Goal: Task Accomplishment & Management: Manage account settings

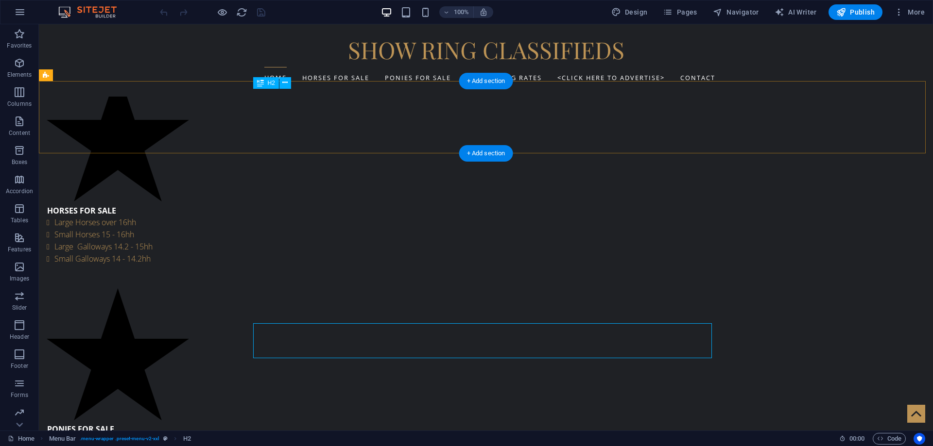
scroll to position [194, 0]
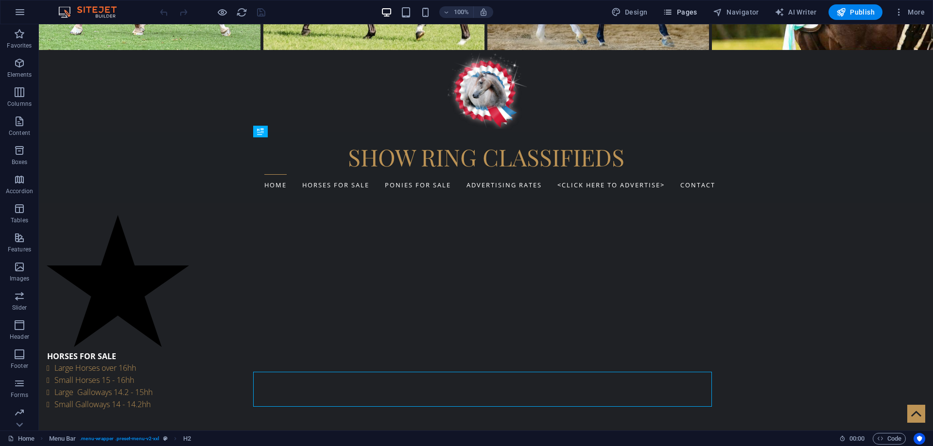
click at [691, 11] on span "Pages" at bounding box center [680, 12] width 34 height 10
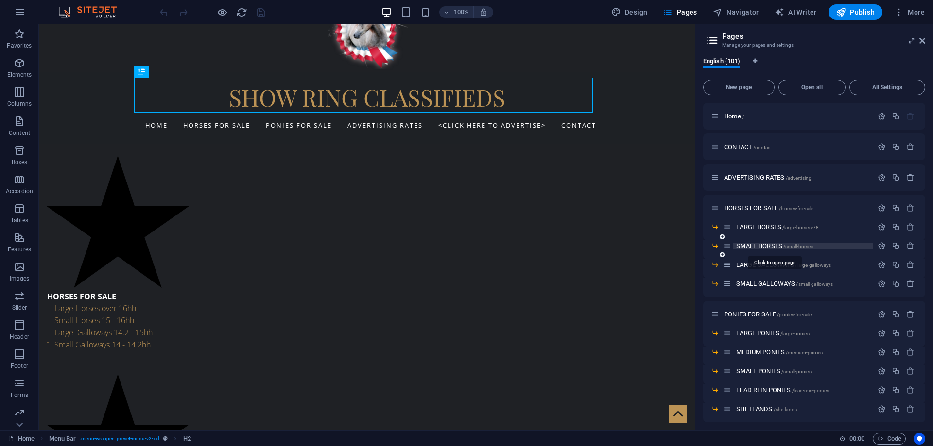
click at [748, 247] on span "SMALL HORSES /small-horses" at bounding box center [774, 245] width 77 height 7
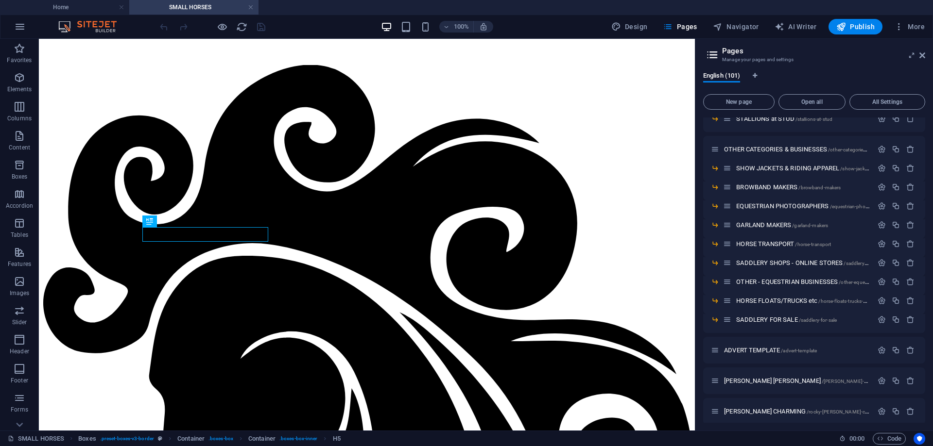
scroll to position [777, 0]
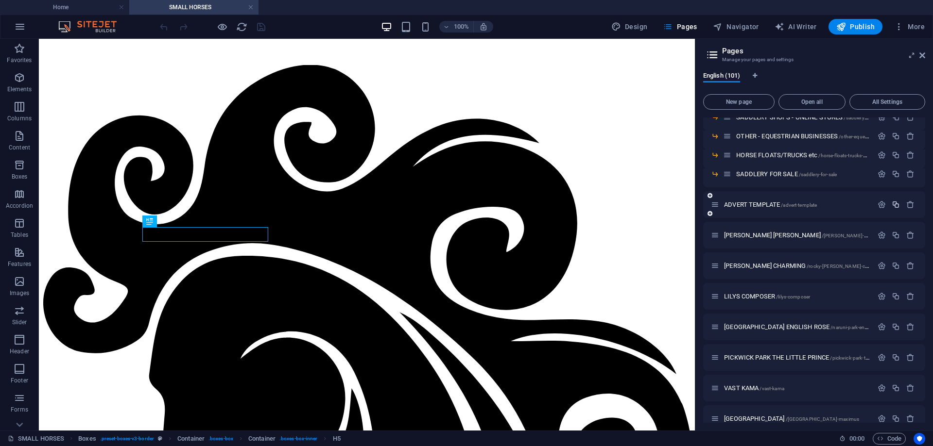
click at [892, 204] on icon "button" at bounding box center [895, 205] width 8 height 8
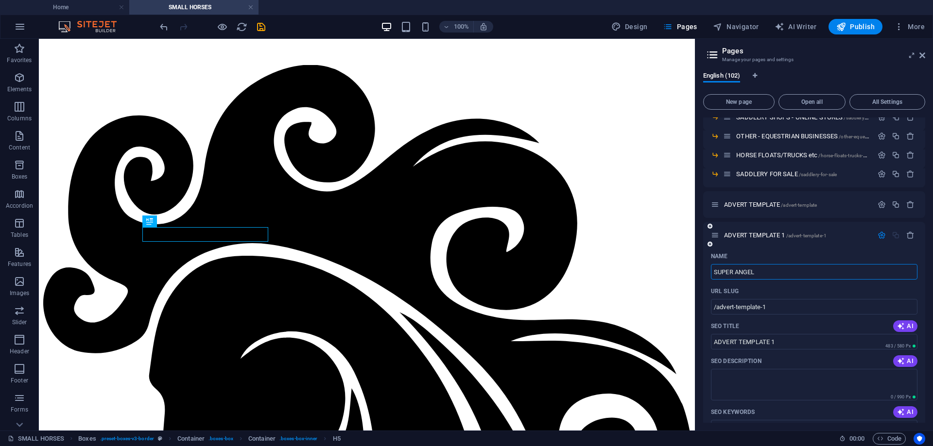
type input "SUPER ANGEL"
type input "/super-angel"
type input "SUPER ANGEL"
click at [260, 28] on icon "save" at bounding box center [260, 26] width 11 height 11
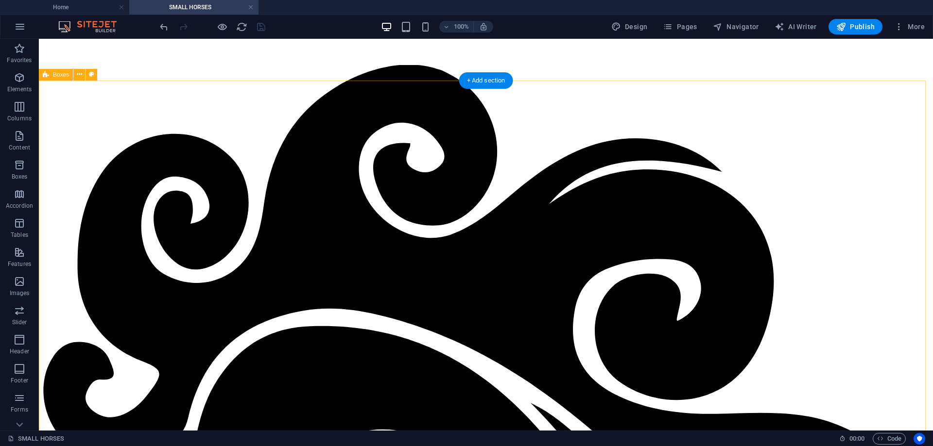
click at [688, 28] on span "Pages" at bounding box center [680, 27] width 34 height 10
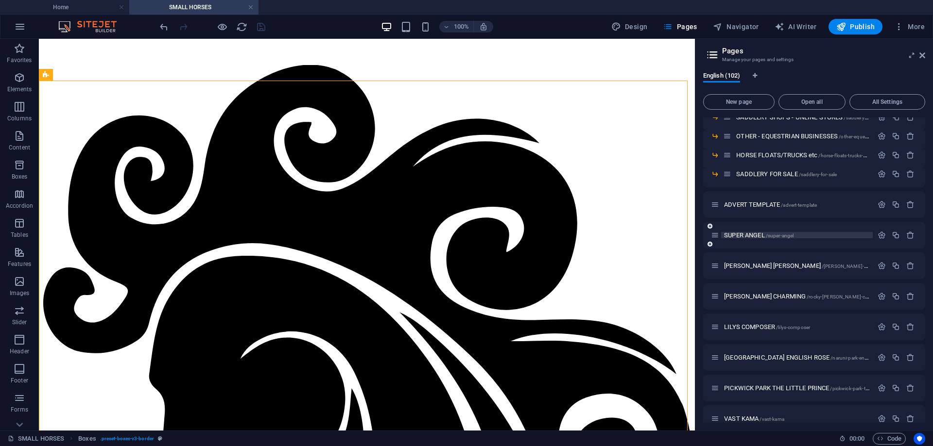
click at [747, 238] on span "SUPER ANGEL /super-angel" at bounding box center [758, 235] width 69 height 7
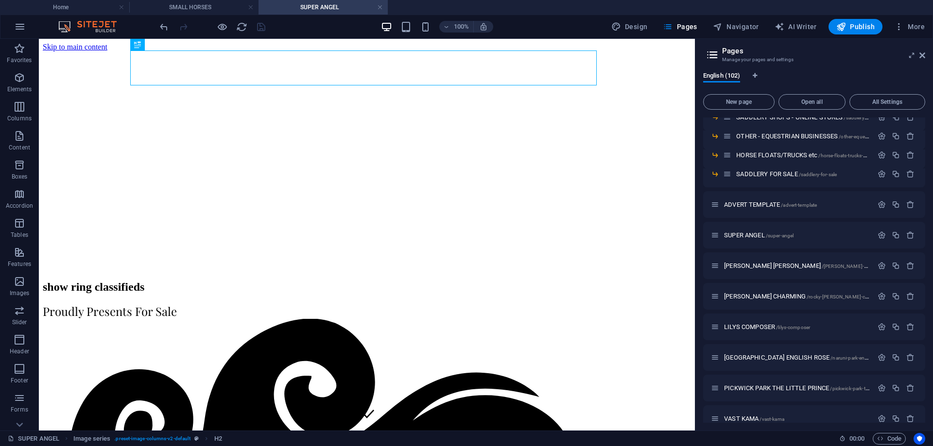
scroll to position [0, 0]
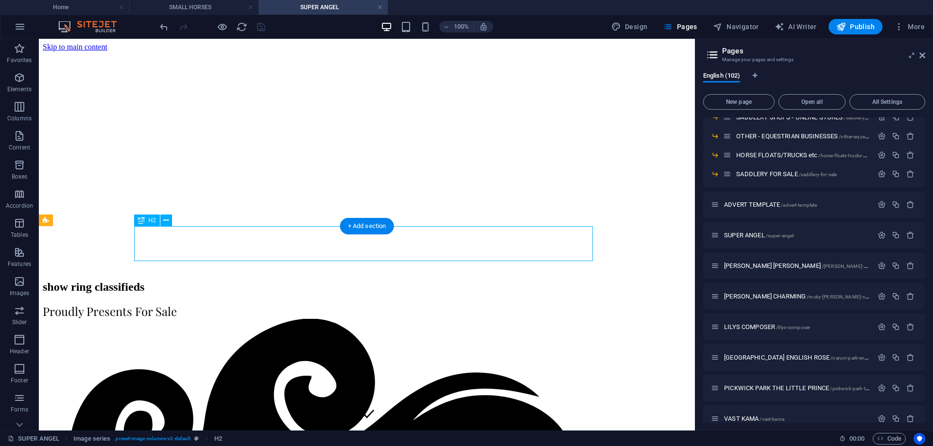
click at [259, 26] on icon "save" at bounding box center [260, 26] width 11 height 11
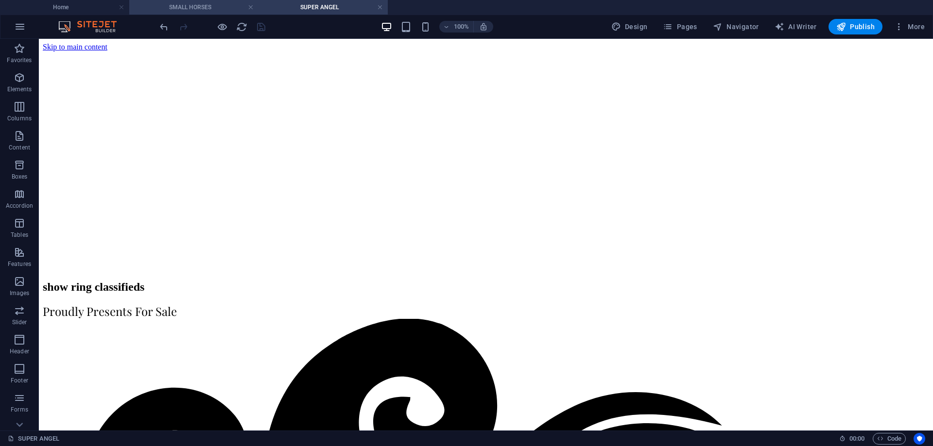
click at [177, 5] on h4 "SMALL HORSES" at bounding box center [193, 7] width 129 height 11
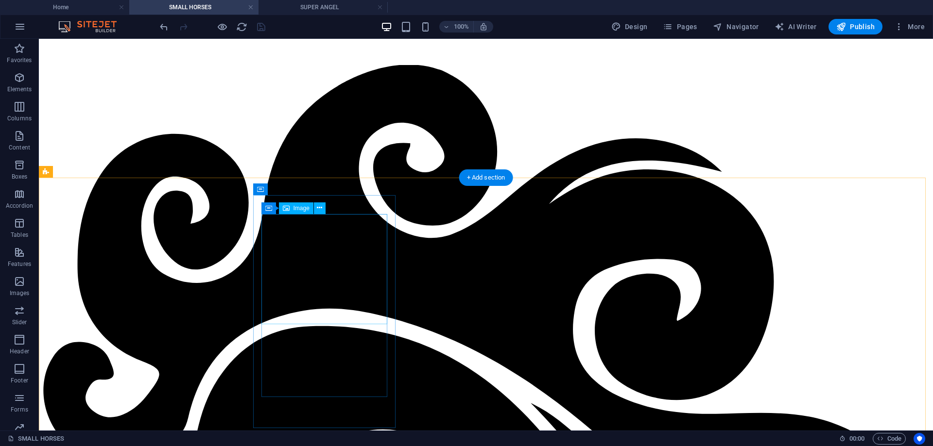
scroll to position [82, 0]
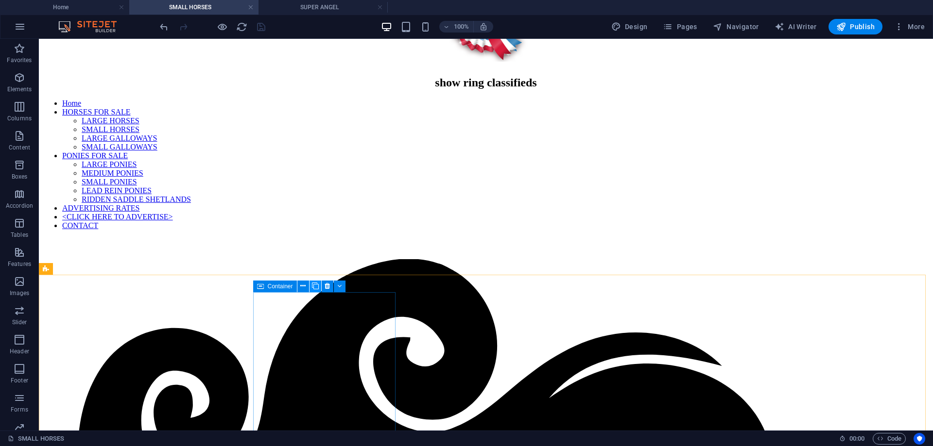
click at [315, 288] on icon at bounding box center [315, 286] width 7 height 10
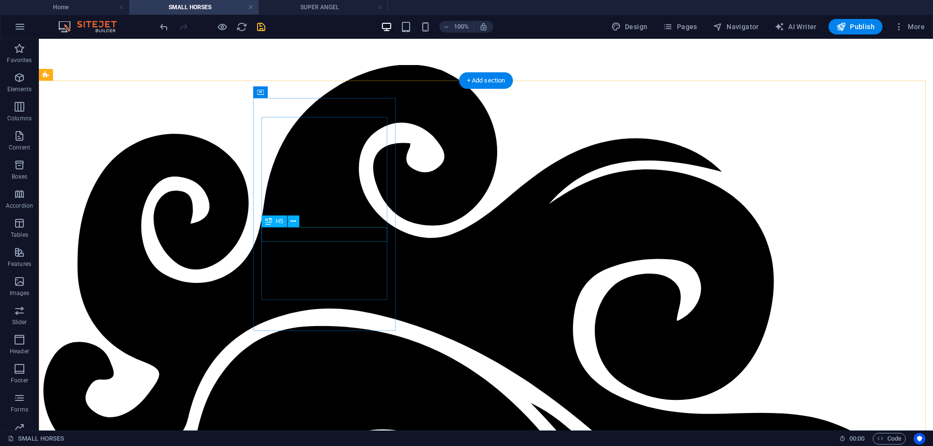
drag, startPoint x: 330, startPoint y: 237, endPoint x: 159, endPoint y: 237, distance: 171.5
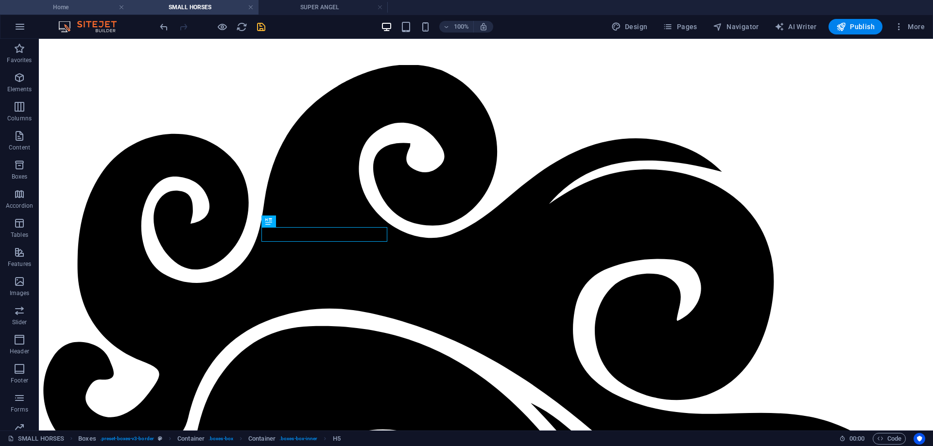
click at [78, 8] on h4 "Home" at bounding box center [64, 7] width 129 height 11
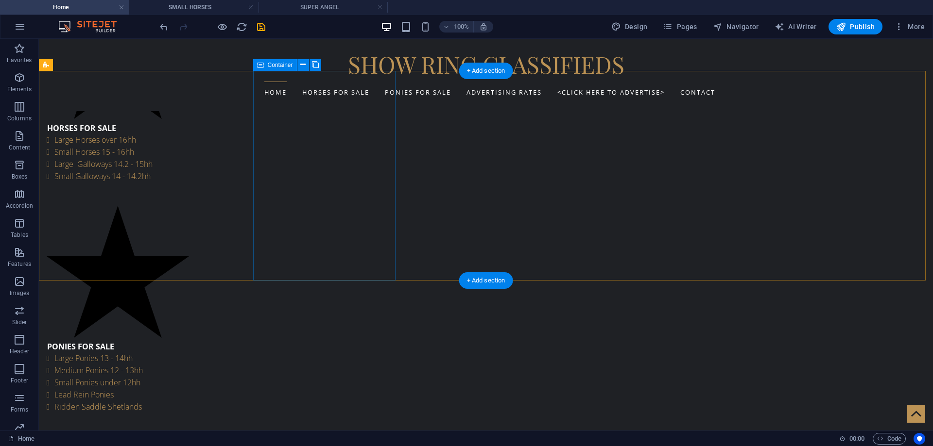
scroll to position [534, 0]
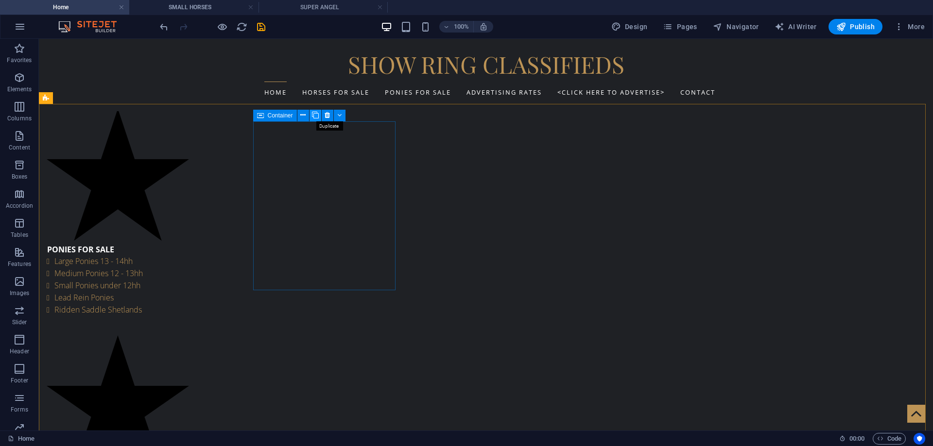
click at [314, 116] on icon at bounding box center [315, 115] width 7 height 10
click at [261, 24] on icon "save" at bounding box center [260, 26] width 11 height 11
click at [308, 7] on h4 "SUPER ANGEL" at bounding box center [322, 7] width 129 height 11
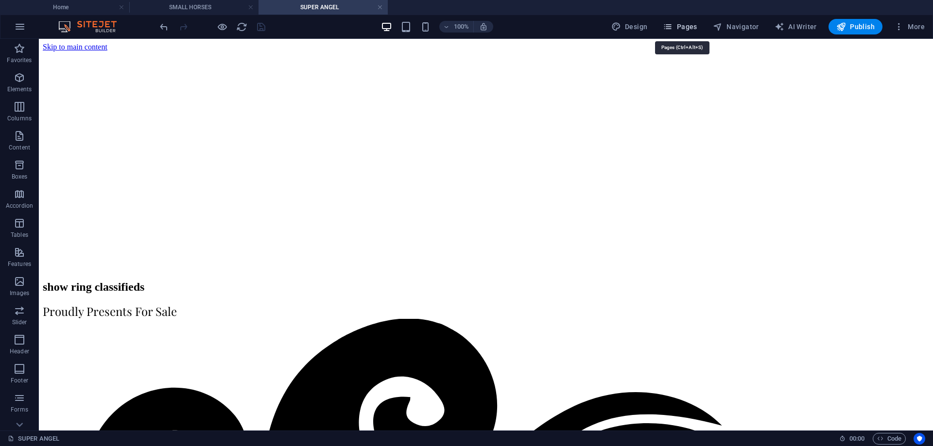
click at [686, 29] on span "Pages" at bounding box center [680, 27] width 34 height 10
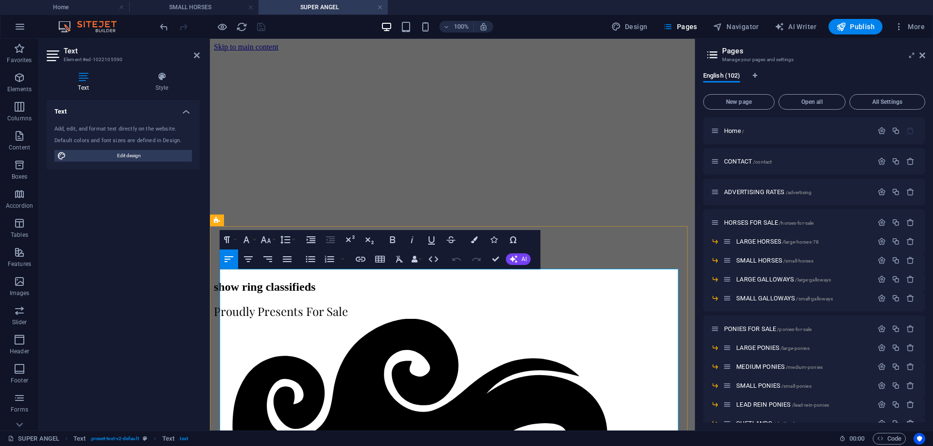
drag, startPoint x: 245, startPoint y: 276, endPoint x: 261, endPoint y: 276, distance: 16.0
drag, startPoint x: 247, startPoint y: 286, endPoint x: 257, endPoint y: 289, distance: 11.1
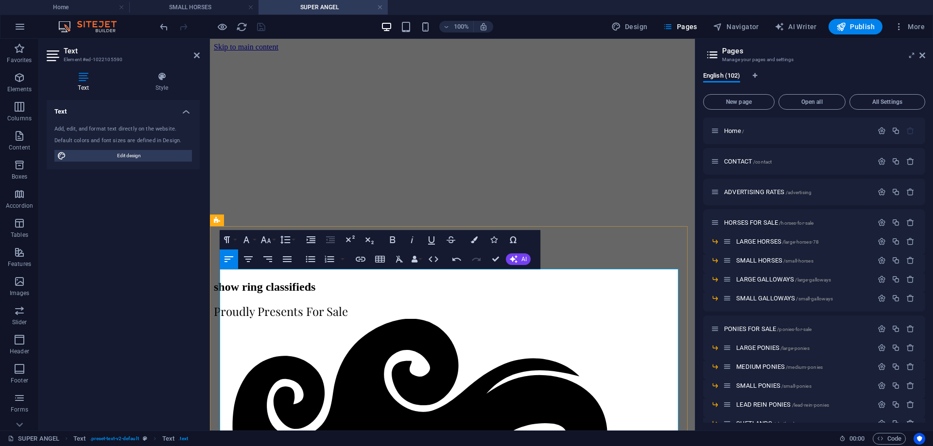
drag, startPoint x: 236, startPoint y: 299, endPoint x: 299, endPoint y: 300, distance: 63.6
drag, startPoint x: 234, startPoint y: 300, endPoint x: 303, endPoint y: 300, distance: 69.0
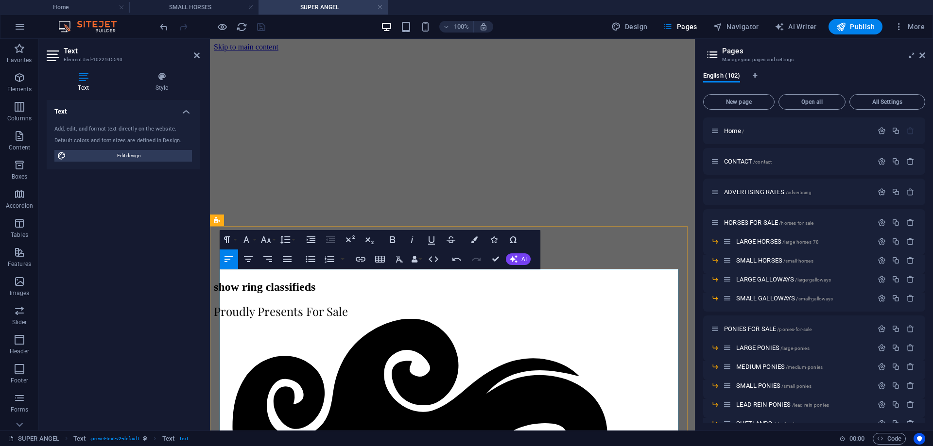
click at [469, 238] on button "Colors" at bounding box center [474, 239] width 18 height 19
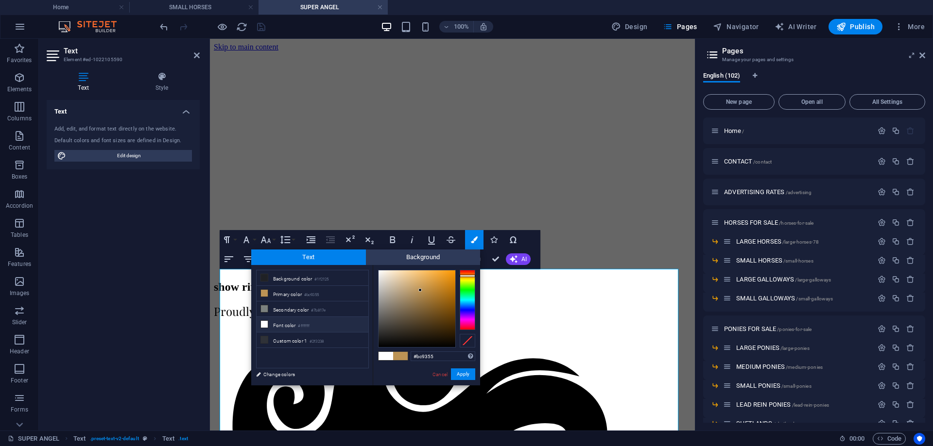
click at [279, 322] on li "Font color #ffffff" at bounding box center [312, 325] width 112 height 16
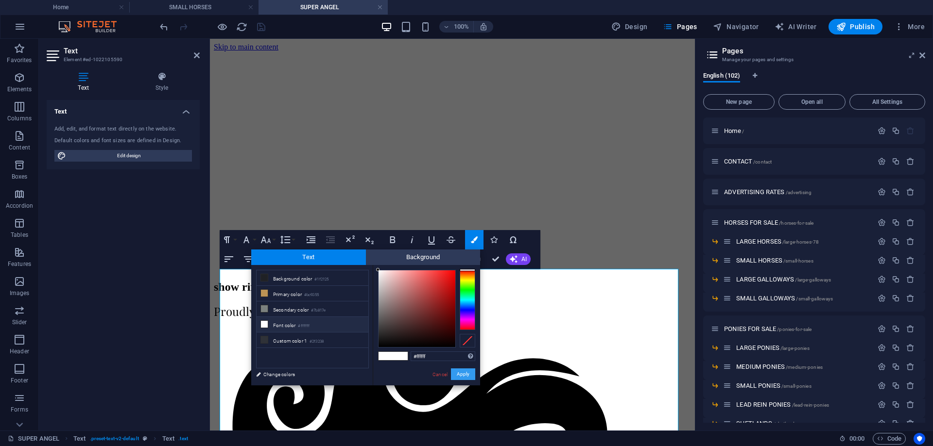
click at [471, 374] on button "Apply" at bounding box center [463, 375] width 24 height 12
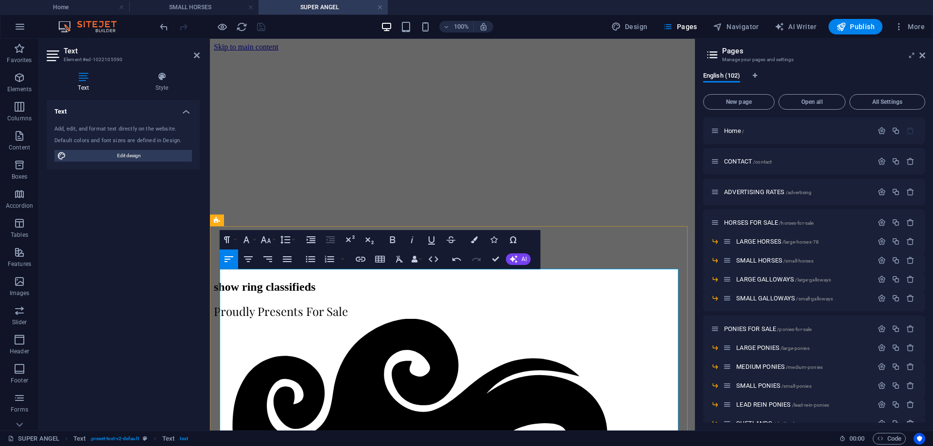
drag, startPoint x: 244, startPoint y: 309, endPoint x: 255, endPoint y: 309, distance: 10.7
drag, startPoint x: 249, startPoint y: 310, endPoint x: 264, endPoint y: 310, distance: 15.1
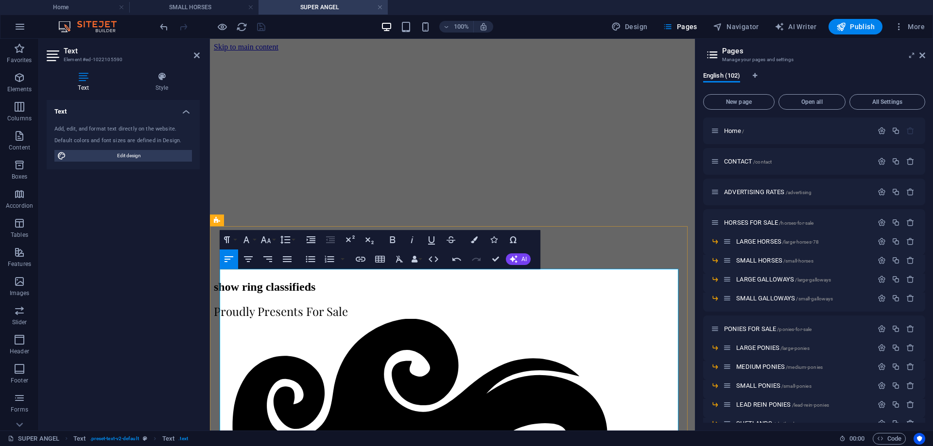
drag, startPoint x: 240, startPoint y: 321, endPoint x: 260, endPoint y: 321, distance: 20.4
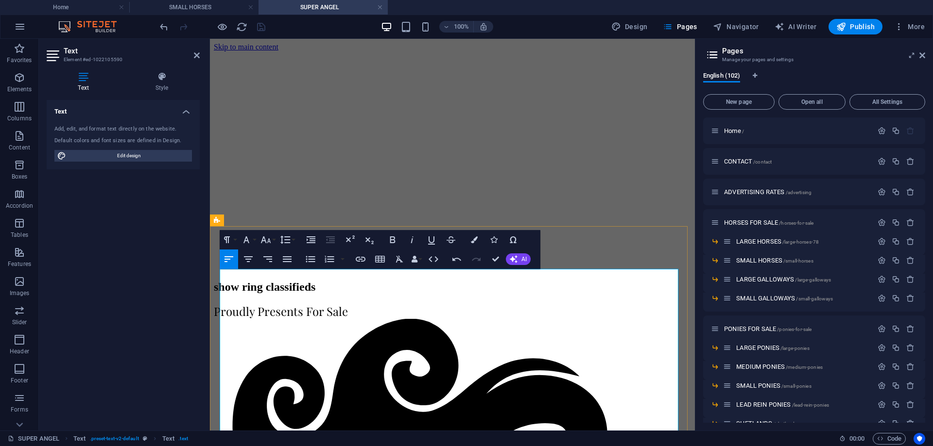
drag, startPoint x: 244, startPoint y: 334, endPoint x: 252, endPoint y: 334, distance: 7.3
drag, startPoint x: 237, startPoint y: 347, endPoint x: 268, endPoint y: 345, distance: 31.1
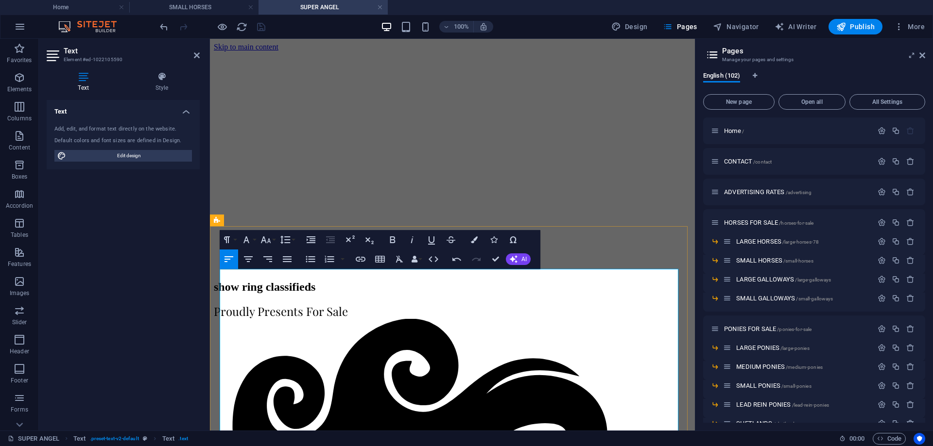
drag, startPoint x: 242, startPoint y: 357, endPoint x: 278, endPoint y: 357, distance: 35.9
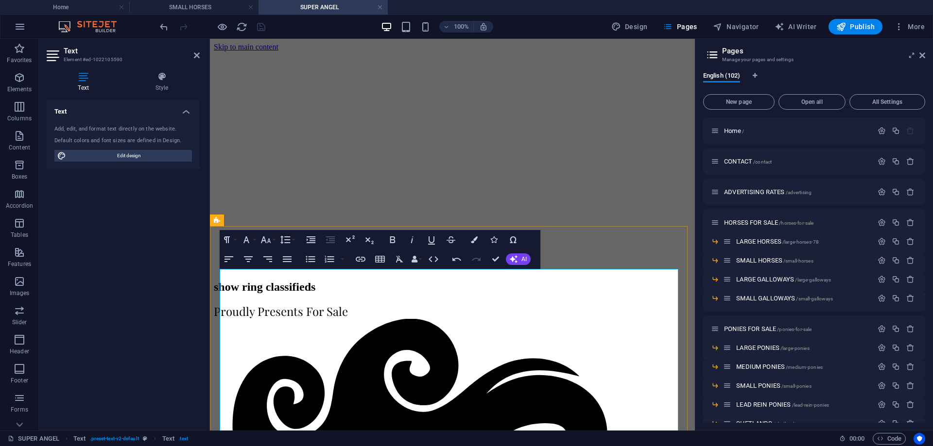
drag, startPoint x: 222, startPoint y: 380, endPoint x: 293, endPoint y: 381, distance: 70.4
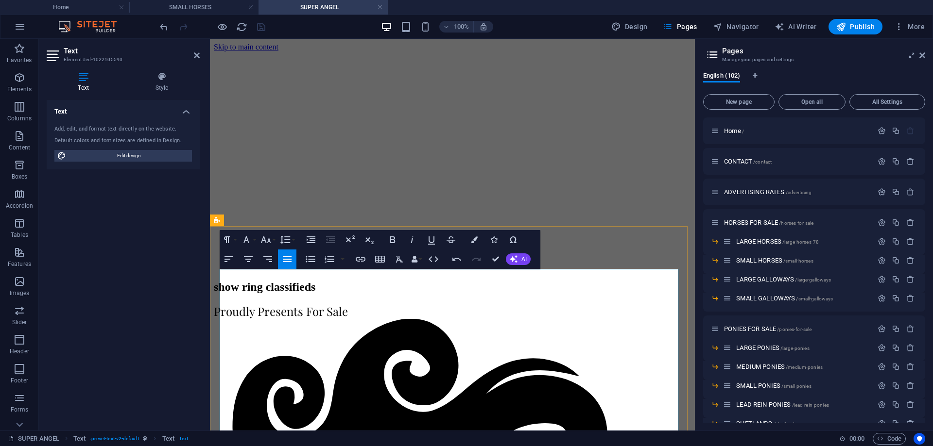
drag, startPoint x: 343, startPoint y: 378, endPoint x: 221, endPoint y: 377, distance: 122.4
click at [391, 240] on icon "button" at bounding box center [392, 240] width 5 height 7
click at [474, 238] on icon "button" at bounding box center [474, 240] width 7 height 7
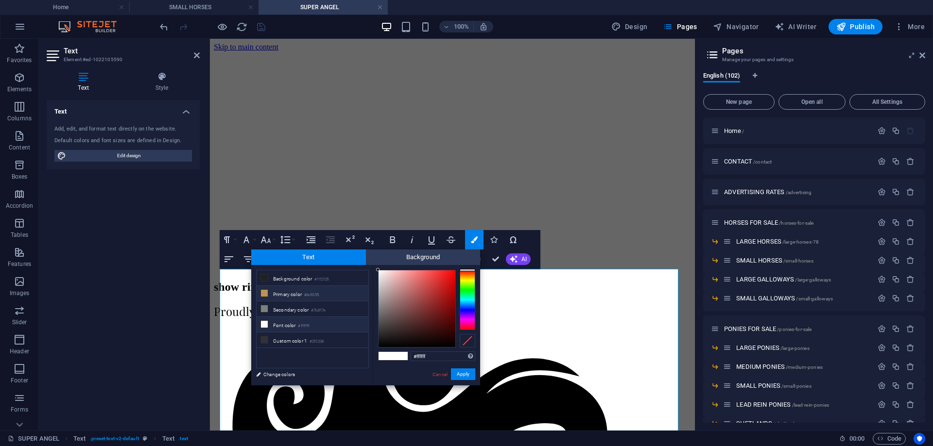
click at [297, 290] on li "Primary color #bc9355" at bounding box center [312, 294] width 112 height 16
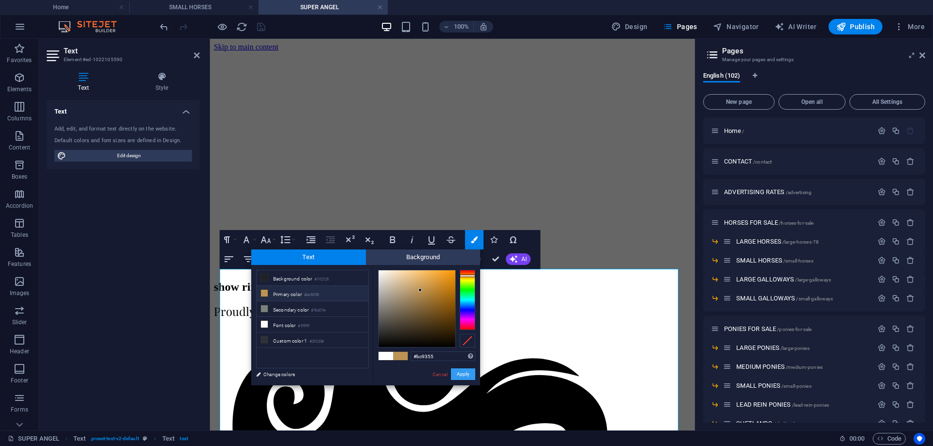
click at [454, 376] on button "Apply" at bounding box center [463, 375] width 24 height 12
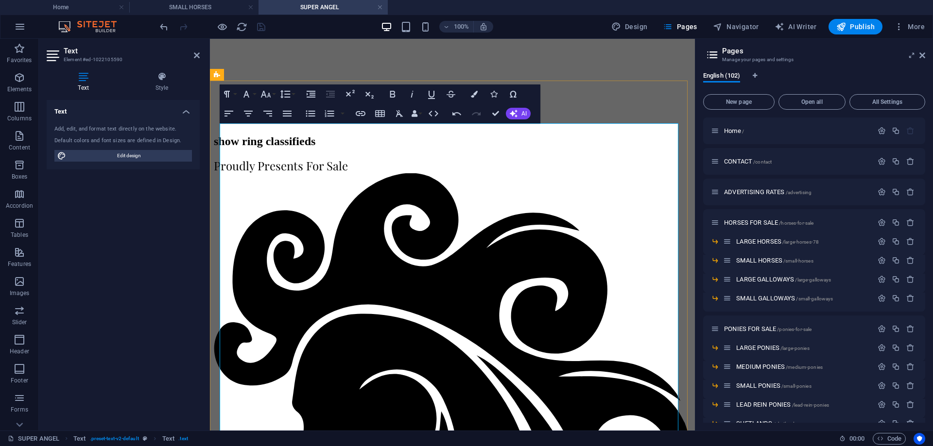
click at [309, 94] on icon "button" at bounding box center [311, 94] width 12 height 12
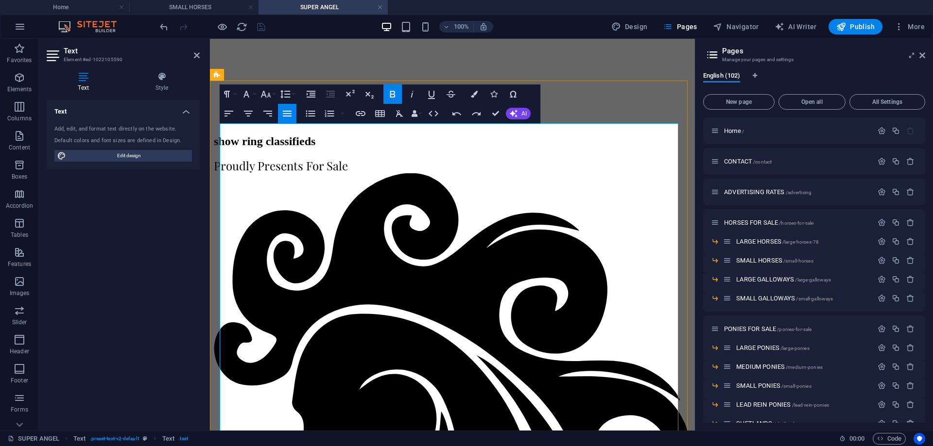
click at [311, 116] on icon "button" at bounding box center [310, 114] width 9 height 6
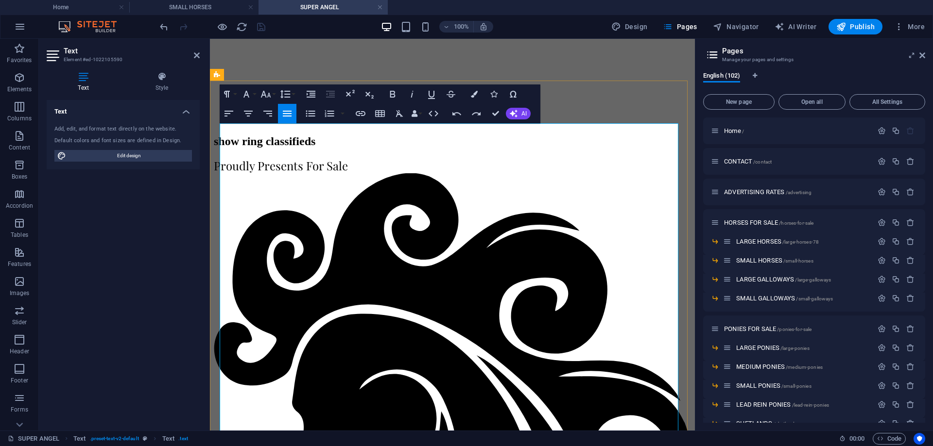
click at [308, 113] on icon "button" at bounding box center [310, 114] width 9 height 6
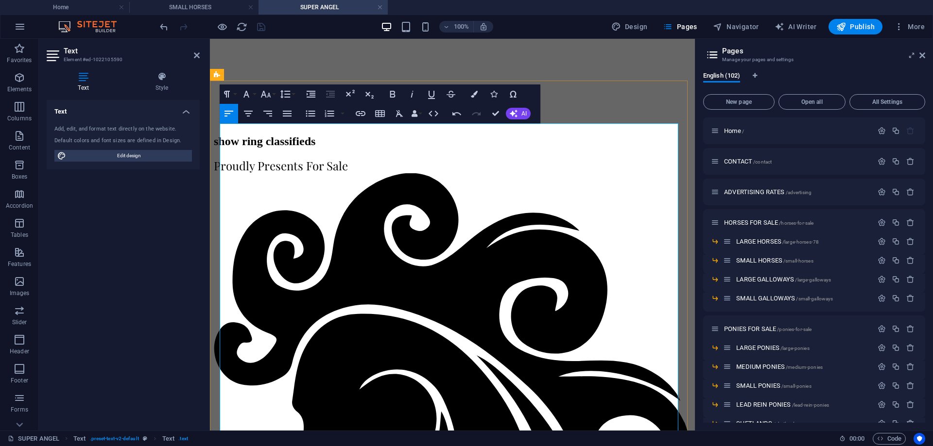
drag, startPoint x: 298, startPoint y: 152, endPoint x: 357, endPoint y: 152, distance: 58.8
copy span "Equimillions Eligible"
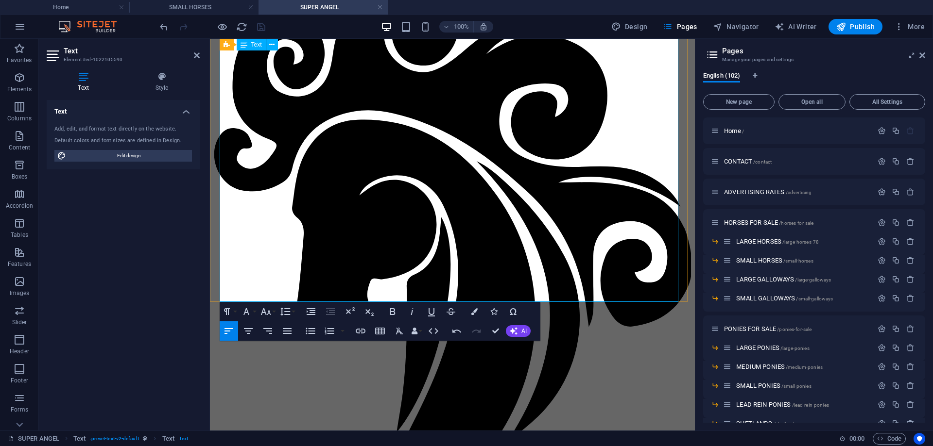
drag, startPoint x: 251, startPoint y: 238, endPoint x: 289, endPoint y: 238, distance: 38.4
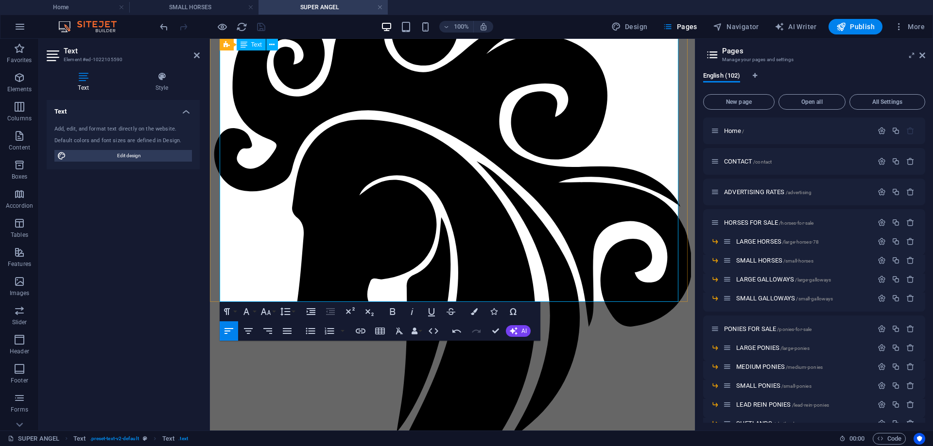
drag, startPoint x: 220, startPoint y: 251, endPoint x: 237, endPoint y: 251, distance: 16.5
copy p "Ph:"
click at [415, 329] on icon "button" at bounding box center [414, 331] width 7 height 7
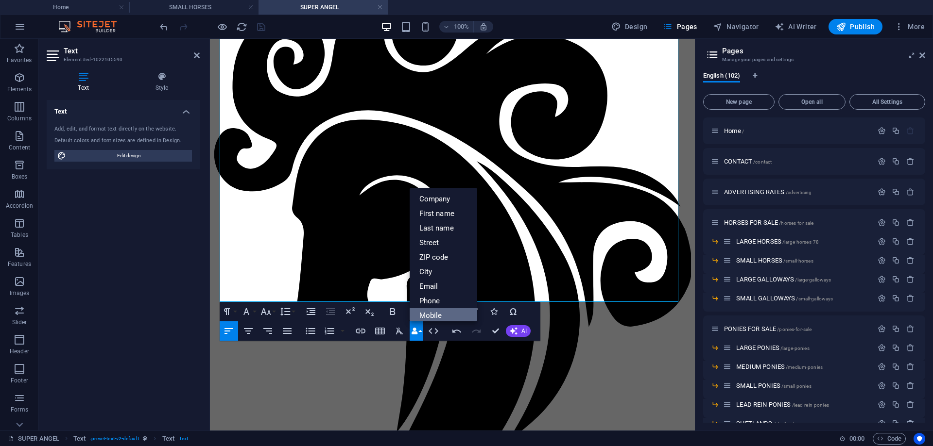
click at [425, 314] on link "Mobile" at bounding box center [443, 315] width 68 height 15
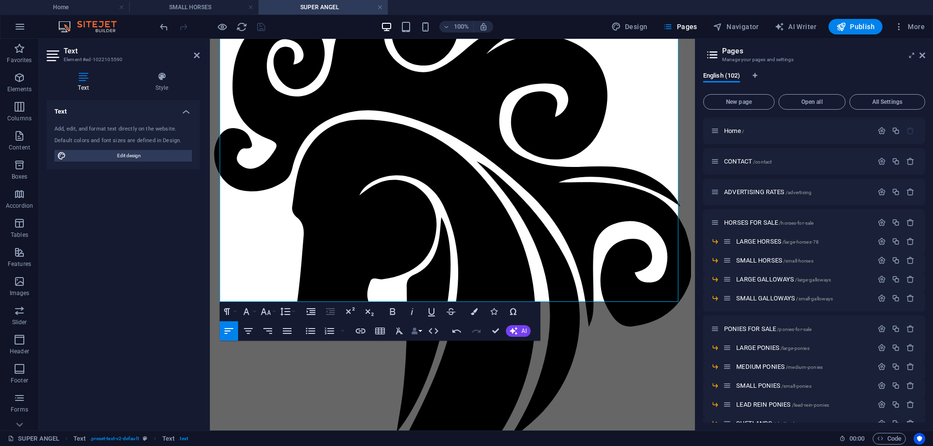
click at [413, 331] on icon "button" at bounding box center [414, 331] width 7 height 7
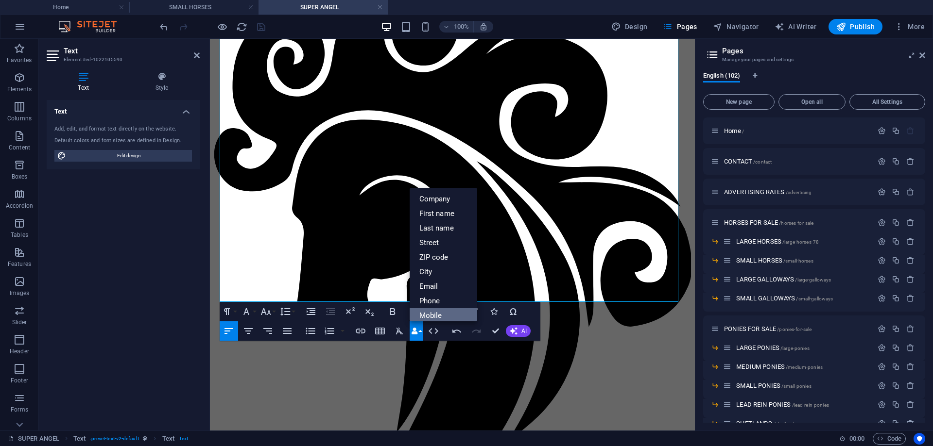
click at [440, 319] on link "Mobile" at bounding box center [443, 315] width 68 height 15
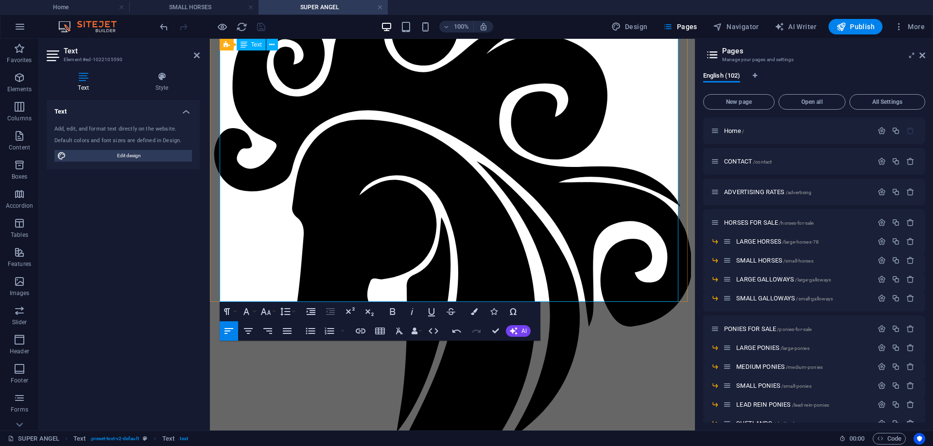
drag, startPoint x: 221, startPoint y: 240, endPoint x: 284, endPoint y: 239, distance: 63.1
copy span "Contact 1: [PERSON_NAME]"
drag, startPoint x: 236, startPoint y: 250, endPoint x: 220, endPoint y: 250, distance: 16.0
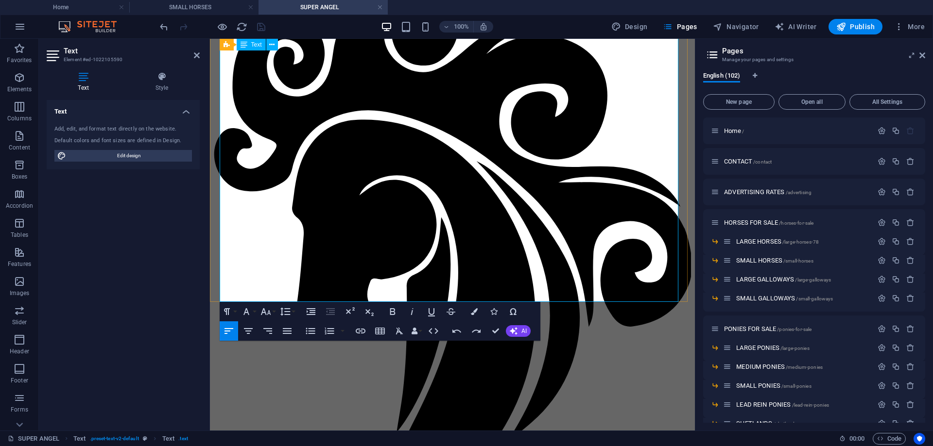
drag, startPoint x: 252, startPoint y: 251, endPoint x: 297, endPoint y: 250, distance: 45.2
click at [472, 313] on icon "button" at bounding box center [474, 311] width 7 height 7
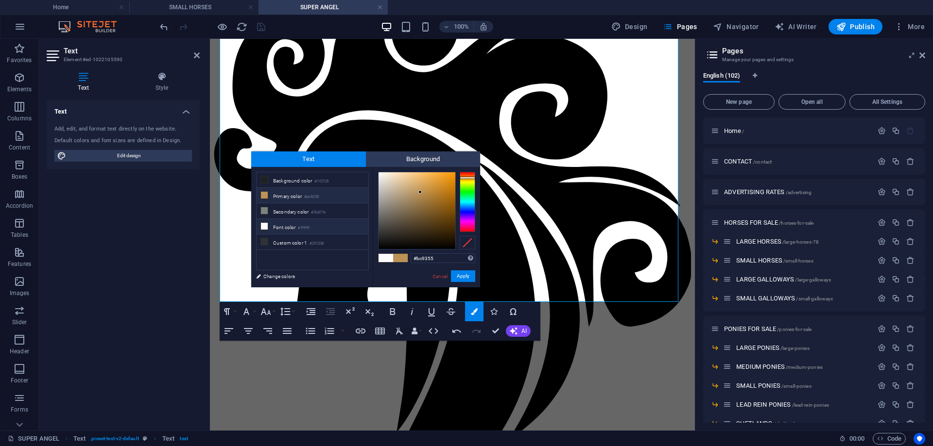
click at [265, 226] on icon at bounding box center [264, 226] width 7 height 7
type input "#ffffff"
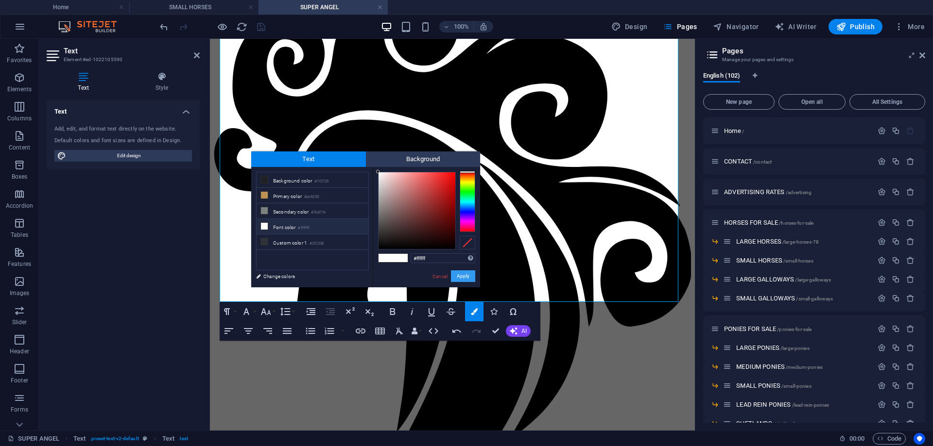
click at [458, 275] on button "Apply" at bounding box center [463, 277] width 24 height 12
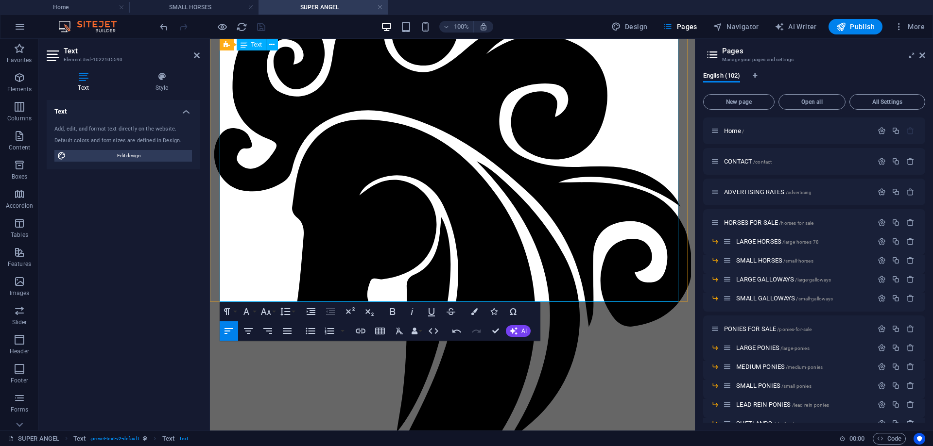
click at [416, 328] on icon "button" at bounding box center [414, 331] width 7 height 7
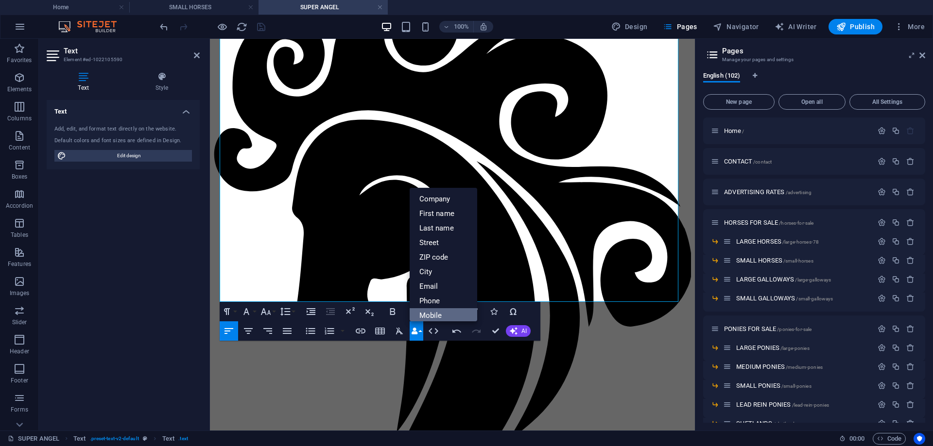
click at [424, 313] on link "Mobile" at bounding box center [443, 315] width 68 height 15
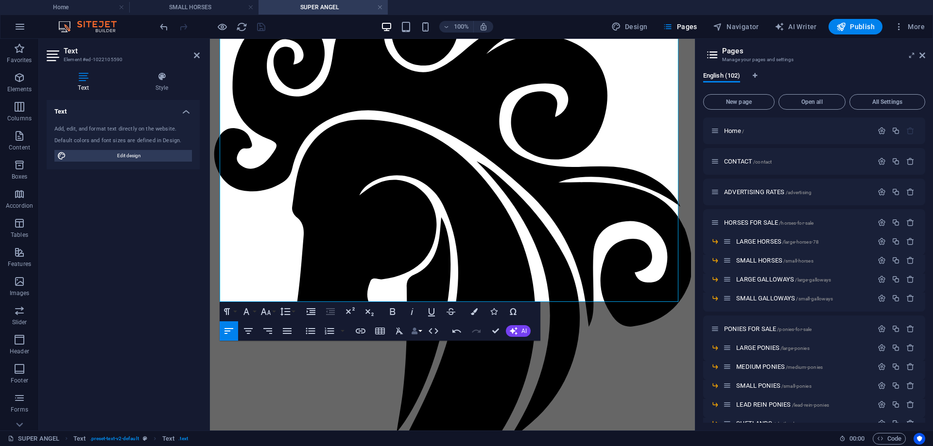
click at [417, 329] on icon "button" at bounding box center [414, 331] width 7 height 7
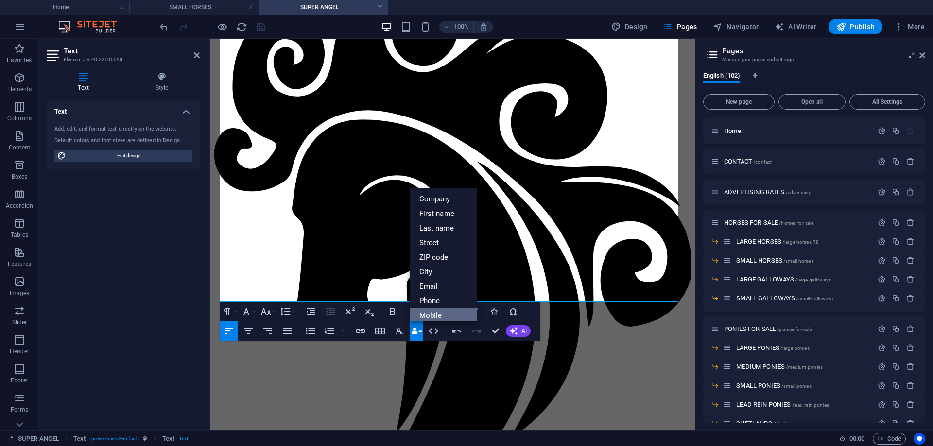
click at [431, 314] on link "Mobile" at bounding box center [443, 315] width 68 height 15
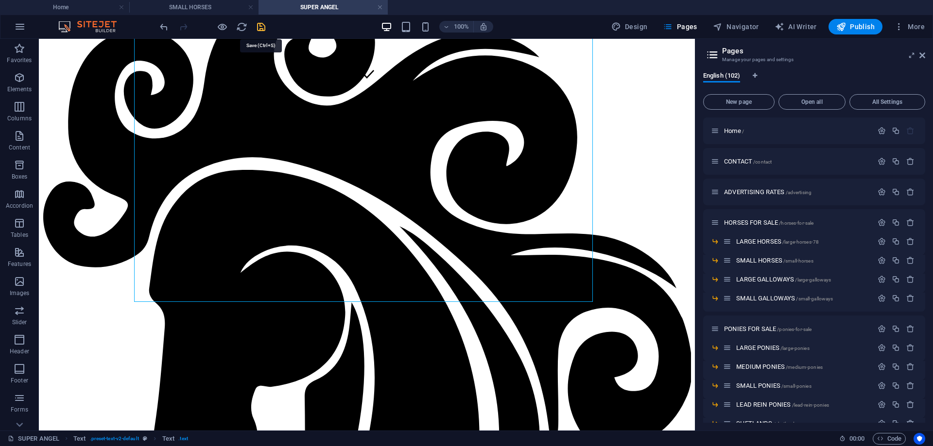
click at [263, 25] on icon "save" at bounding box center [260, 26] width 11 height 11
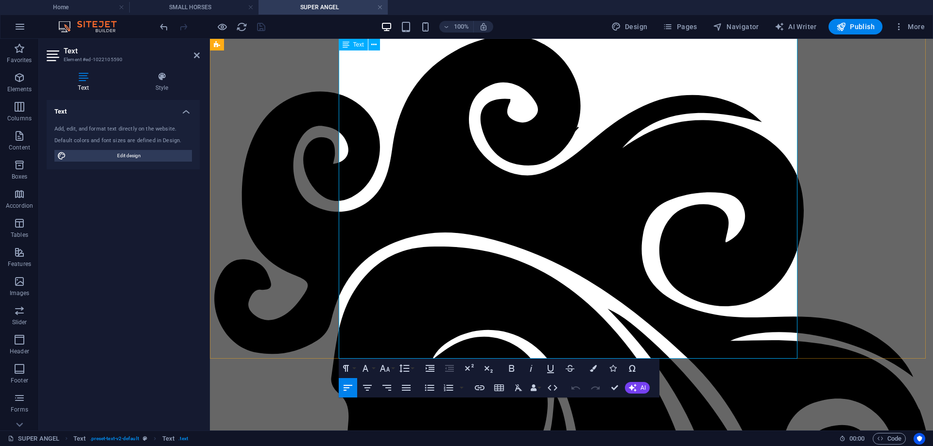
scroll to position [380, 0]
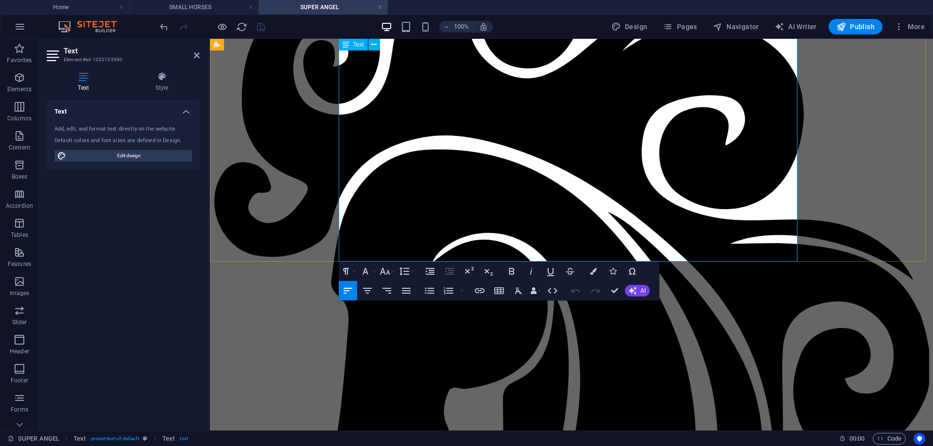
drag, startPoint x: 371, startPoint y: 221, endPoint x: 414, endPoint y: 223, distance: 43.3
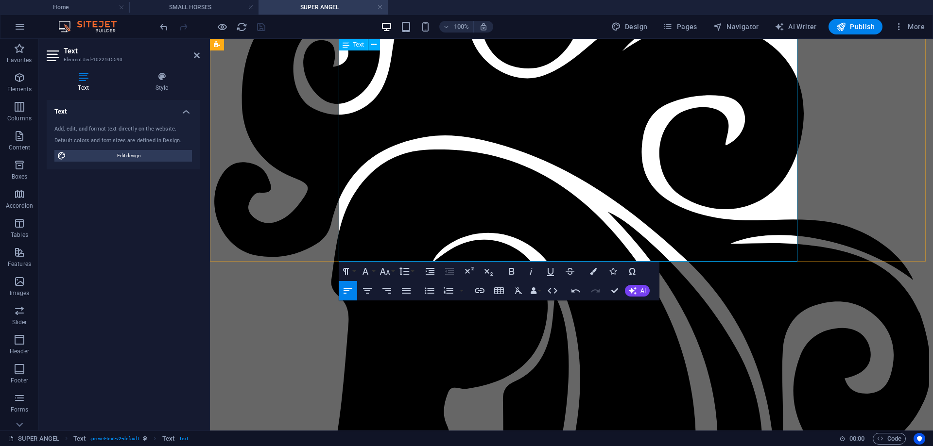
drag, startPoint x: 386, startPoint y: 244, endPoint x: 429, endPoint y: 245, distance: 42.7
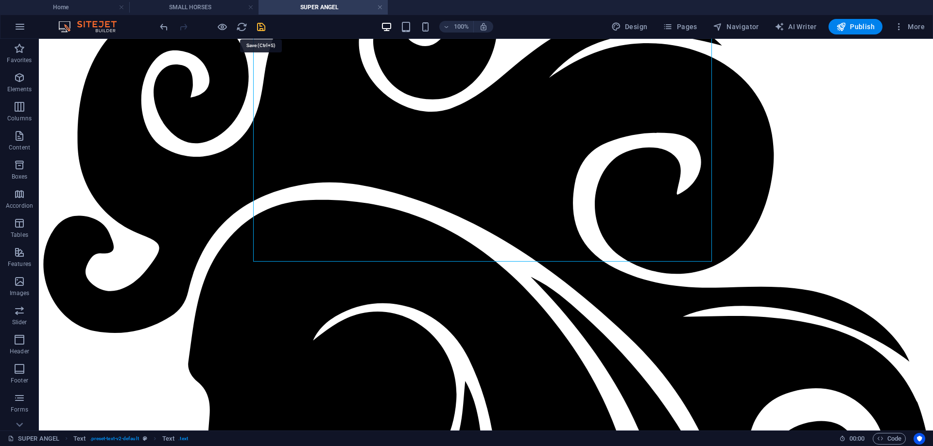
click at [260, 26] on icon "save" at bounding box center [260, 26] width 11 height 11
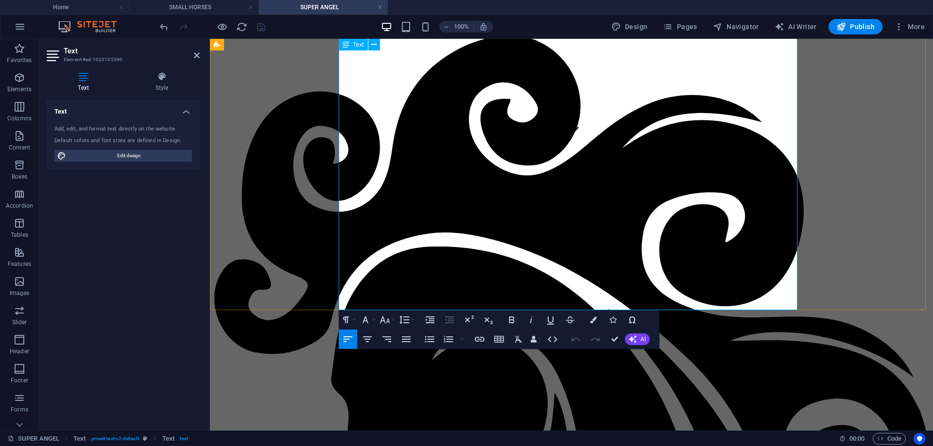
scroll to position [332, 0]
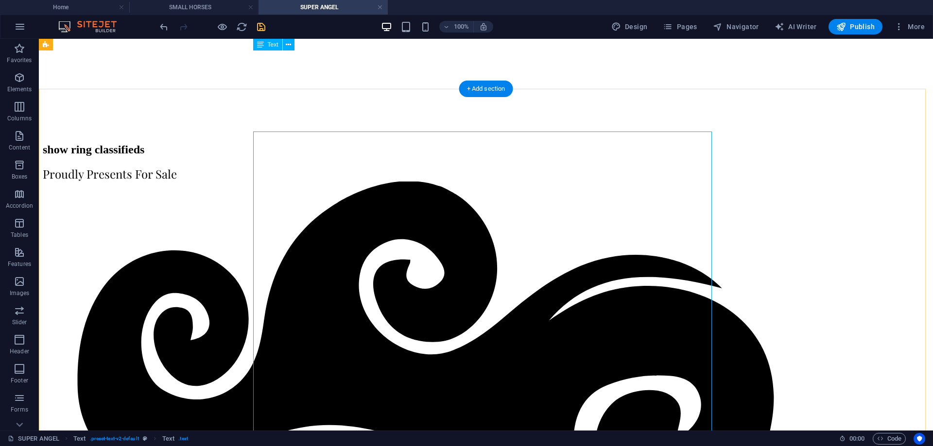
scroll to position [40, 0]
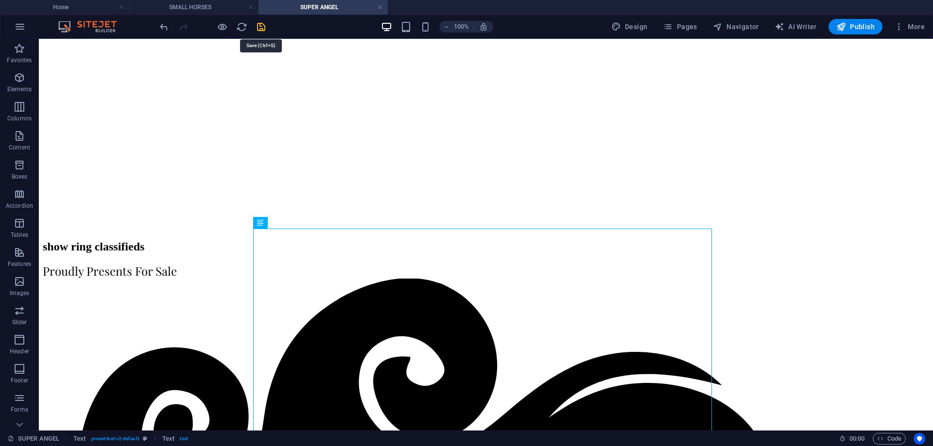
click at [258, 30] on icon "save" at bounding box center [260, 26] width 11 height 11
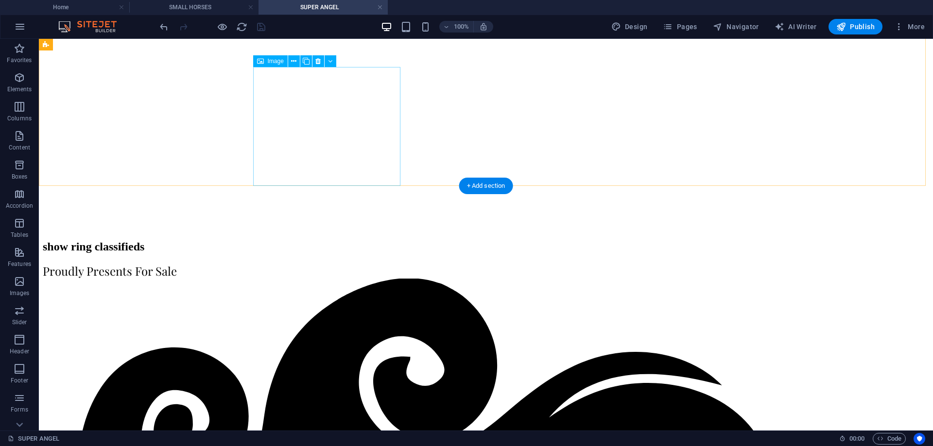
select select "px"
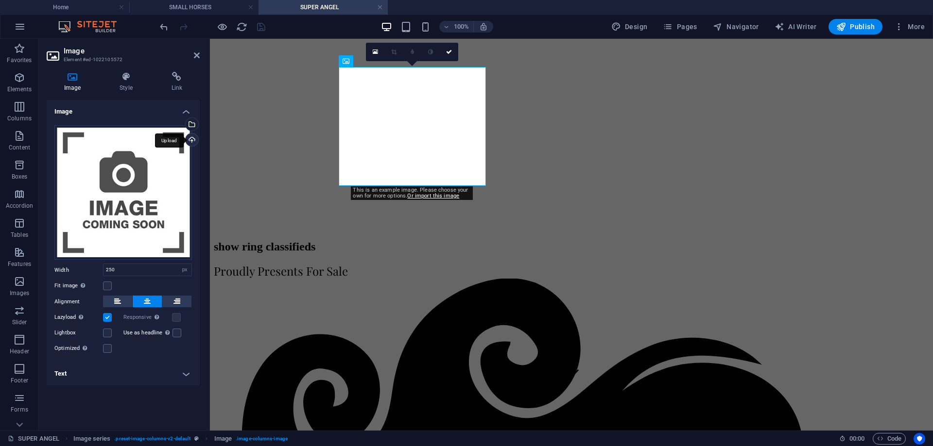
click at [191, 138] on div "Upload" at bounding box center [191, 141] width 15 height 15
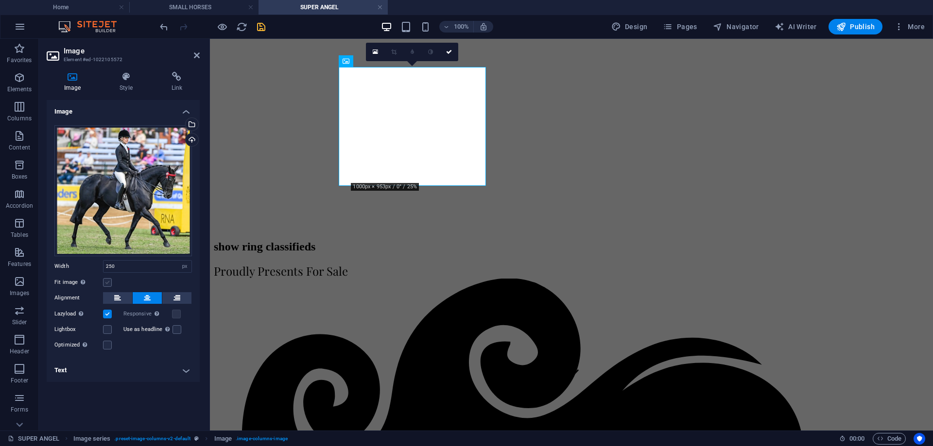
click at [108, 283] on label at bounding box center [107, 282] width 9 height 9
click at [0, 0] on input "Fit image Automatically fit image to a fixed width and height" at bounding box center [0, 0] width 0 height 0
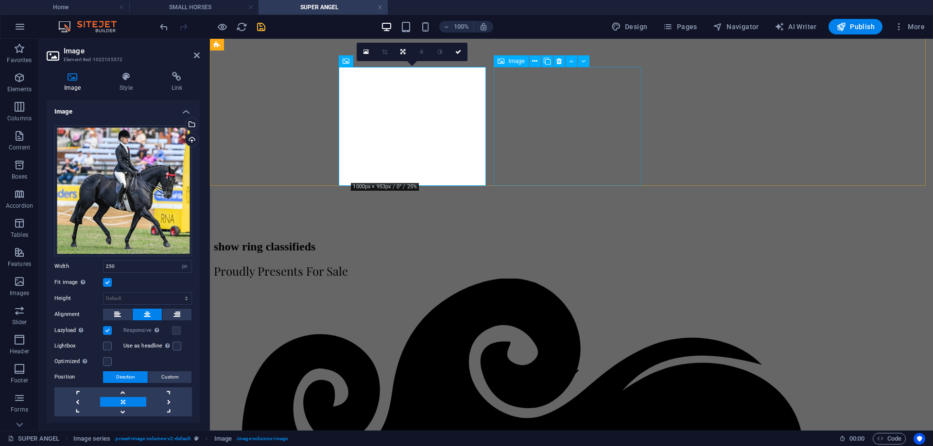
select select "px"
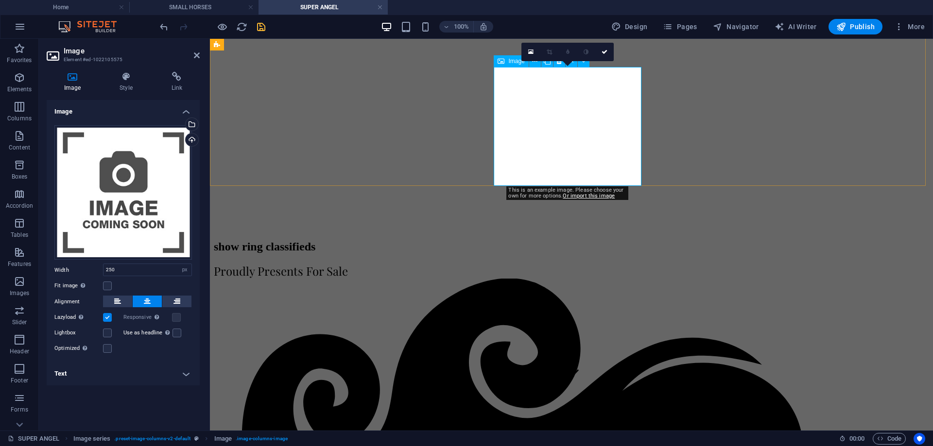
click at [192, 138] on div "Upload" at bounding box center [191, 141] width 15 height 15
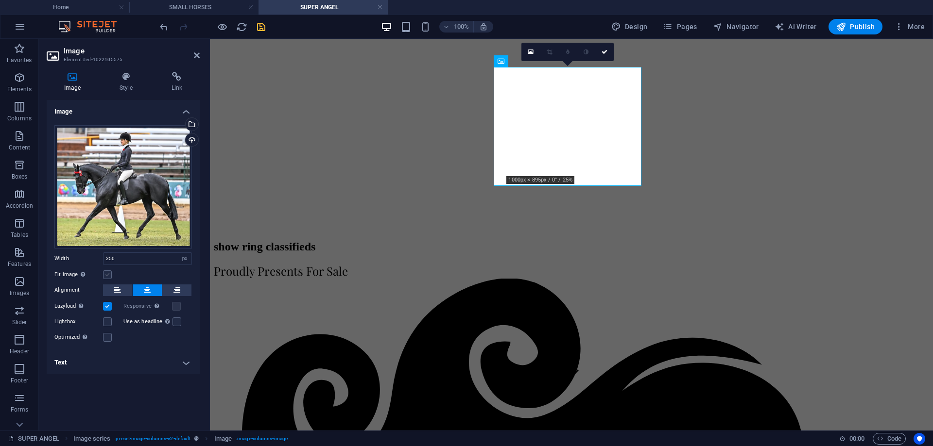
click at [105, 275] on label at bounding box center [107, 275] width 9 height 9
click at [0, 0] on input "Fit image Automatically fit image to a fixed width and height" at bounding box center [0, 0] width 0 height 0
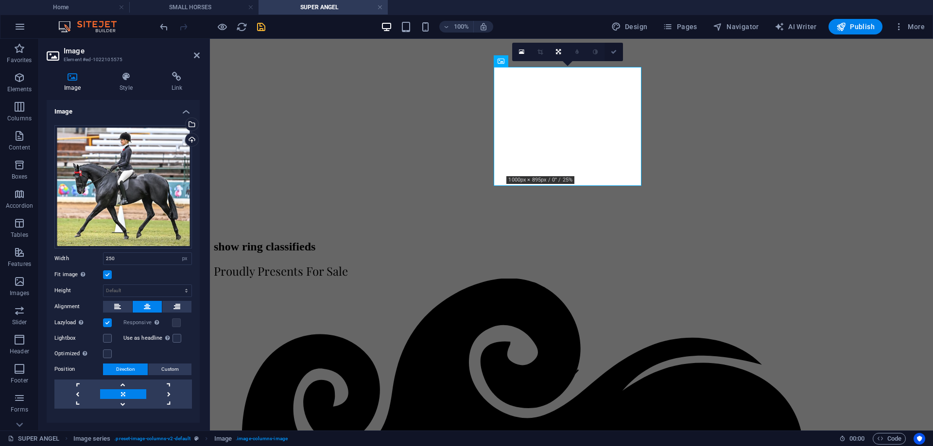
click at [617, 52] on link at bounding box center [613, 52] width 18 height 18
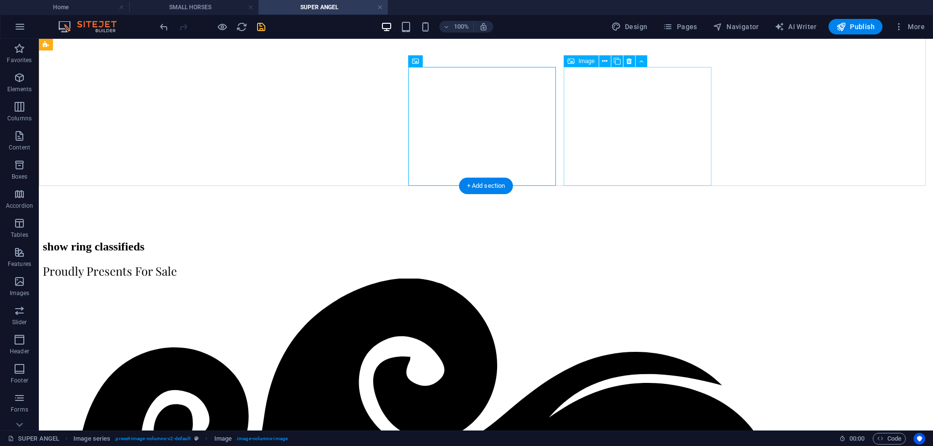
select select "px"
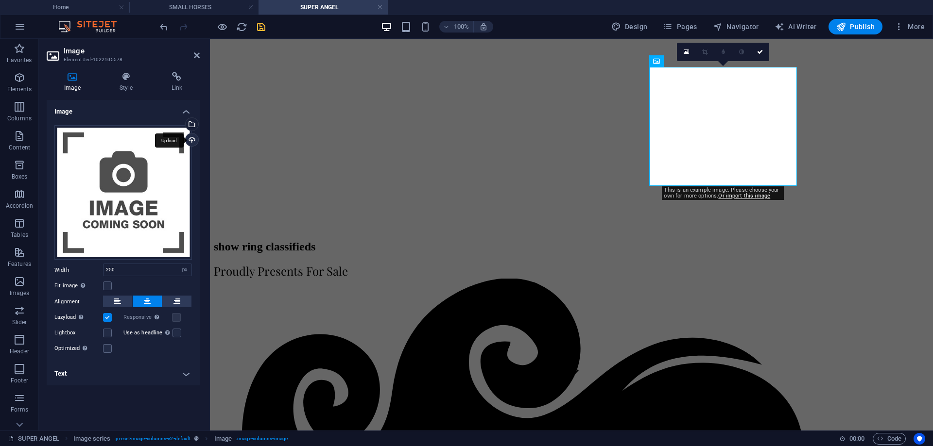
click at [190, 138] on div "Upload" at bounding box center [191, 141] width 15 height 15
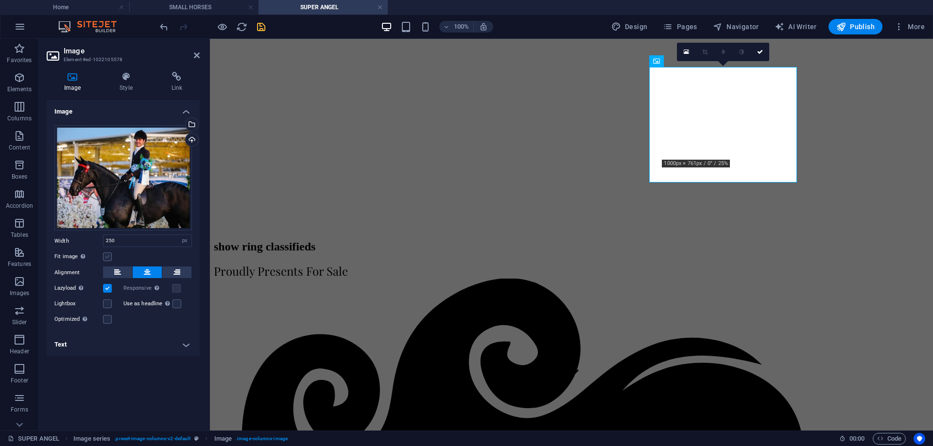
click at [106, 258] on label at bounding box center [107, 257] width 9 height 9
click at [0, 0] on input "Fit image Automatically fit image to a fixed width and height" at bounding box center [0, 0] width 0 height 0
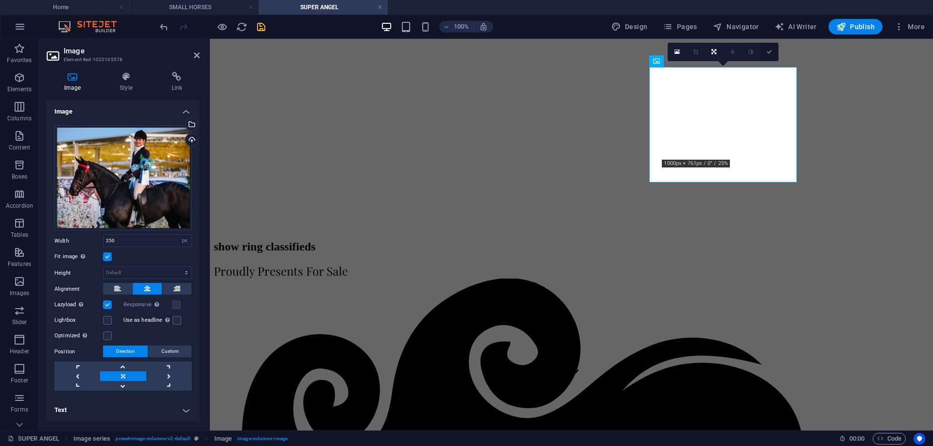
click at [770, 52] on icon at bounding box center [769, 52] width 6 height 6
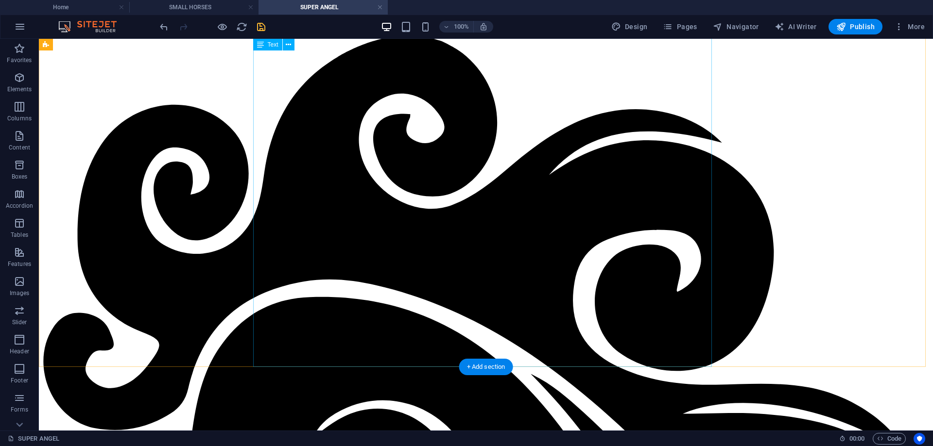
scroll to position [477, 0]
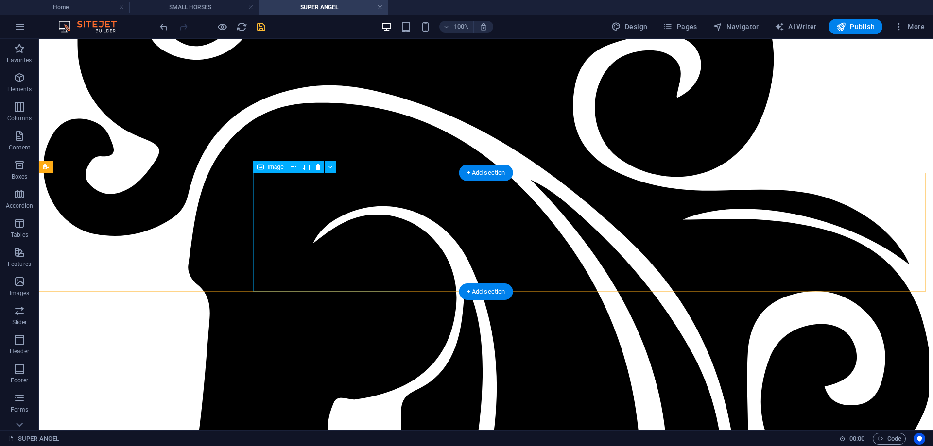
select select "px"
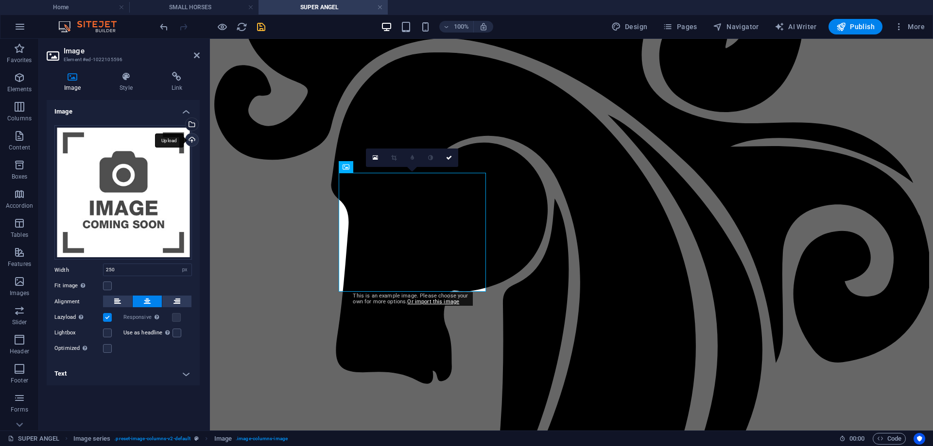
click at [191, 140] on div "Upload" at bounding box center [191, 141] width 15 height 15
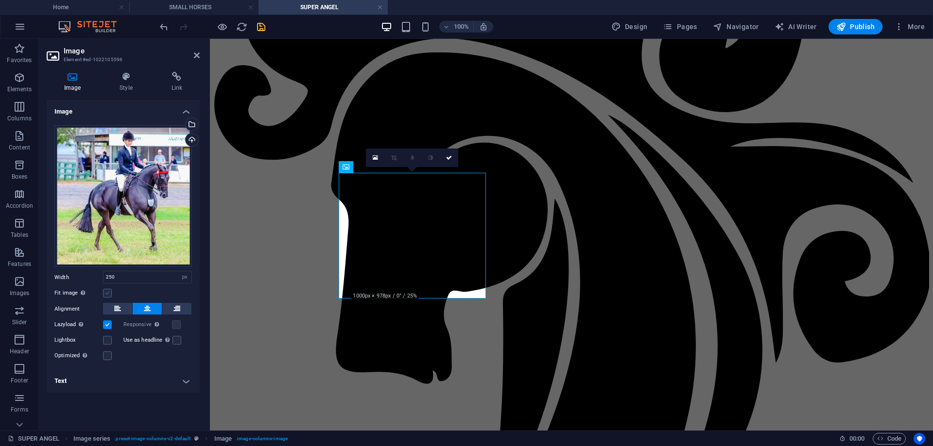
click at [107, 295] on label at bounding box center [107, 293] width 9 height 9
click at [0, 0] on input "Fit image Automatically fit image to a fixed width and height" at bounding box center [0, 0] width 0 height 0
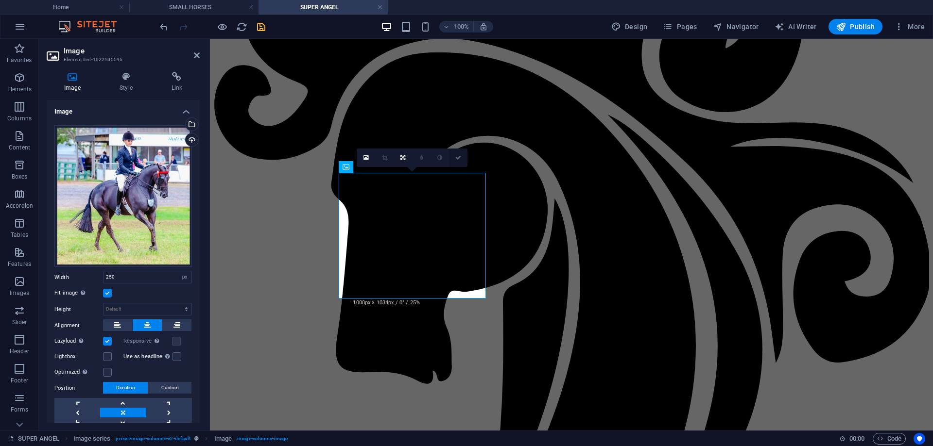
click at [457, 156] on icon at bounding box center [458, 158] width 6 height 6
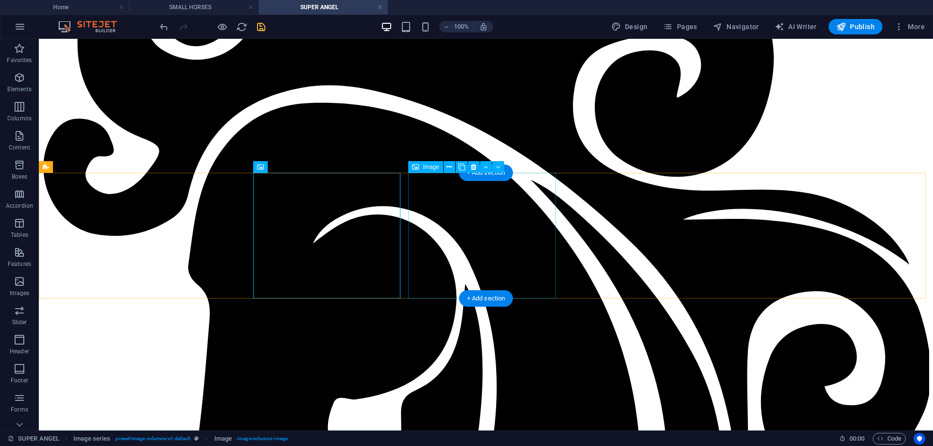
select select "px"
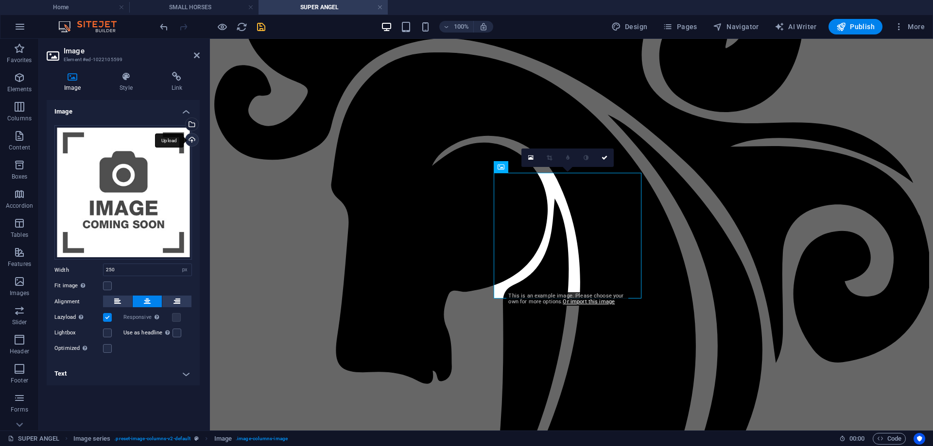
click at [189, 138] on div "Upload" at bounding box center [191, 141] width 15 height 15
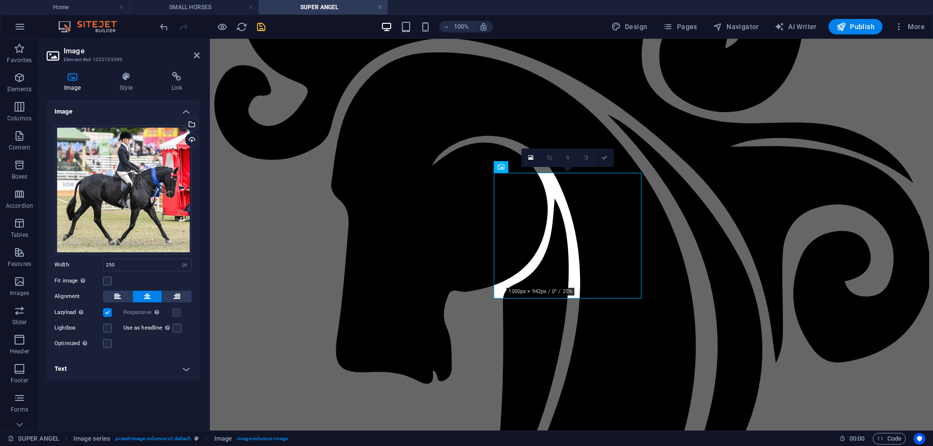
click at [606, 157] on icon at bounding box center [604, 158] width 6 height 6
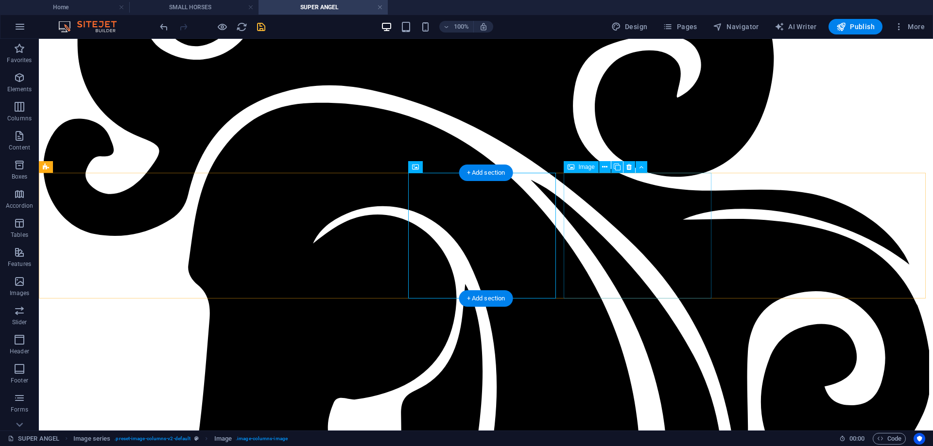
select select "px"
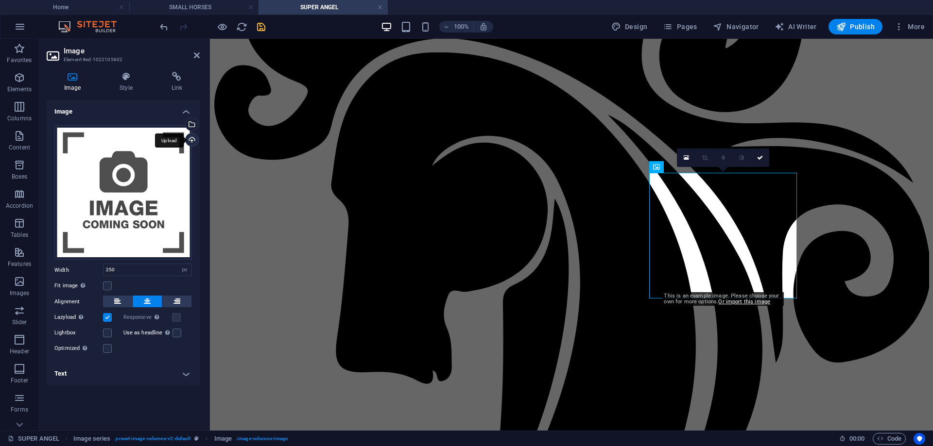
click at [192, 137] on div "Upload" at bounding box center [191, 141] width 15 height 15
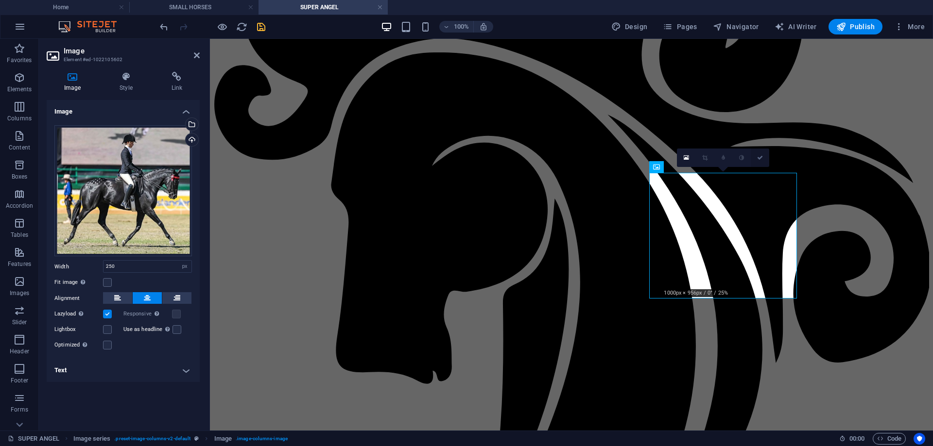
click at [762, 158] on icon at bounding box center [760, 158] width 6 height 6
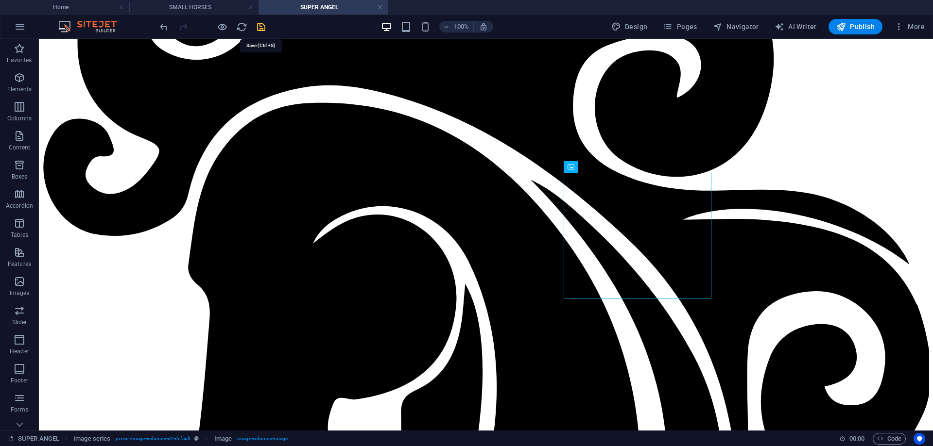
click at [262, 26] on icon "save" at bounding box center [260, 26] width 11 height 11
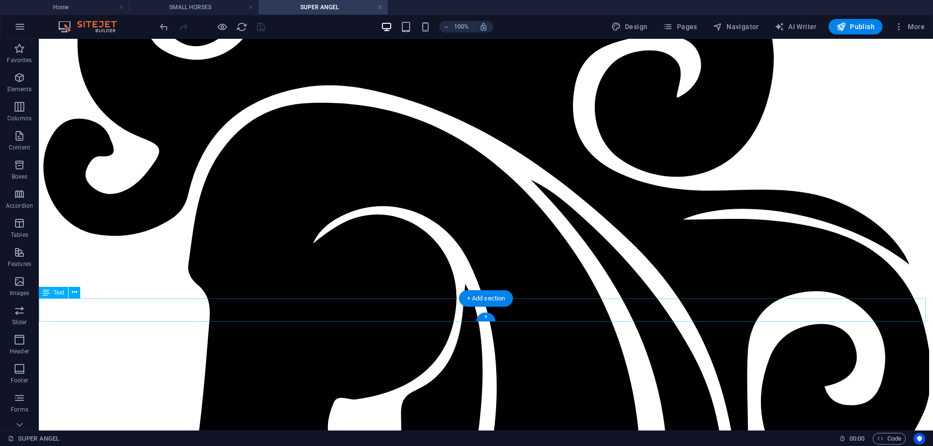
click at [262, 28] on icon "save" at bounding box center [260, 26] width 11 height 11
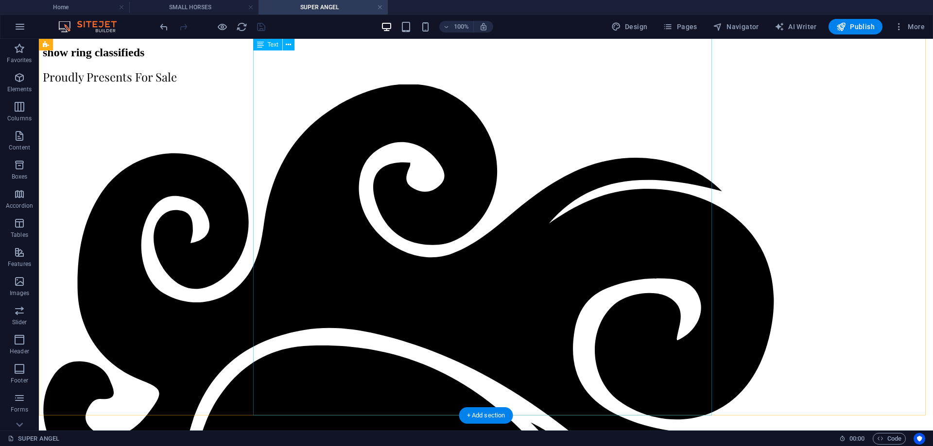
scroll to position [0, 0]
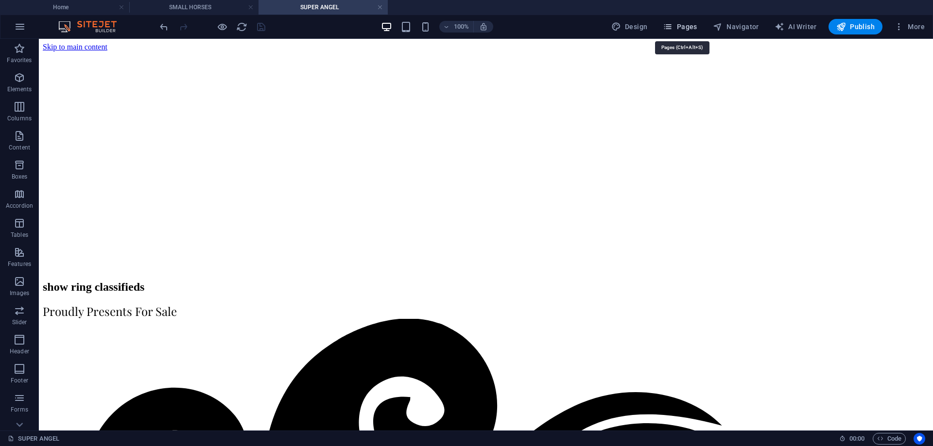
click at [682, 27] on span "Pages" at bounding box center [680, 27] width 34 height 10
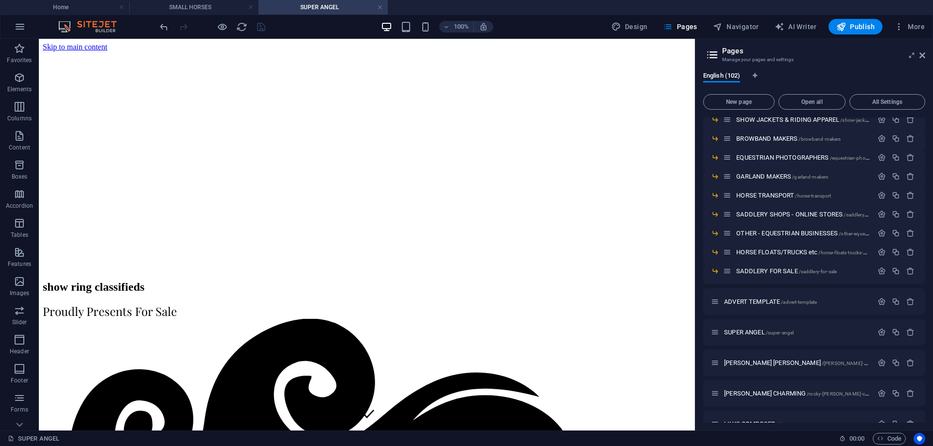
scroll to position [729, 0]
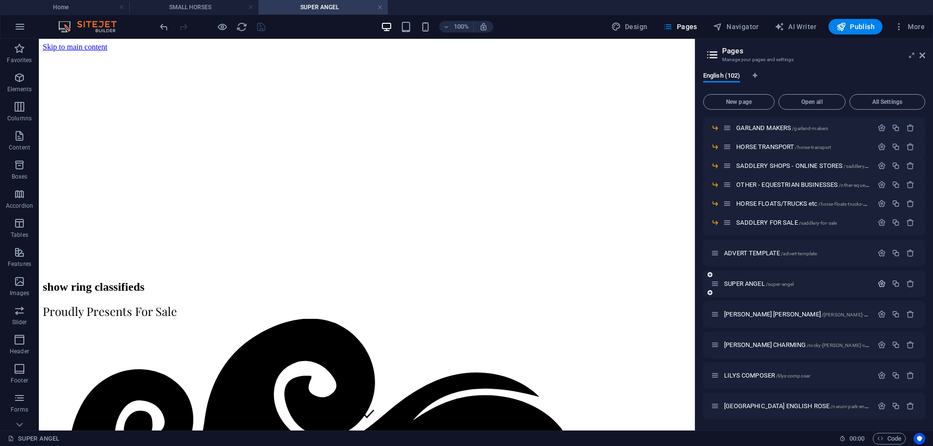
click at [879, 283] on icon "button" at bounding box center [881, 284] width 8 height 8
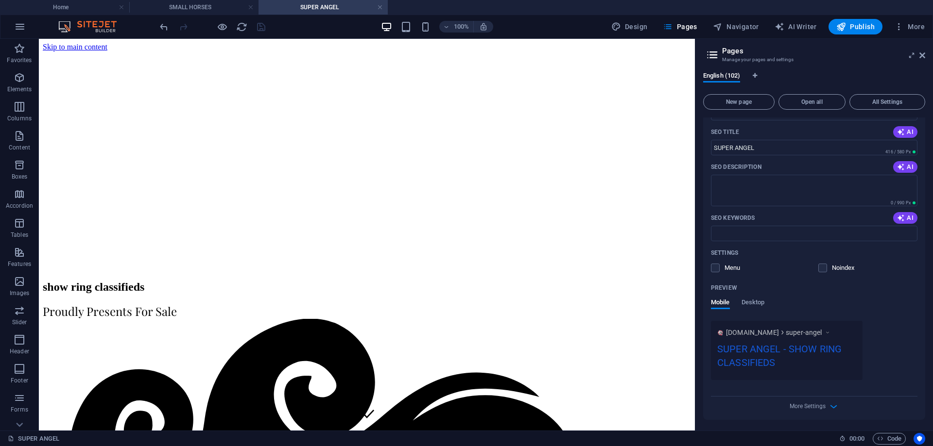
scroll to position [1166, 0]
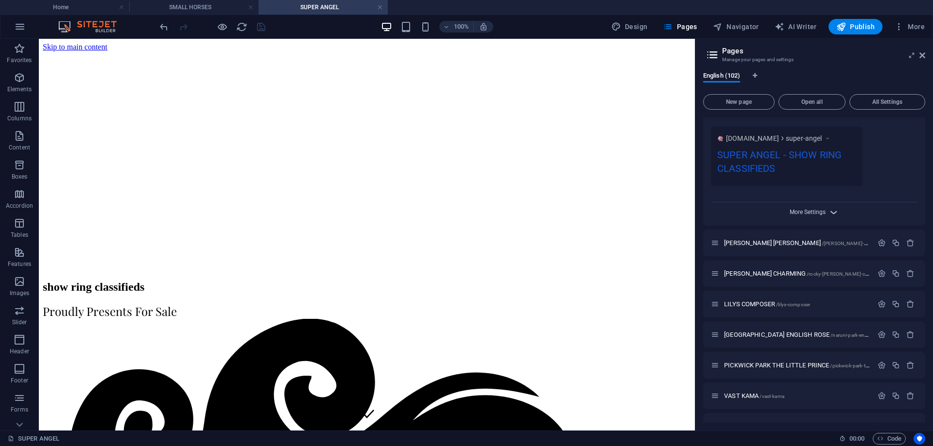
click at [804, 214] on span "More Settings" at bounding box center [807, 212] width 36 height 7
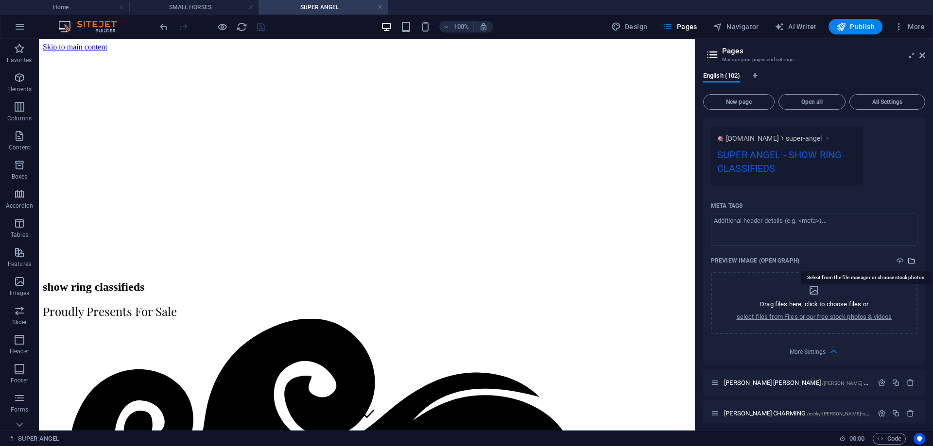
click at [908, 259] on icon "select-media" at bounding box center [911, 261] width 8 height 8
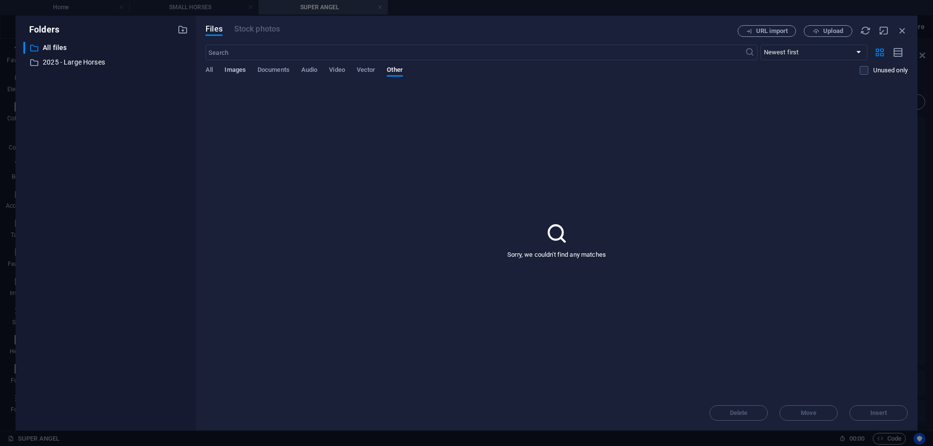
click at [235, 69] on span "Images" at bounding box center [234, 71] width 21 height 14
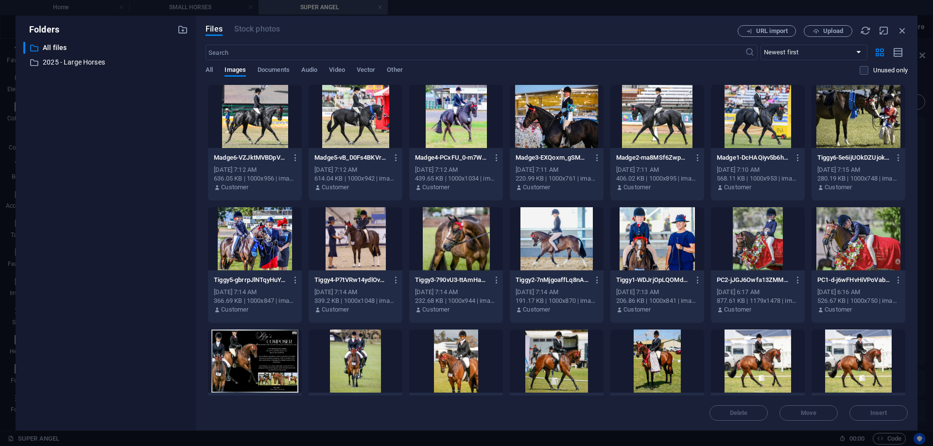
click at [757, 123] on div at bounding box center [758, 116] width 94 height 63
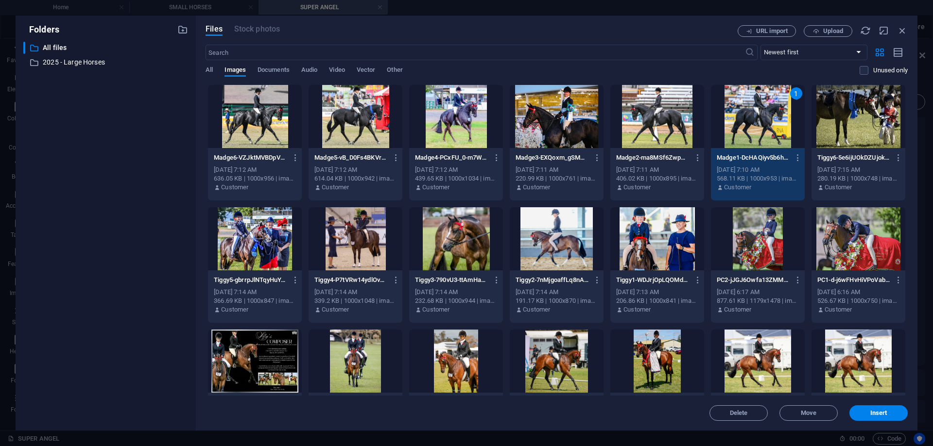
click at [757, 123] on div "1" at bounding box center [758, 116] width 94 height 63
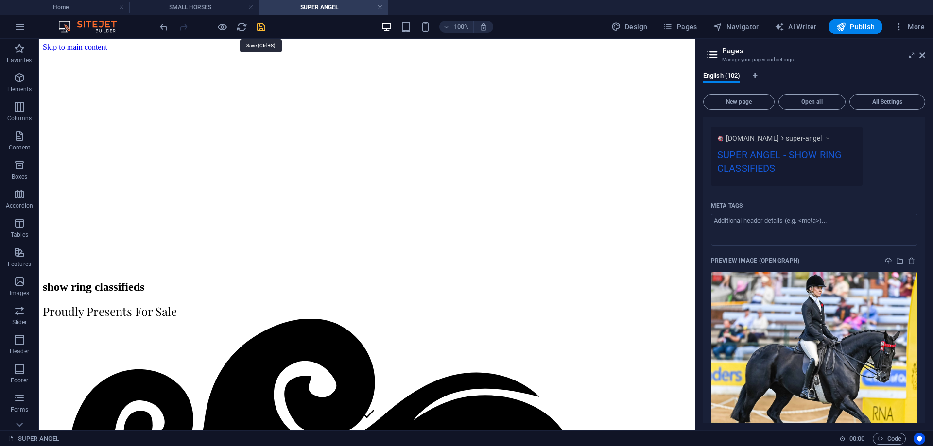
click at [263, 24] on icon "save" at bounding box center [260, 26] width 11 height 11
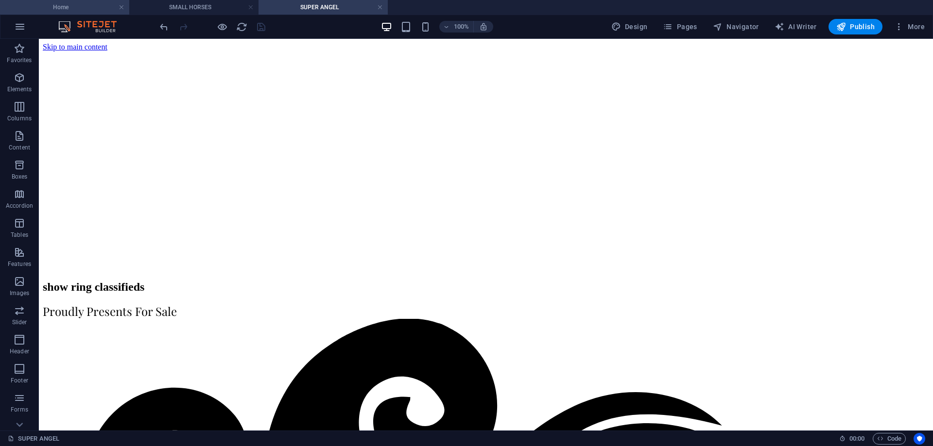
click at [79, 6] on h4 "Home" at bounding box center [64, 7] width 129 height 11
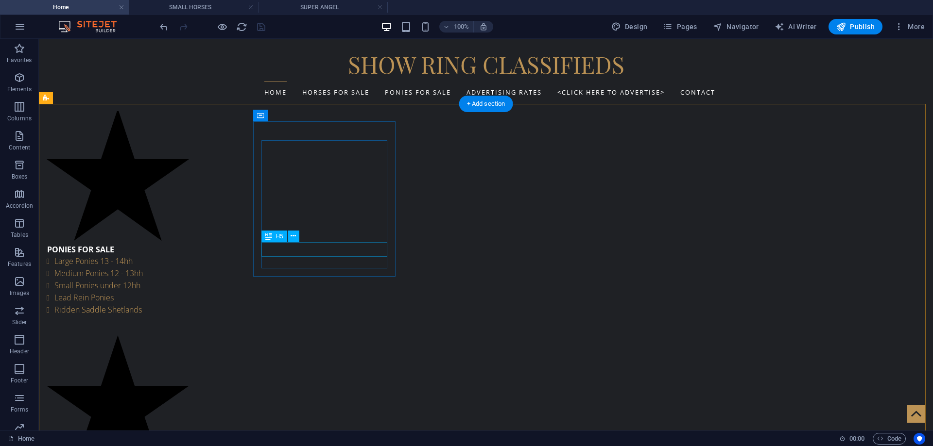
select select "px"
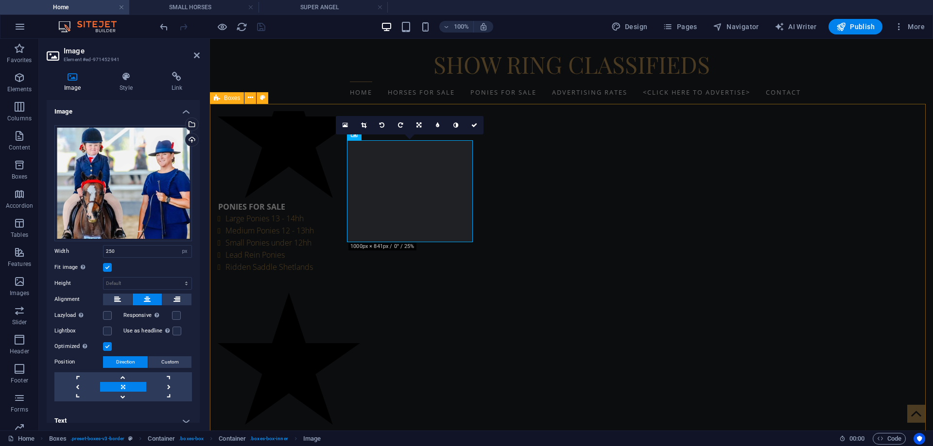
scroll to position [492, 0]
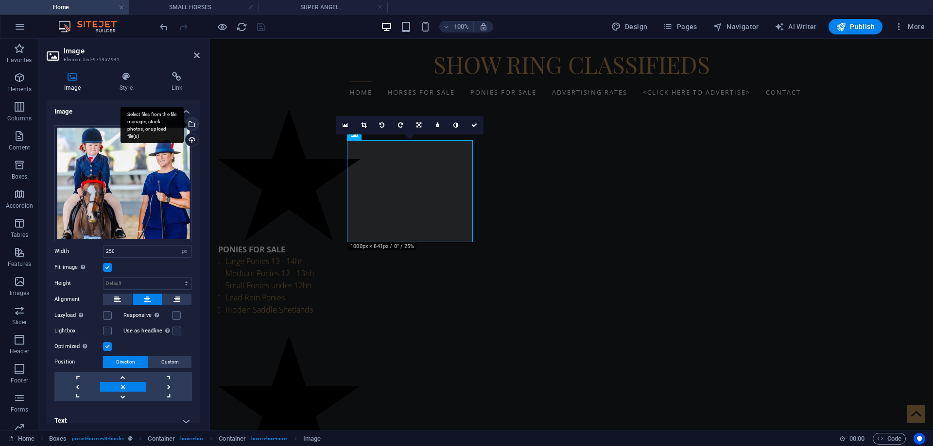
click at [190, 122] on div "Select files from the file manager, stock photos, or upload file(s)" at bounding box center [191, 125] width 15 height 15
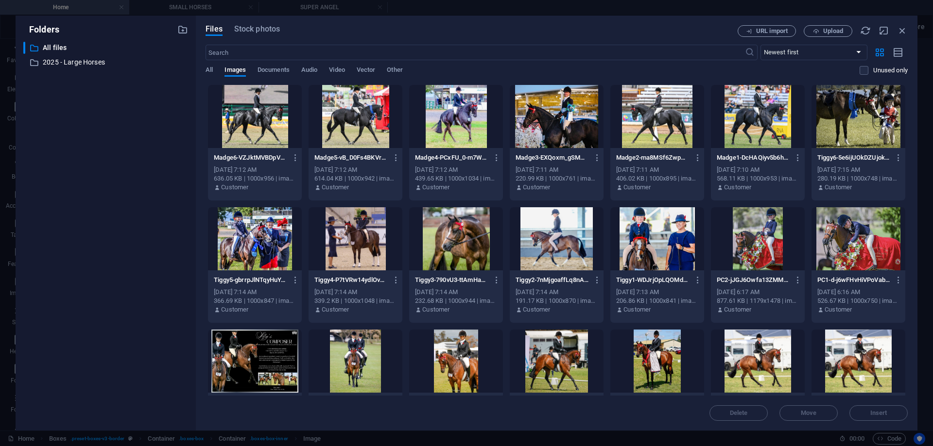
click at [766, 100] on div at bounding box center [758, 116] width 94 height 63
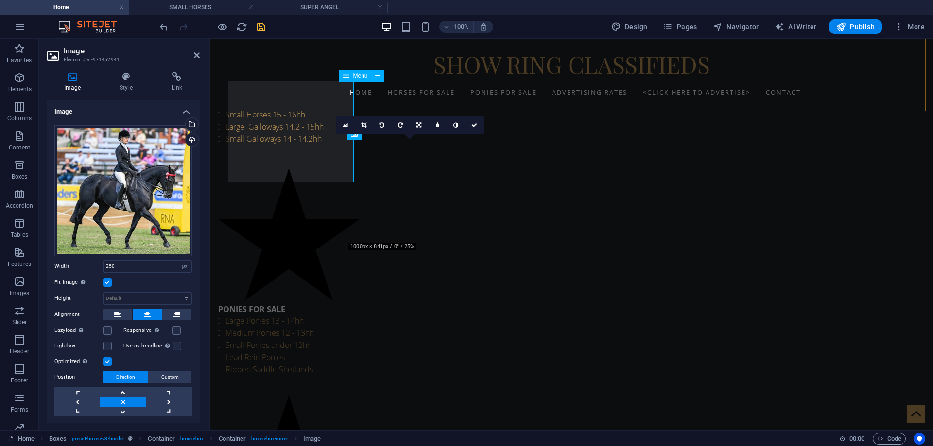
scroll to position [492, 0]
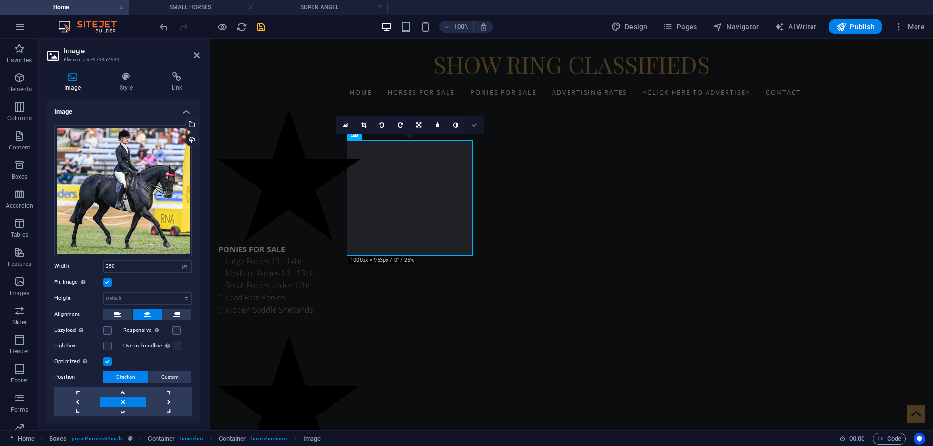
click at [475, 128] on icon at bounding box center [474, 125] width 6 height 6
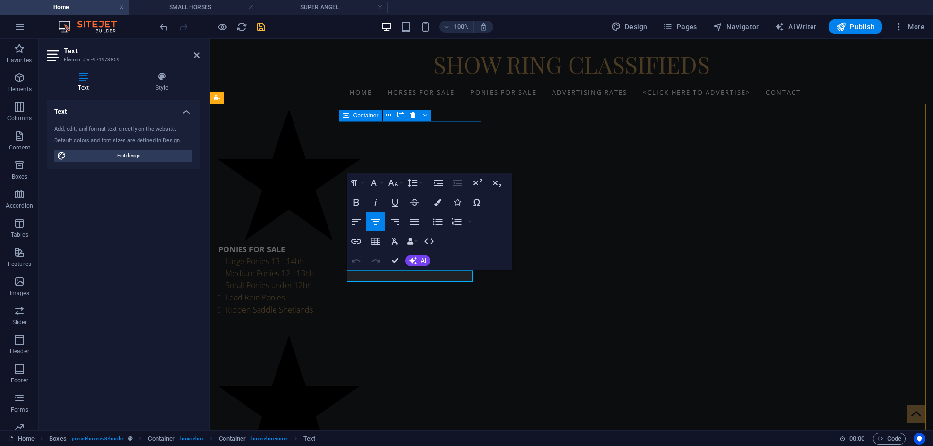
drag, startPoint x: 348, startPoint y: 276, endPoint x: 467, endPoint y: 278, distance: 118.5
click at [354, 241] on icon "button" at bounding box center [356, 242] width 12 height 12
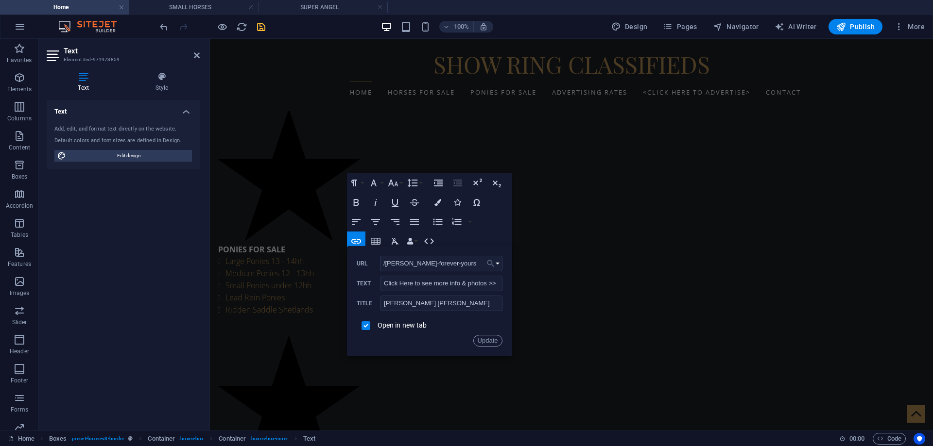
click at [498, 264] on button "Choose Link" at bounding box center [493, 264] width 18 height 16
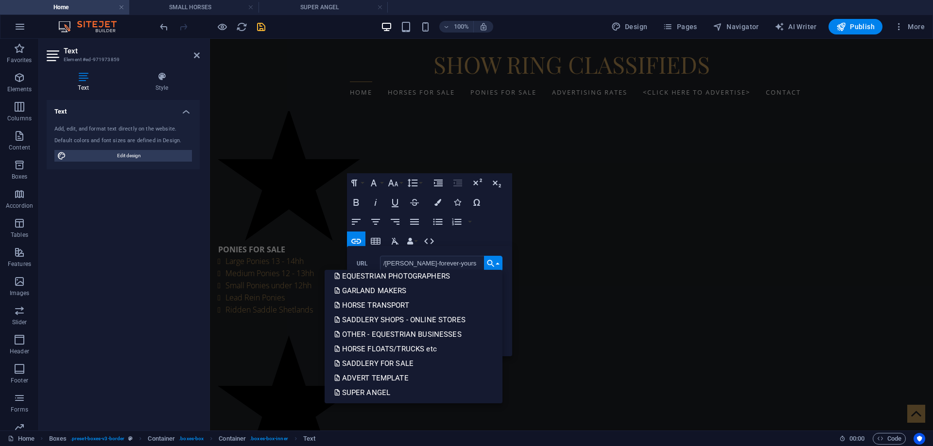
scroll to position [534, 0]
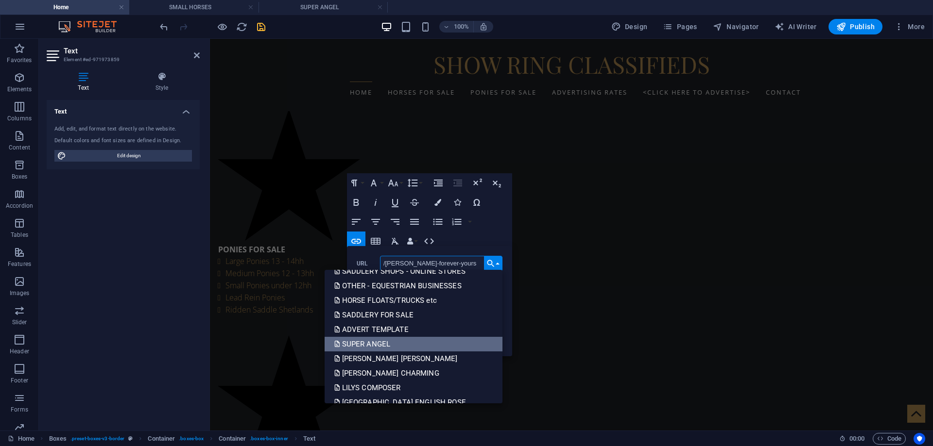
click at [392, 341] on p "SUPER ANGEL" at bounding box center [363, 344] width 58 height 15
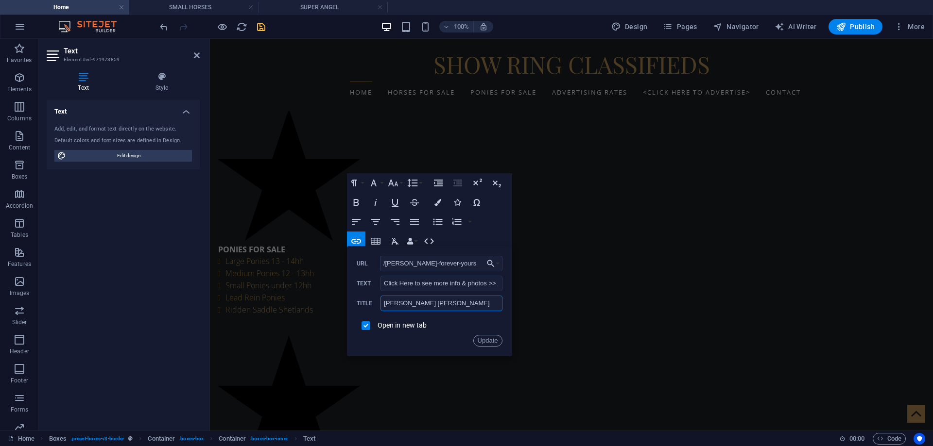
click at [388, 303] on input "[PERSON_NAME] [PERSON_NAME]" at bounding box center [440, 304] width 121 height 16
type input "SUPER ANGEL"
click at [365, 326] on input "checkbox" at bounding box center [364, 324] width 9 height 9
checkbox input "true"
click at [484, 340] on button "Update" at bounding box center [487, 341] width 29 height 12
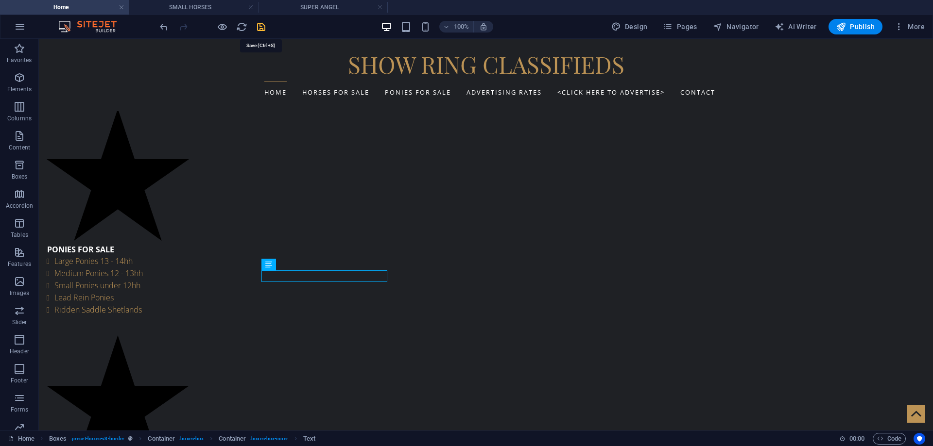
click at [262, 28] on icon "save" at bounding box center [260, 26] width 11 height 11
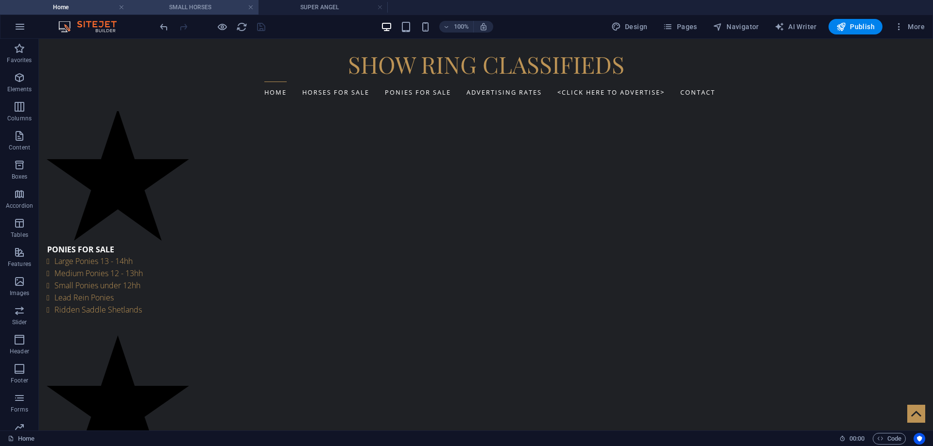
click at [179, 6] on h4 "SMALL HORSES" at bounding box center [193, 7] width 129 height 11
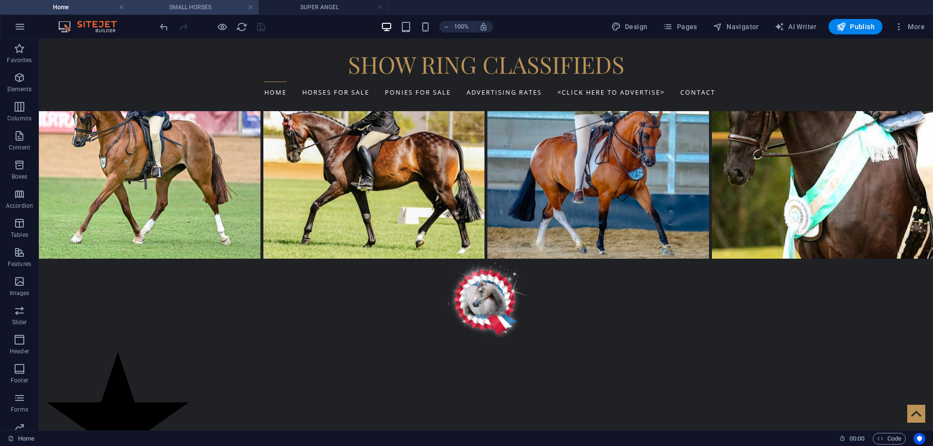
scroll to position [276, 0]
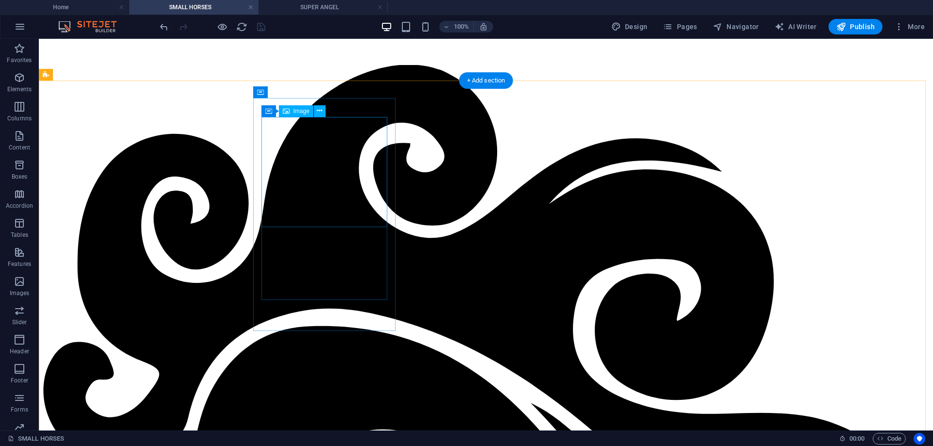
select select "px"
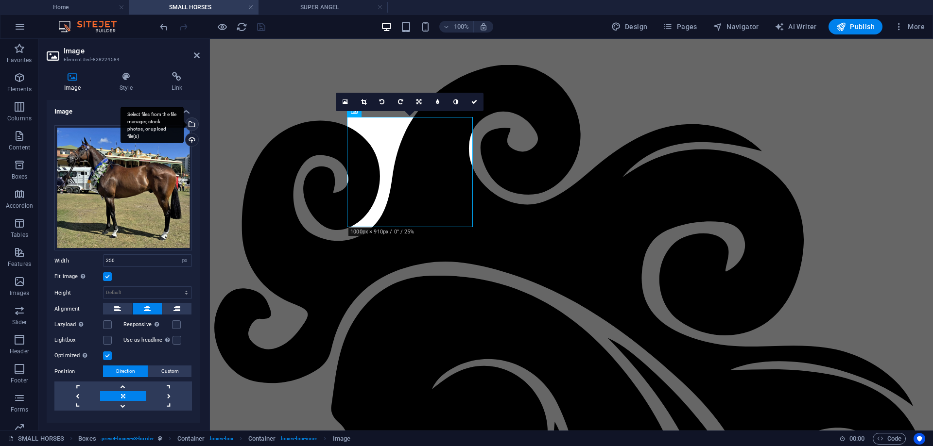
click at [184, 124] on div "Select files from the file manager, stock photos, or upload file(s)" at bounding box center [151, 125] width 63 height 36
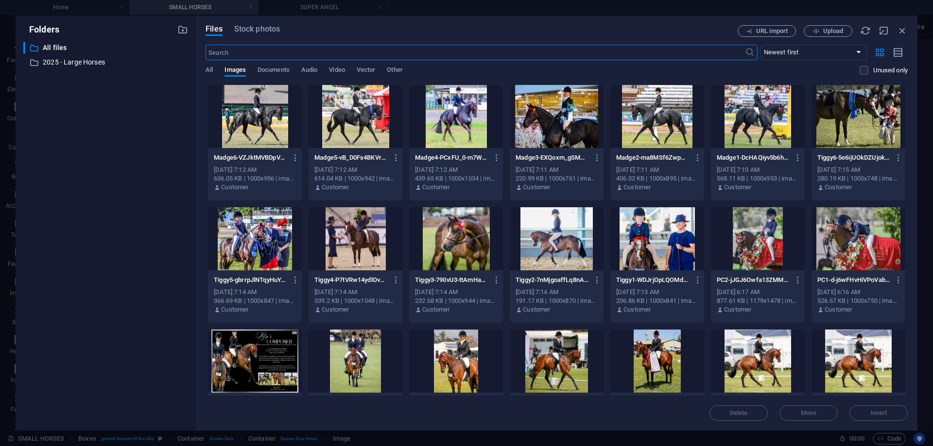
click at [749, 128] on div at bounding box center [758, 116] width 94 height 63
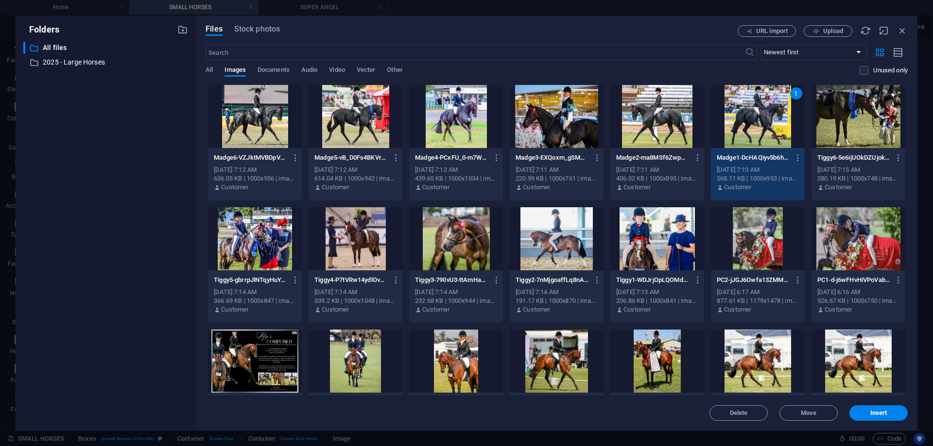
click at [749, 128] on div "1" at bounding box center [758, 116] width 94 height 63
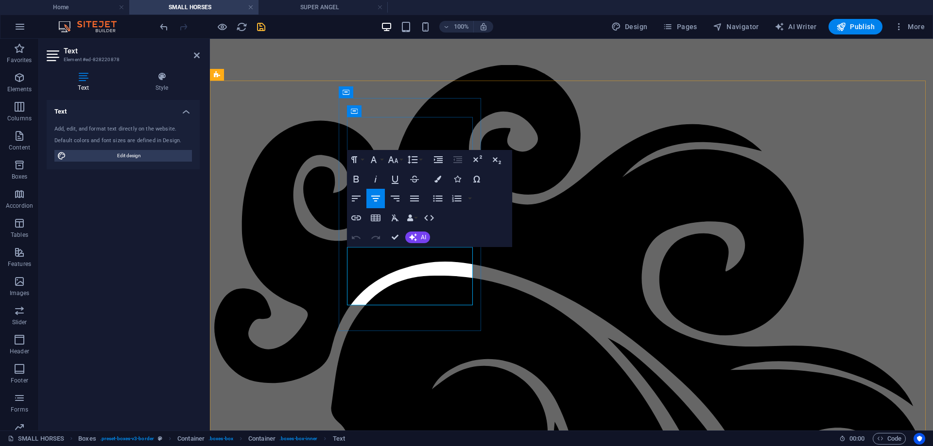
drag, startPoint x: 366, startPoint y: 253, endPoint x: 378, endPoint y: 253, distance: 12.6
drag, startPoint x: 373, startPoint y: 265, endPoint x: 379, endPoint y: 265, distance: 6.3
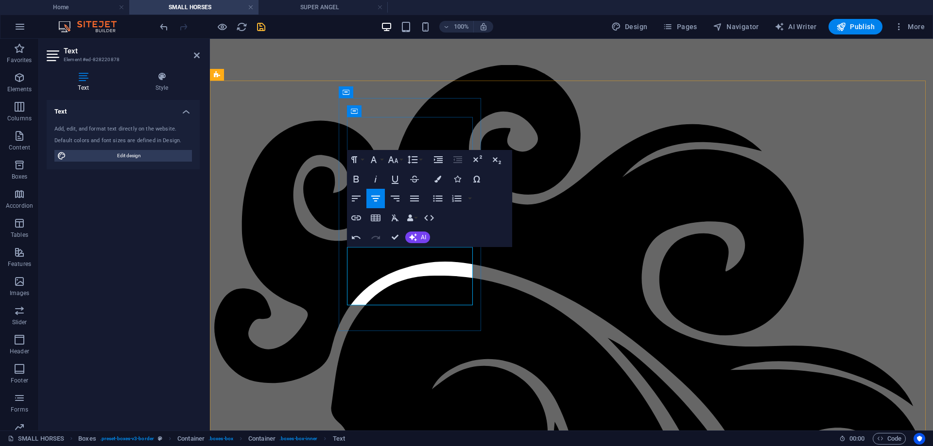
drag, startPoint x: 405, startPoint y: 265, endPoint x: 424, endPoint y: 266, distance: 19.5
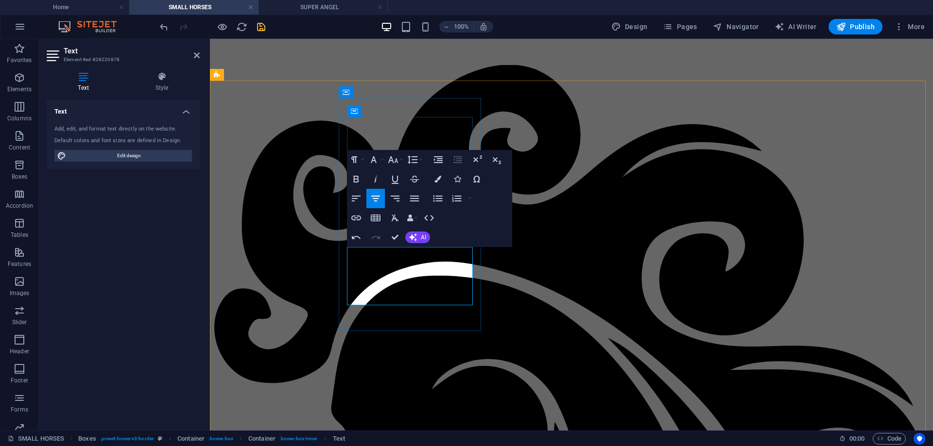
drag, startPoint x: 398, startPoint y: 278, endPoint x: 438, endPoint y: 278, distance: 39.8
drag, startPoint x: 414, startPoint y: 289, endPoint x: 426, endPoint y: 289, distance: 12.1
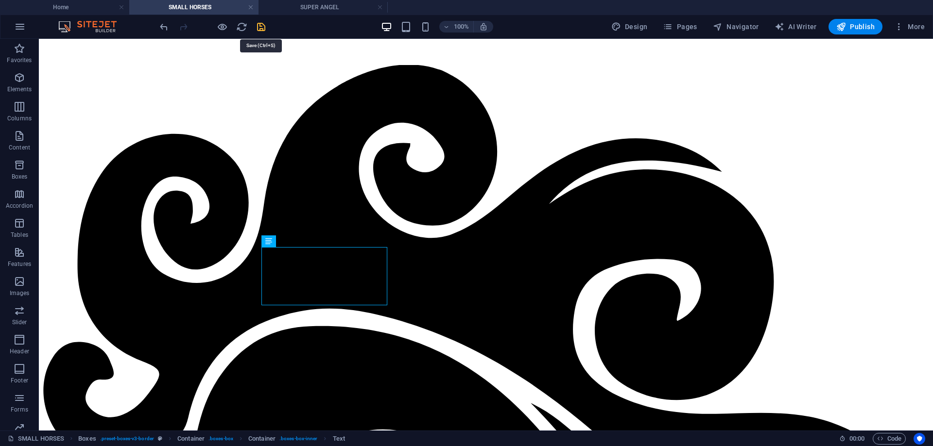
click at [262, 27] on icon "save" at bounding box center [260, 26] width 11 height 11
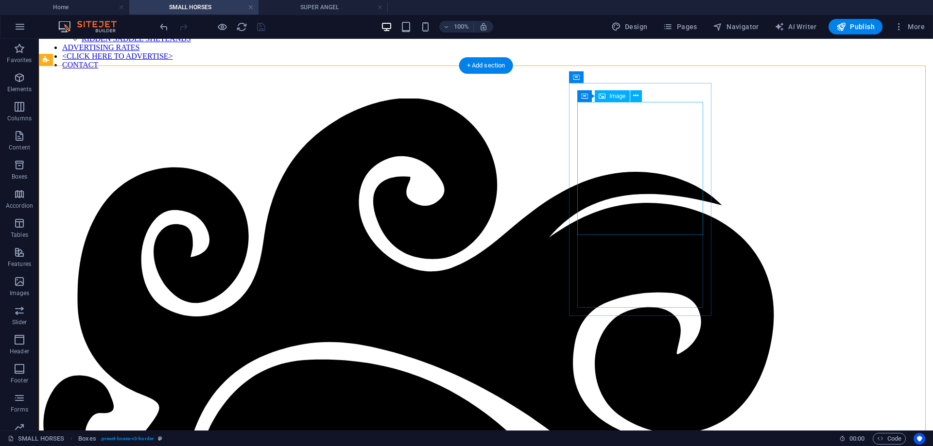
scroll to position [389, 0]
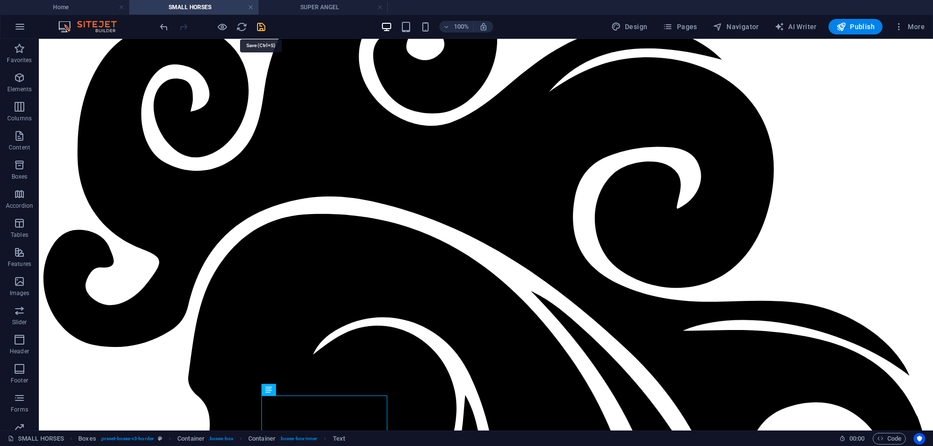
click at [261, 30] on icon "save" at bounding box center [260, 26] width 11 height 11
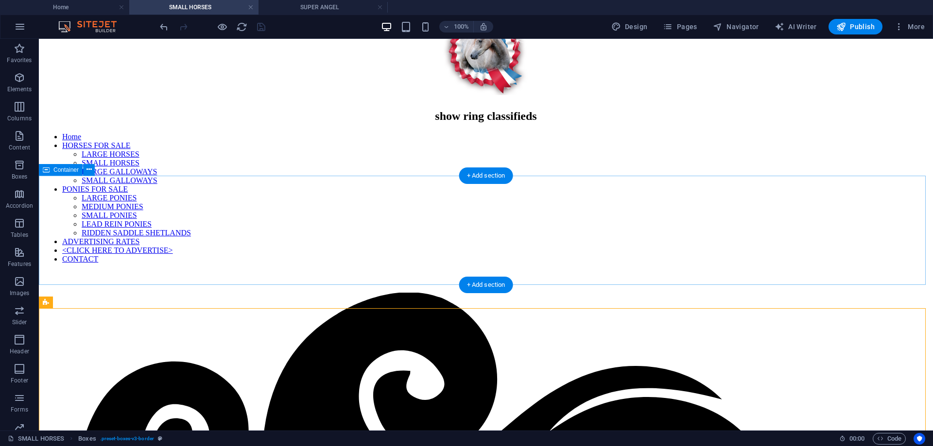
scroll to position [194, 0]
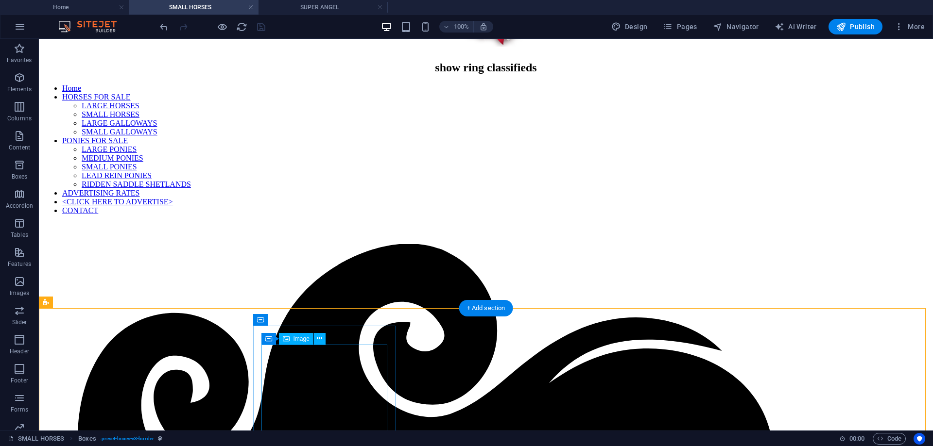
scroll to position [0, 0]
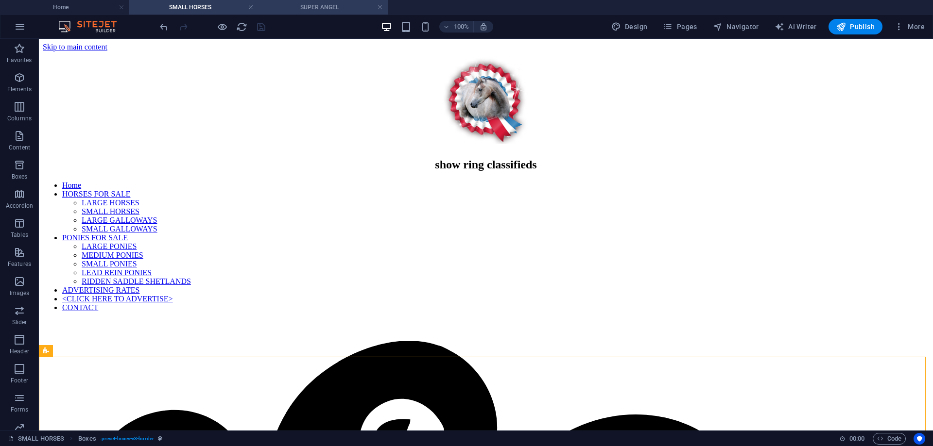
click at [322, 7] on h4 "SUPER ANGEL" at bounding box center [322, 7] width 129 height 11
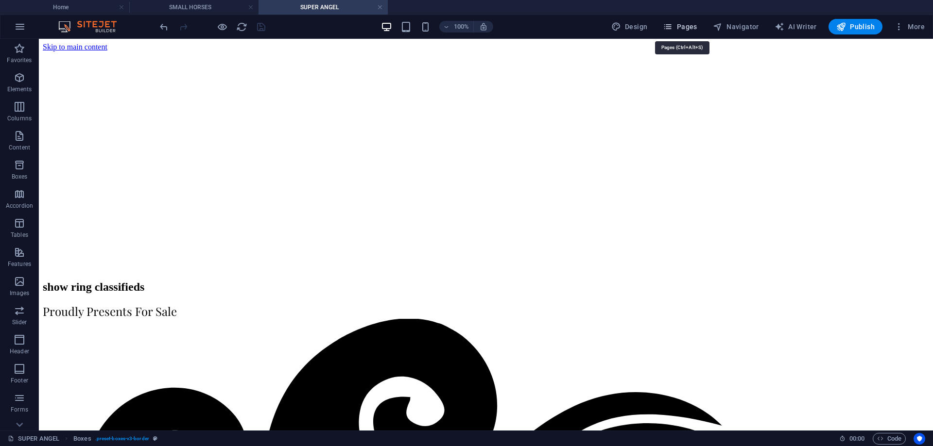
click at [688, 24] on span "Pages" at bounding box center [680, 27] width 34 height 10
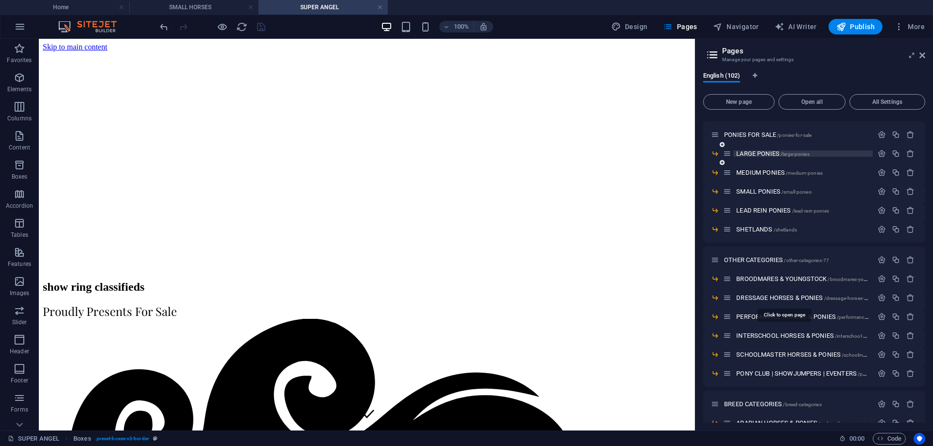
scroll to position [243, 0]
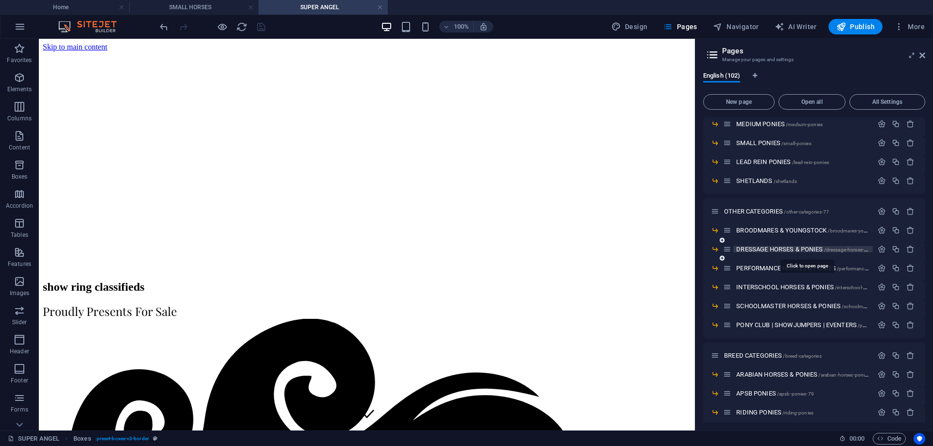
click at [762, 250] on span "DRESSAGE HORSES & PONIES /dressage-horses-ponies" at bounding box center [807, 249] width 143 height 7
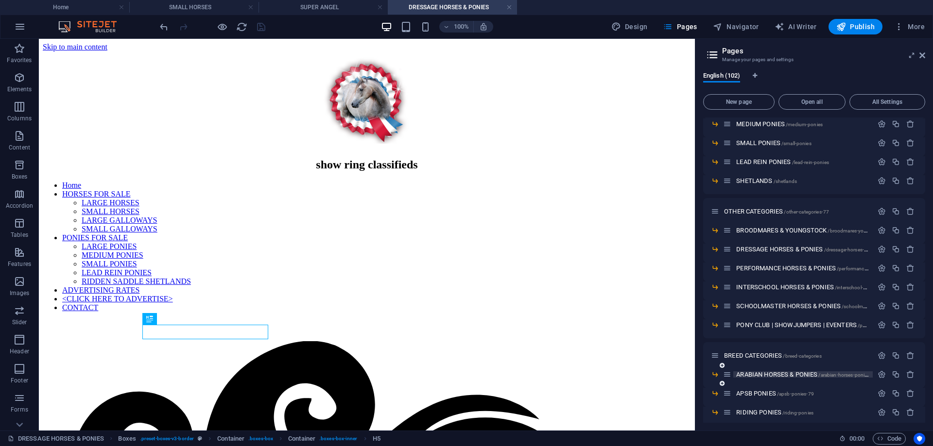
scroll to position [227, 0]
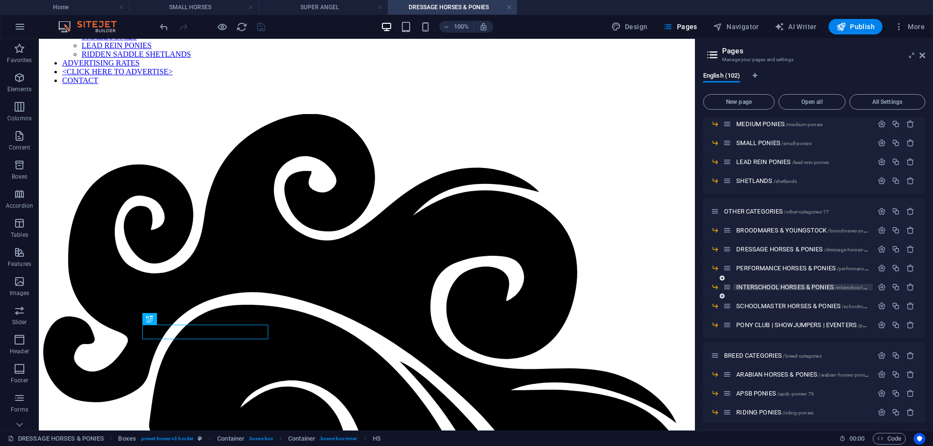
click at [783, 285] on span "INTERSCHOOL HORSES & PONIES /interschool-horses-ponies" at bounding box center [815, 287] width 158 height 7
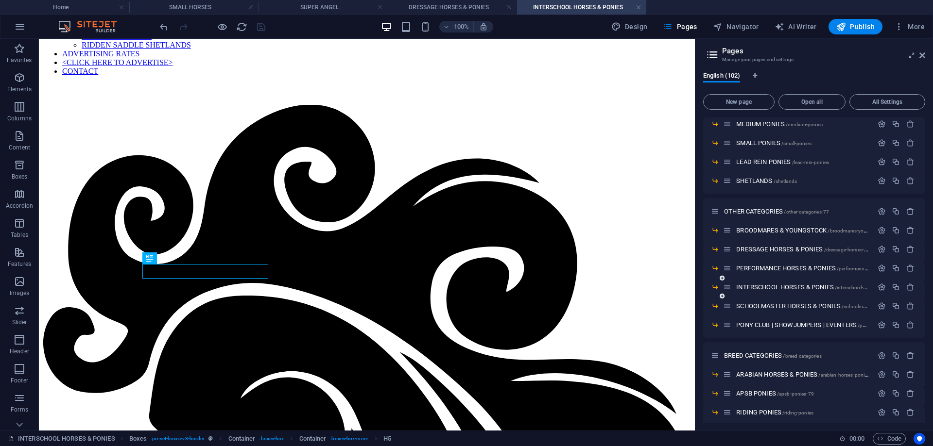
scroll to position [389, 0]
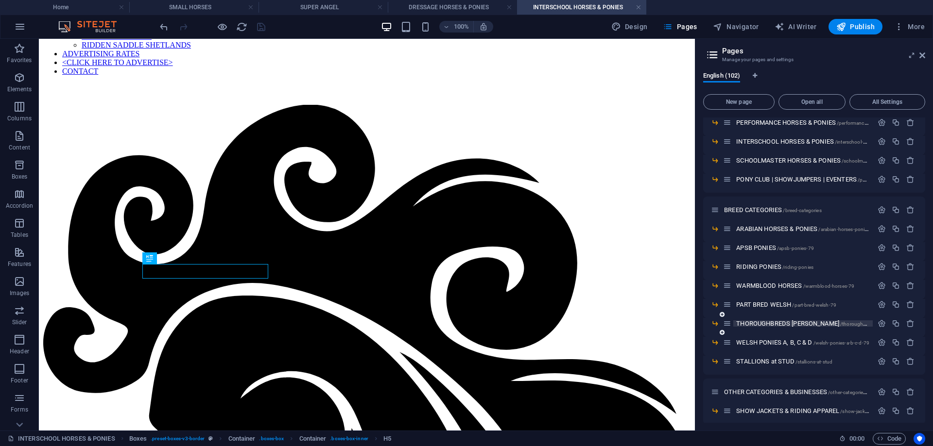
click at [783, 322] on span "THOROUGHBREDS [PERSON_NAME] /thoroughbreds-[PERSON_NAME]-79" at bounding box center [829, 323] width 187 height 7
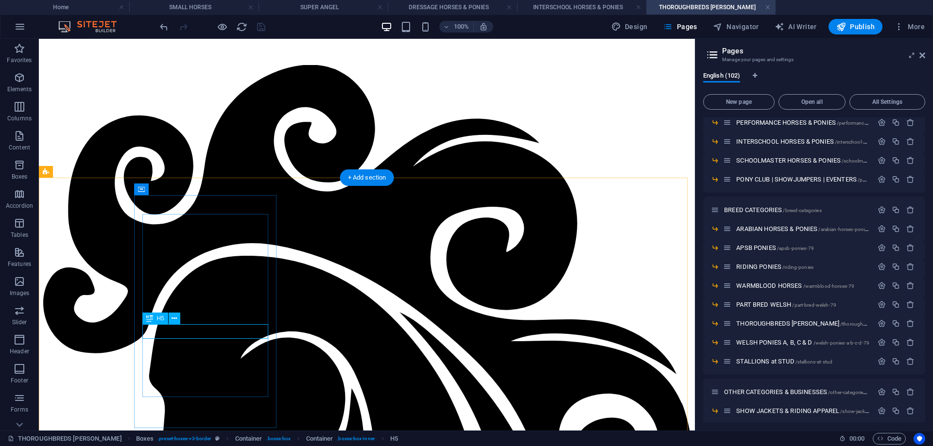
scroll to position [131, 0]
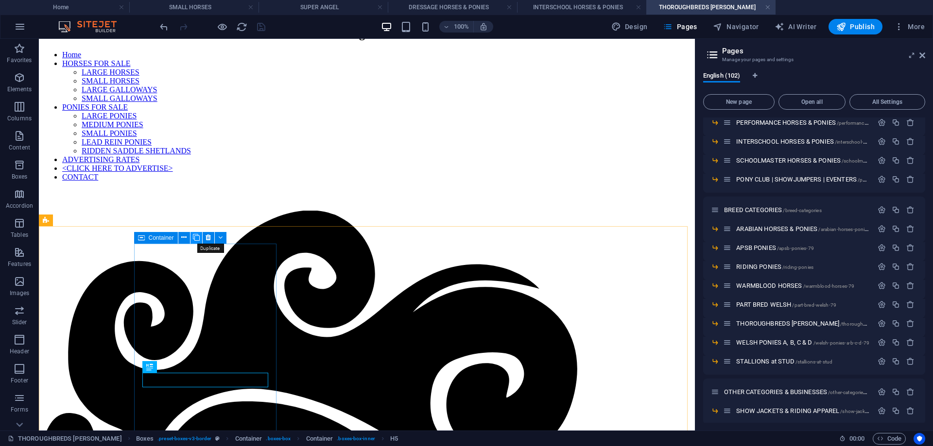
click at [195, 239] on icon at bounding box center [196, 238] width 7 height 10
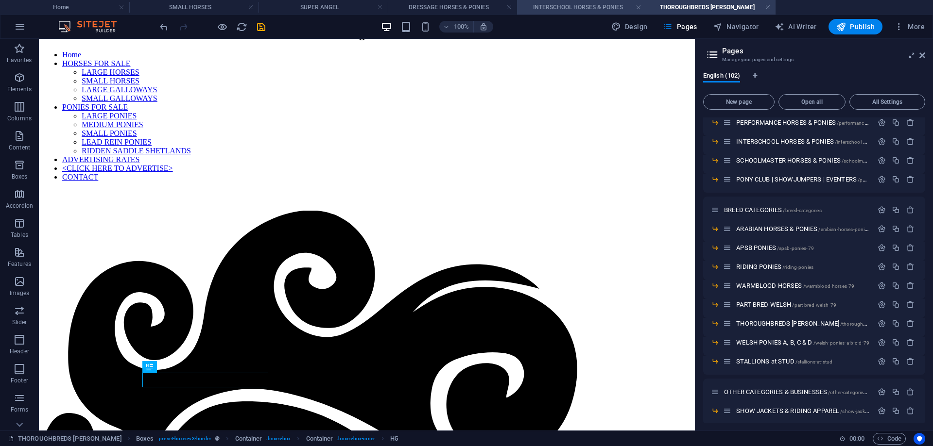
click at [589, 7] on h4 "INTERSCHOOL HORSES & PONIES" at bounding box center [581, 7] width 129 height 11
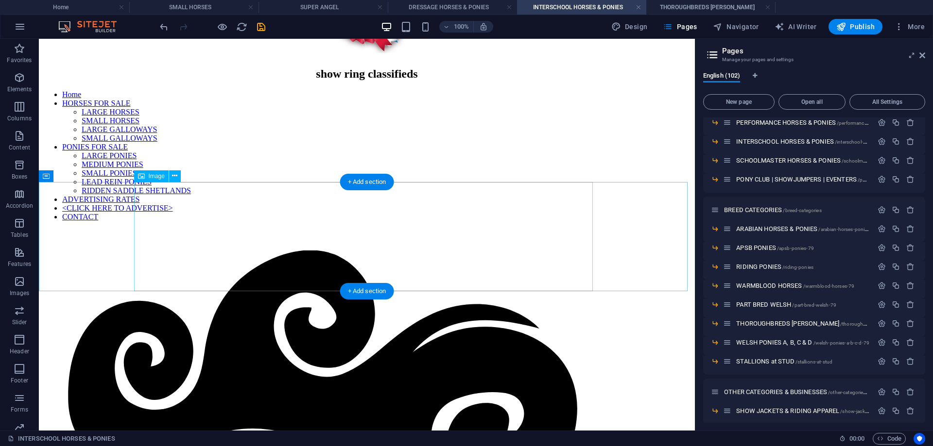
scroll to position [42, 0]
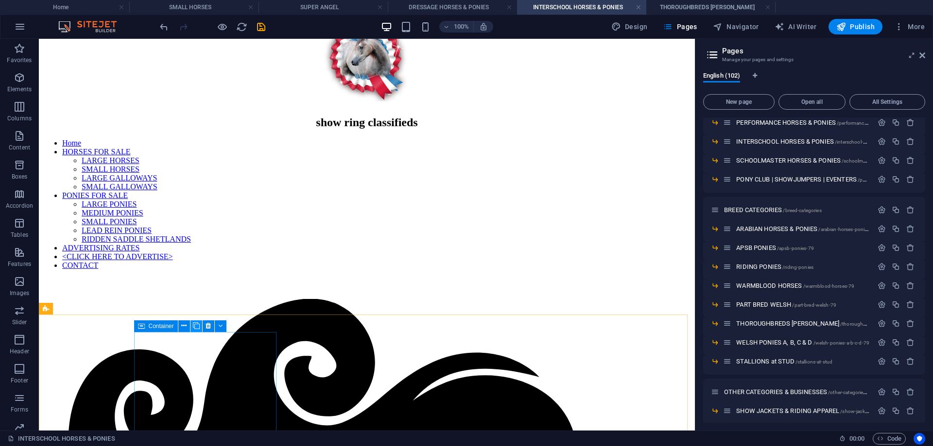
click at [196, 325] on icon at bounding box center [196, 326] width 7 height 10
click at [441, 6] on h4 "DRESSAGE HORSES & PONIES" at bounding box center [452, 7] width 129 height 11
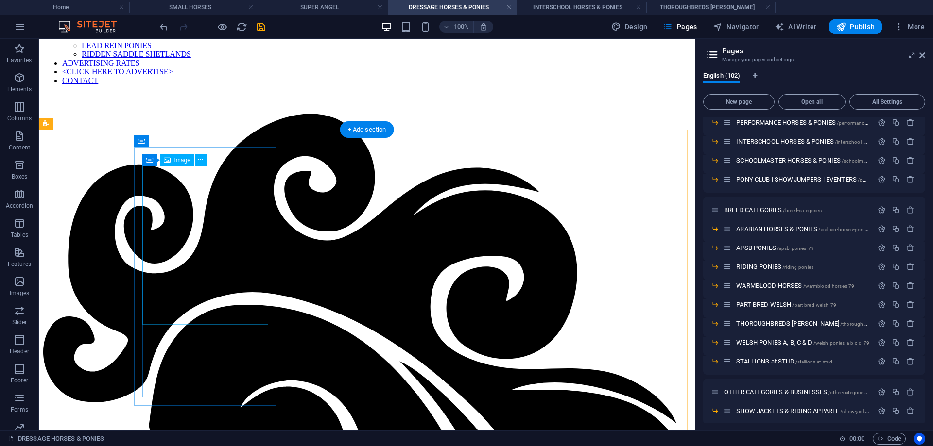
scroll to position [33, 0]
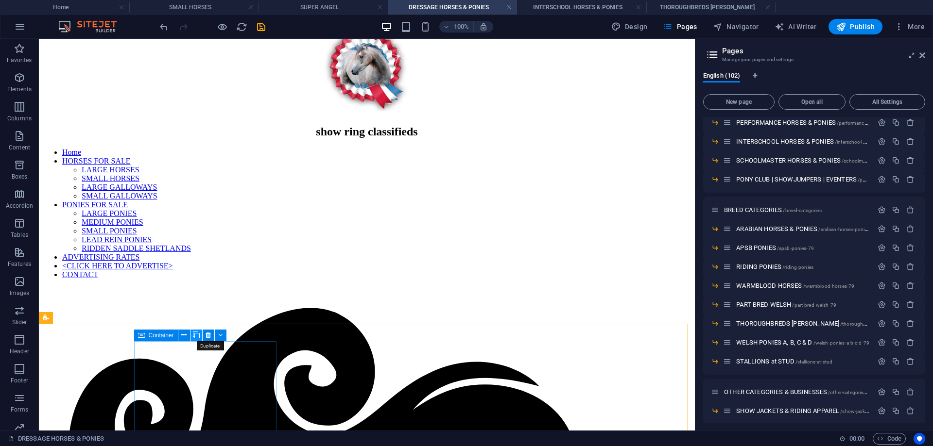
click at [192, 335] on button at bounding box center [196, 336] width 12 height 12
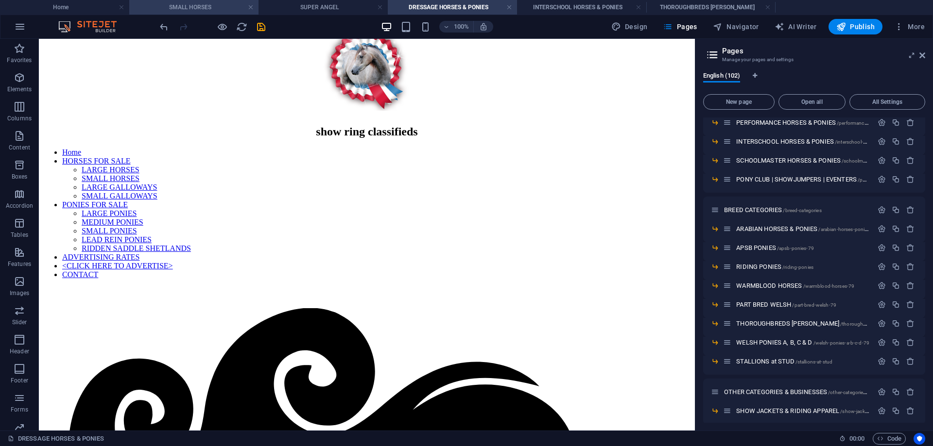
click at [171, 9] on h4 "SMALL HORSES" at bounding box center [193, 7] width 129 height 11
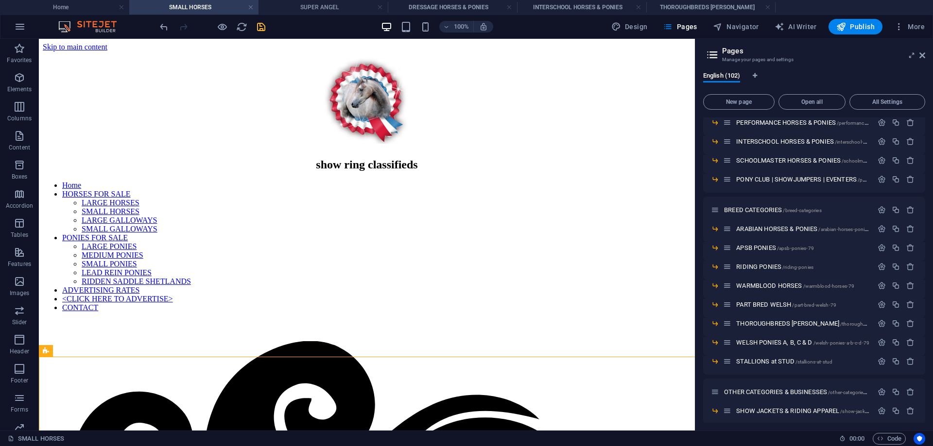
scroll to position [0, 0]
click at [424, 4] on h4 "DRESSAGE HORSES & PONIES" at bounding box center [452, 7] width 129 height 11
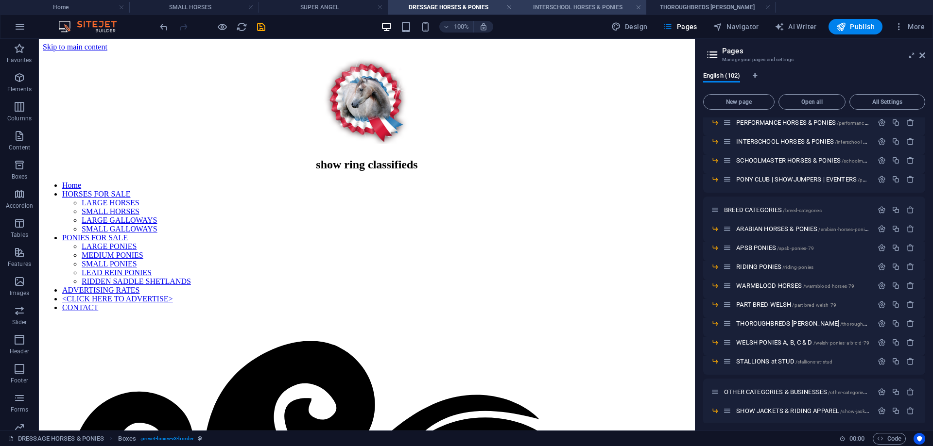
scroll to position [33, 0]
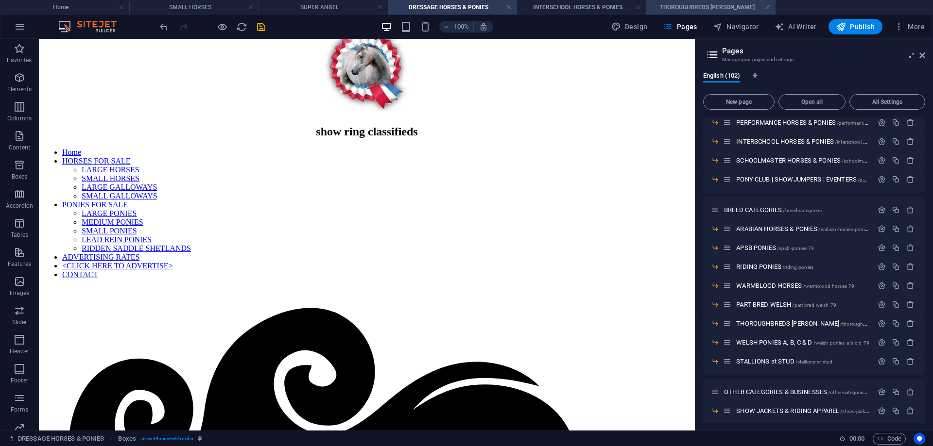
click at [693, 4] on h4 "THOROUGHBREDS [PERSON_NAME]" at bounding box center [710, 7] width 129 height 11
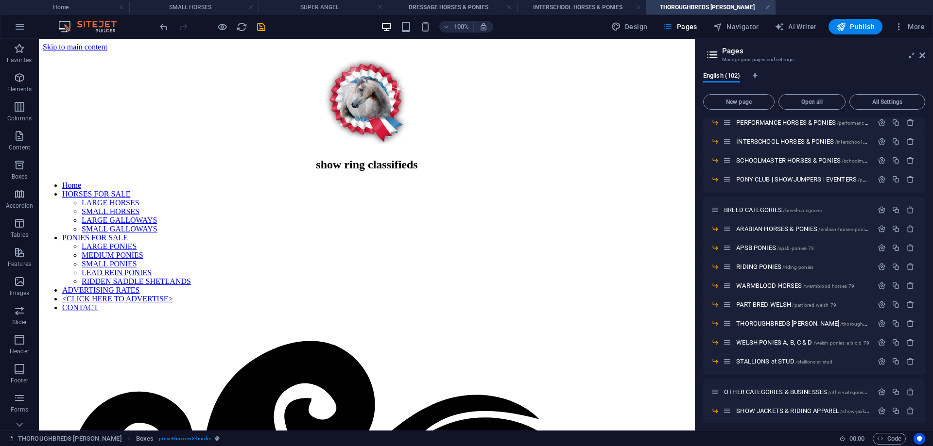
scroll to position [131, 0]
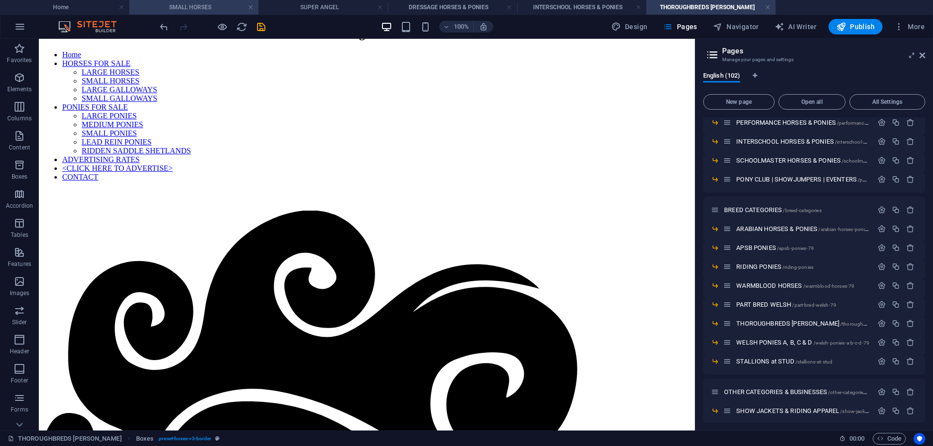
click at [183, 4] on h4 "SMALL HORSES" at bounding box center [193, 7] width 129 height 11
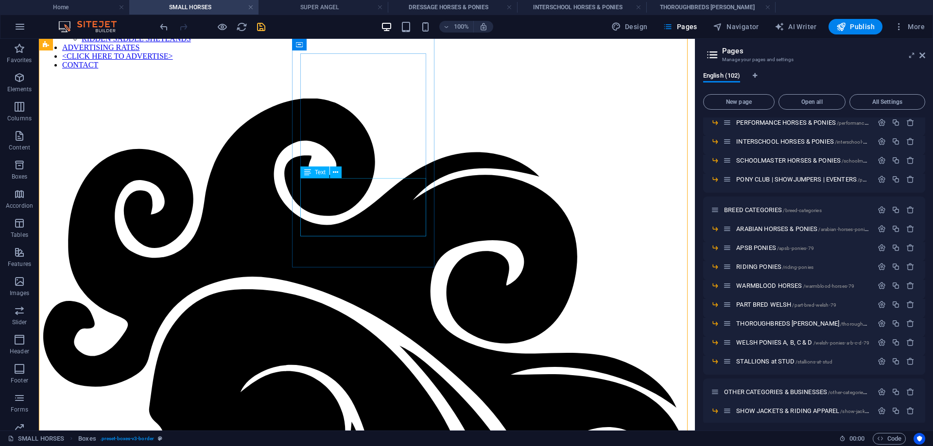
scroll to position [340, 0]
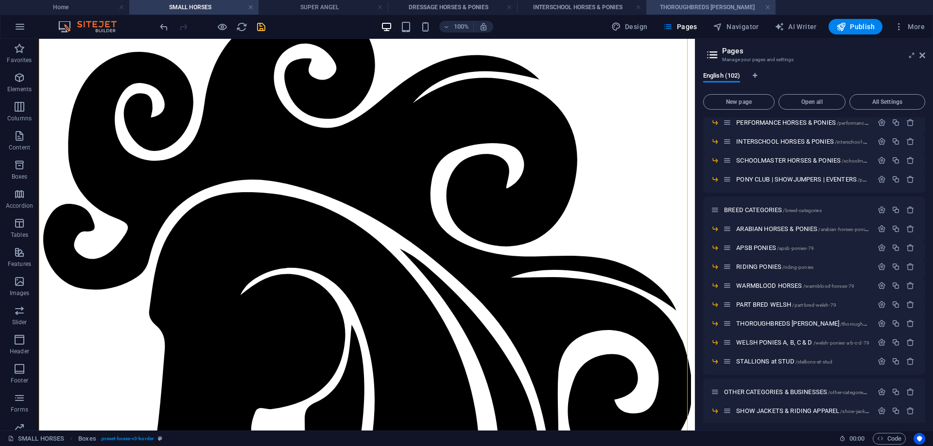
click at [703, 3] on h4 "THOROUGHBREDS [PERSON_NAME]" at bounding box center [710, 7] width 129 height 11
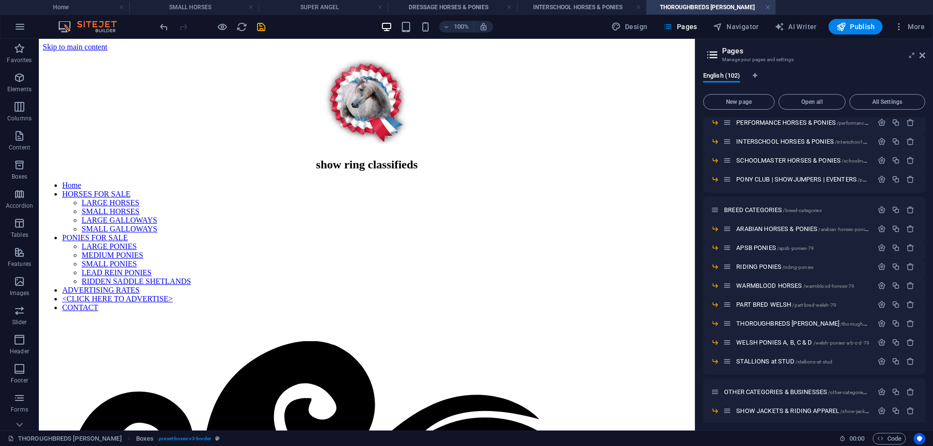
scroll to position [0, 0]
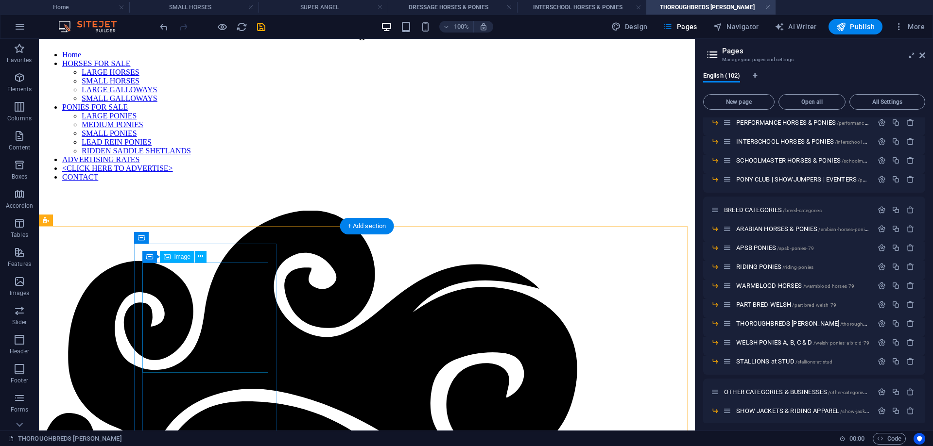
select select "px"
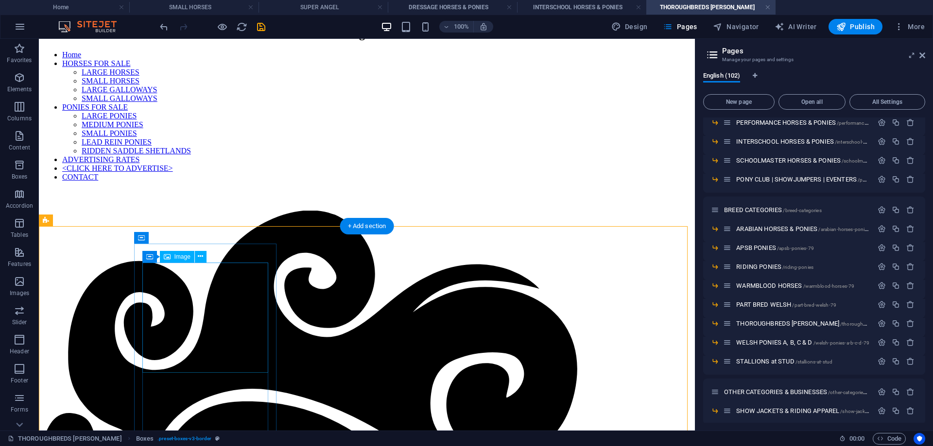
select select "px"
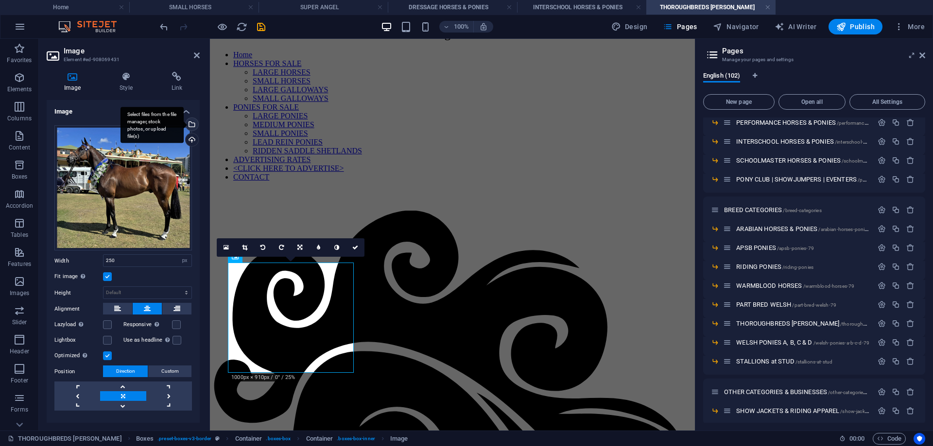
click at [184, 125] on div "Select files from the file manager, stock photos, or upload file(s)" at bounding box center [151, 125] width 63 height 36
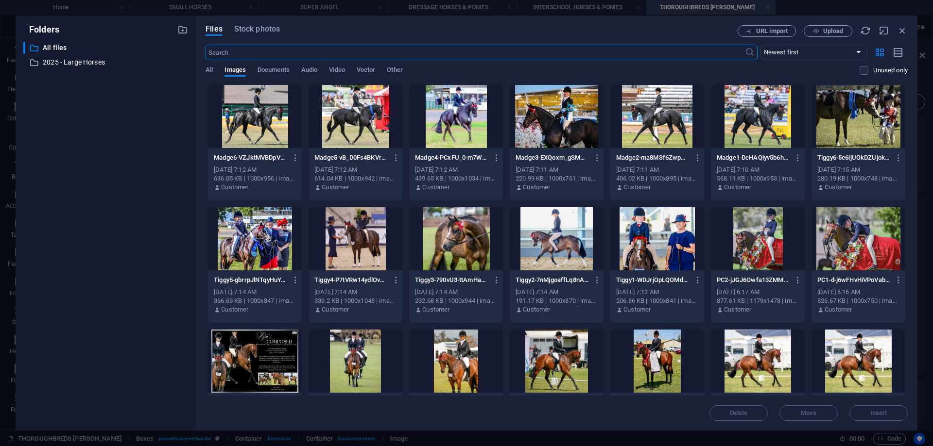
scroll to position [110, 0]
click at [776, 125] on div at bounding box center [758, 116] width 94 height 63
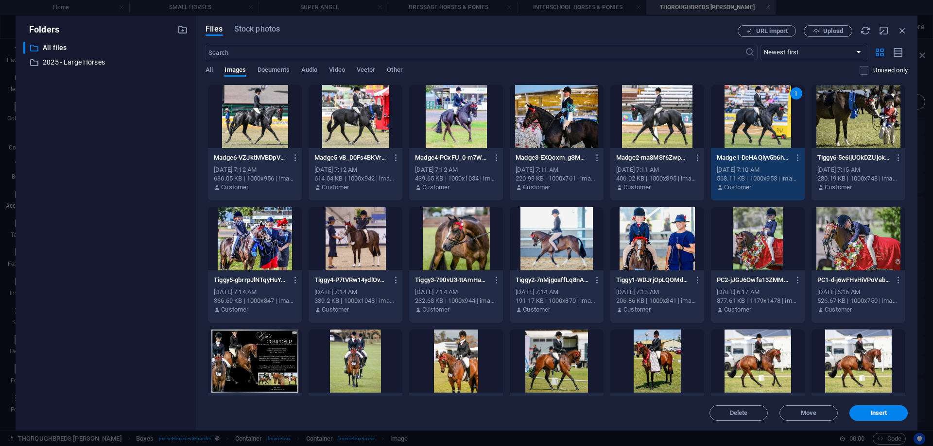
click at [776, 125] on div "1" at bounding box center [758, 116] width 94 height 63
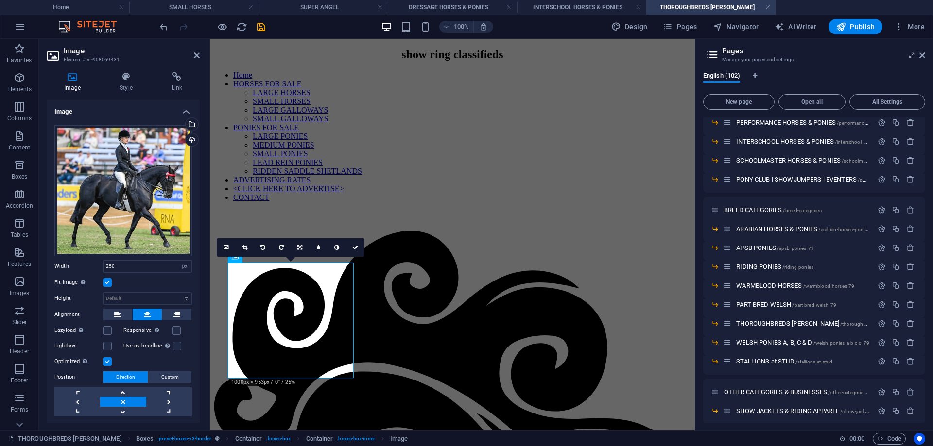
scroll to position [131, 0]
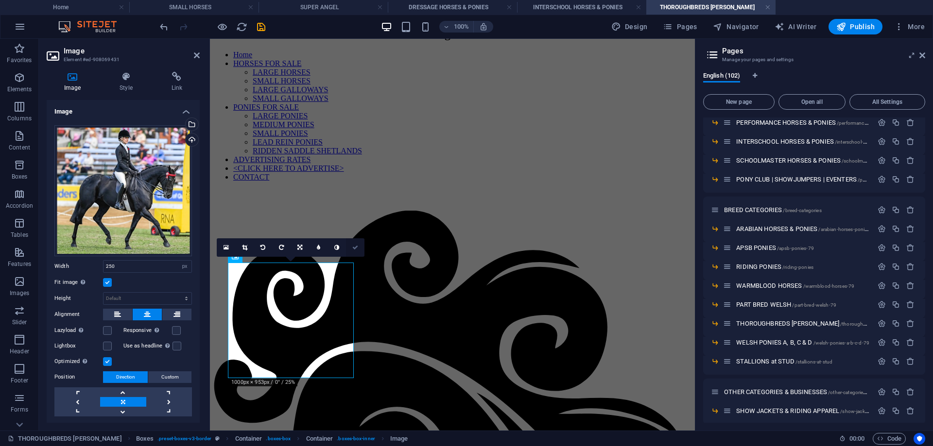
click at [356, 250] on icon at bounding box center [355, 248] width 6 height 6
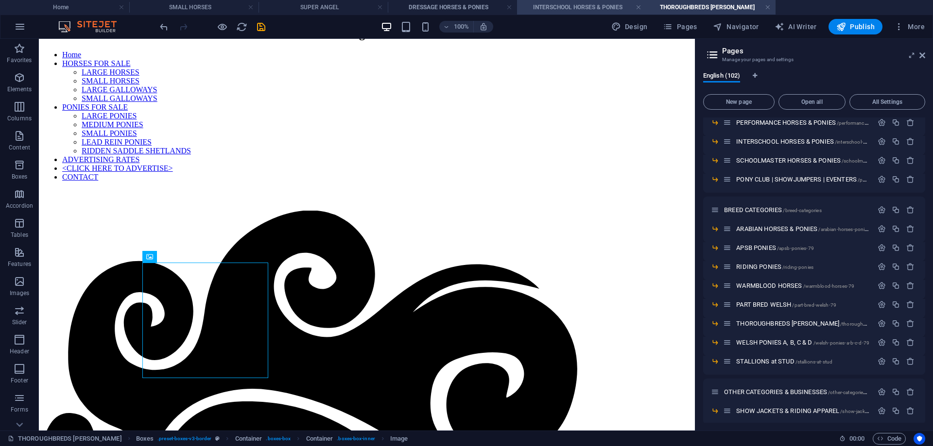
click at [585, 13] on li "INTERSCHOOL HORSES & PONIES" at bounding box center [581, 7] width 129 height 15
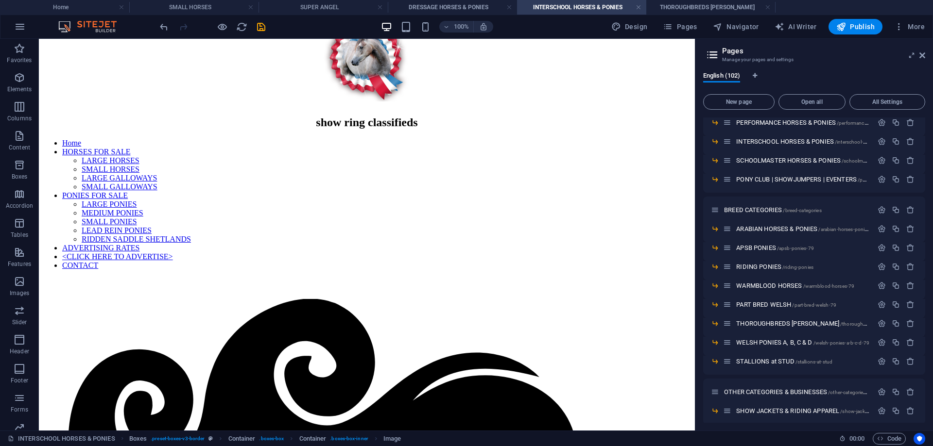
scroll to position [0, 0]
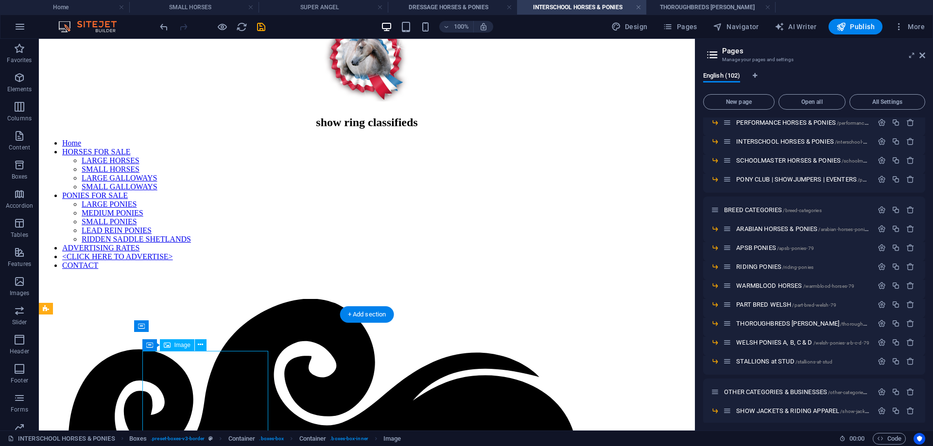
select select "px"
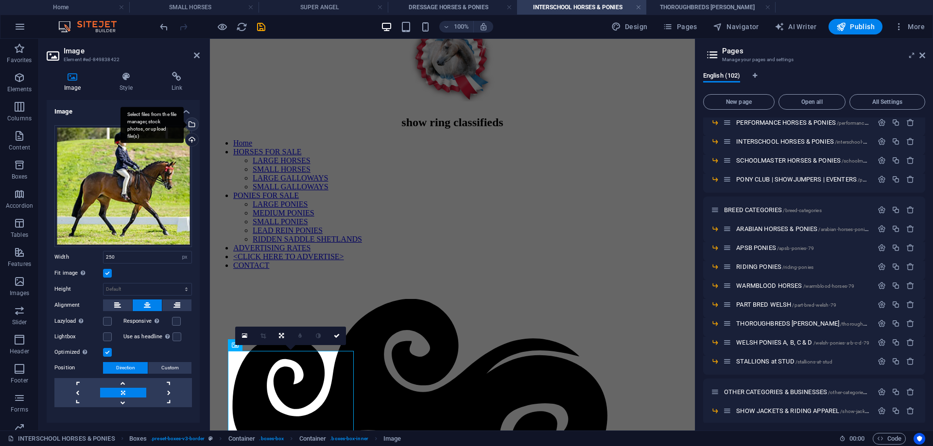
click at [193, 122] on div "Select files from the file manager, stock photos, or upload file(s)" at bounding box center [191, 125] width 15 height 15
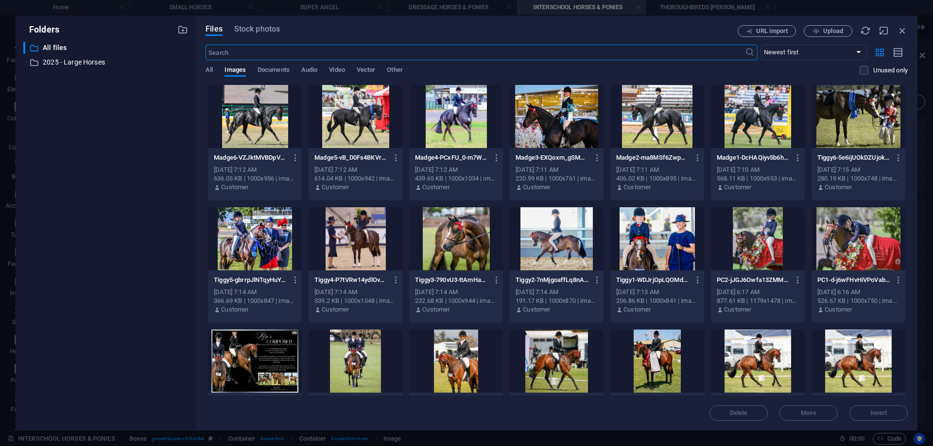
click at [742, 117] on div at bounding box center [758, 116] width 94 height 63
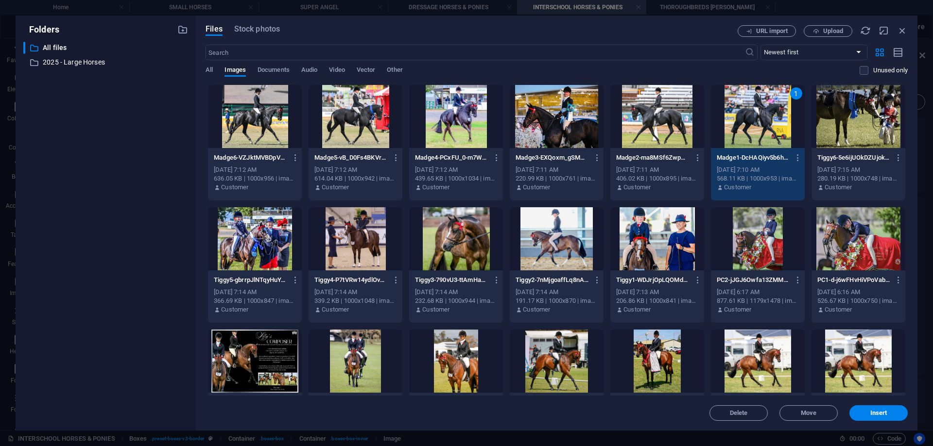
click at [742, 117] on div "1" at bounding box center [758, 116] width 94 height 63
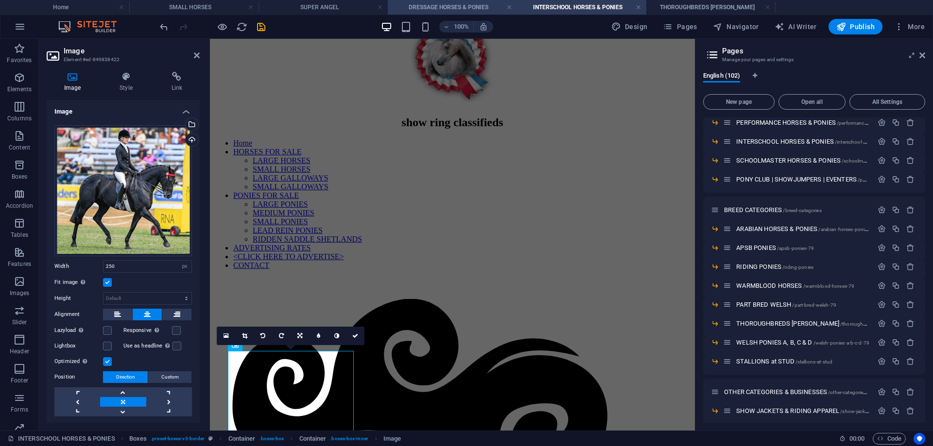
click at [429, 6] on h4 "DRESSAGE HORSES & PONIES" at bounding box center [452, 7] width 129 height 11
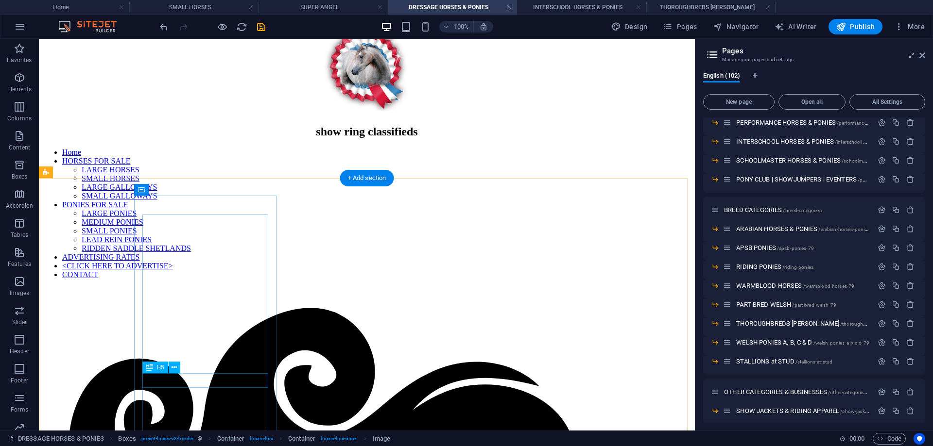
scroll to position [179, 0]
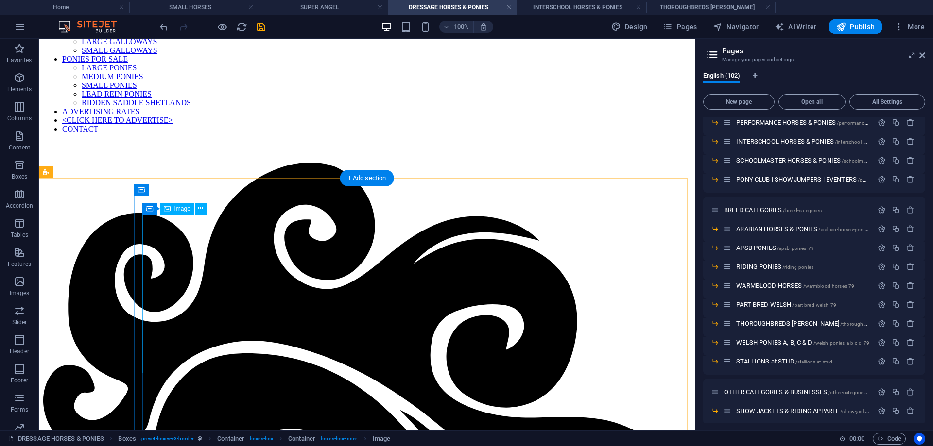
select select "px"
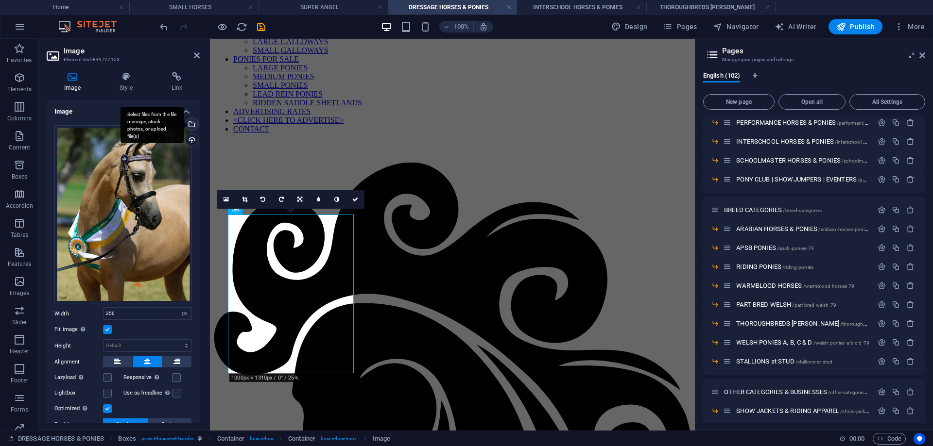
drag, startPoint x: 188, startPoint y: 125, endPoint x: 463, endPoint y: 253, distance: 303.6
click at [184, 125] on div "Select files from the file manager, stock photos, or upload file(s)" at bounding box center [151, 125] width 63 height 36
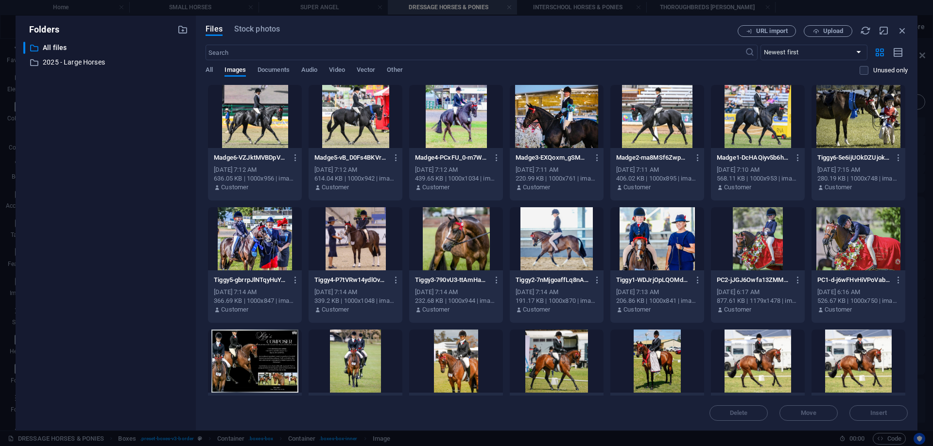
click at [758, 128] on div at bounding box center [758, 116] width 94 height 63
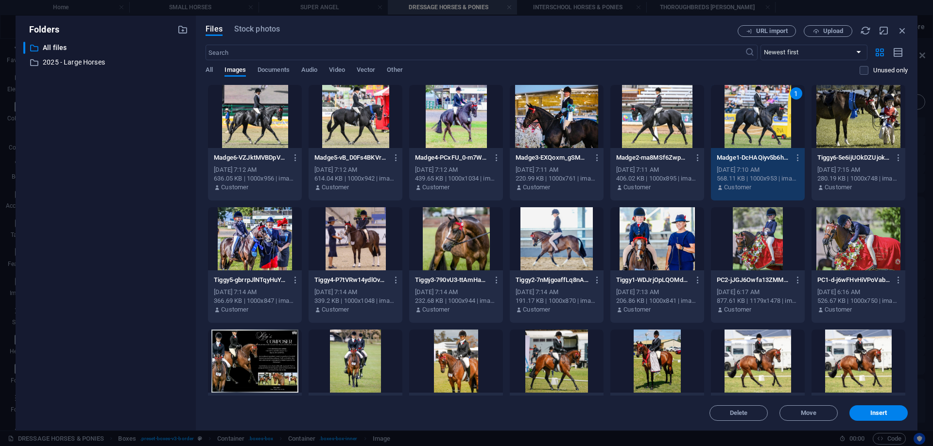
click at [758, 128] on div "1" at bounding box center [758, 116] width 94 height 63
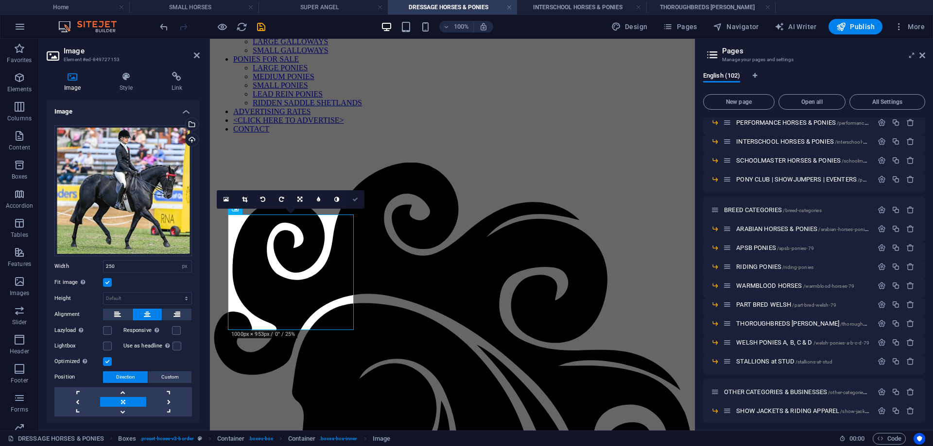
click at [355, 198] on icon at bounding box center [355, 200] width 6 height 6
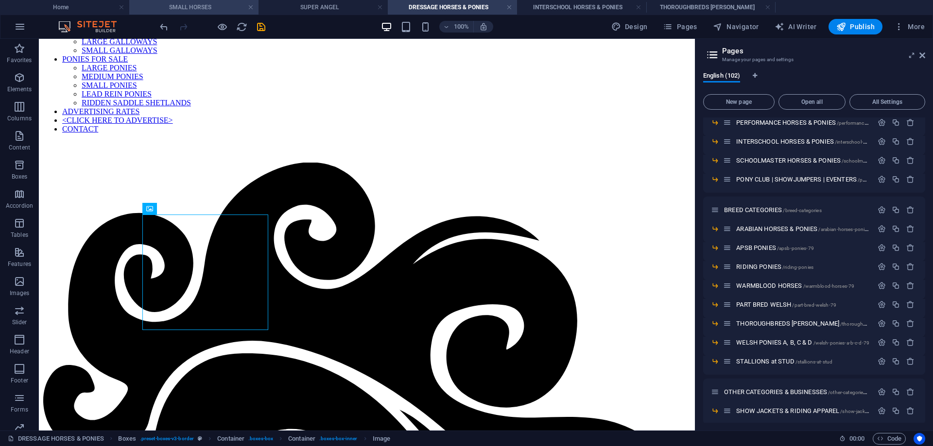
click at [202, 5] on h4 "SMALL HORSES" at bounding box center [193, 7] width 129 height 11
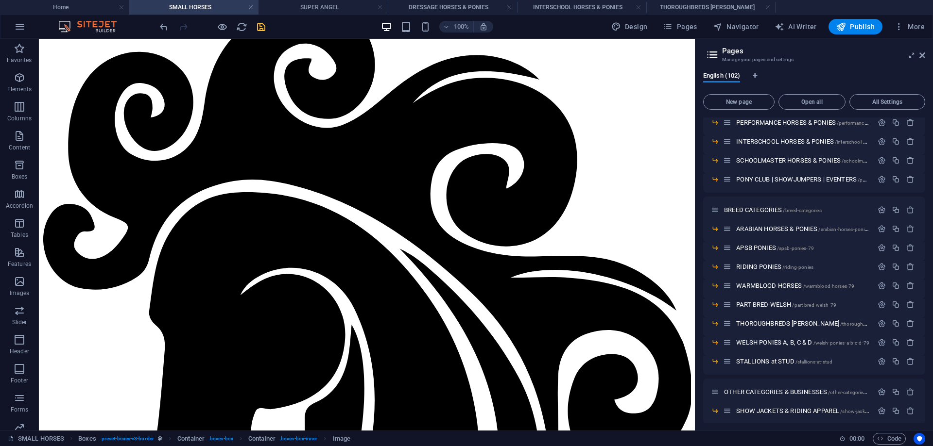
scroll to position [0, 0]
click at [689, 4] on h4 "THOROUGHBREDS [PERSON_NAME]" at bounding box center [710, 7] width 129 height 11
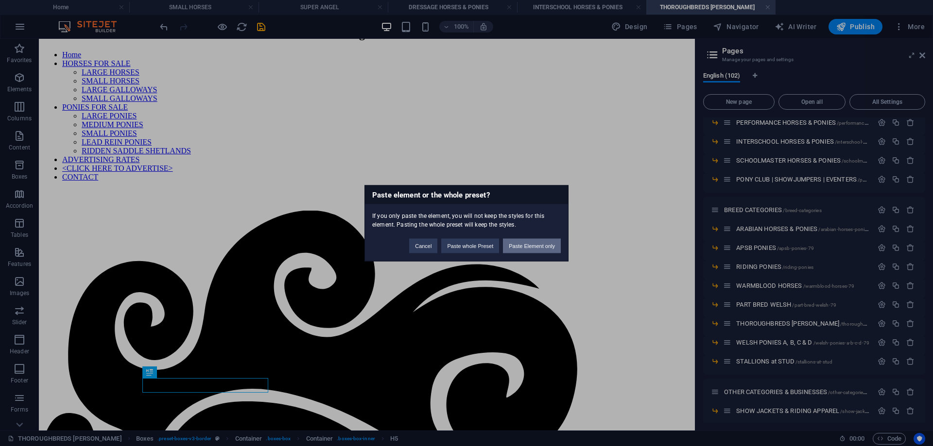
click at [516, 248] on button "Paste Element only" at bounding box center [532, 245] width 58 height 15
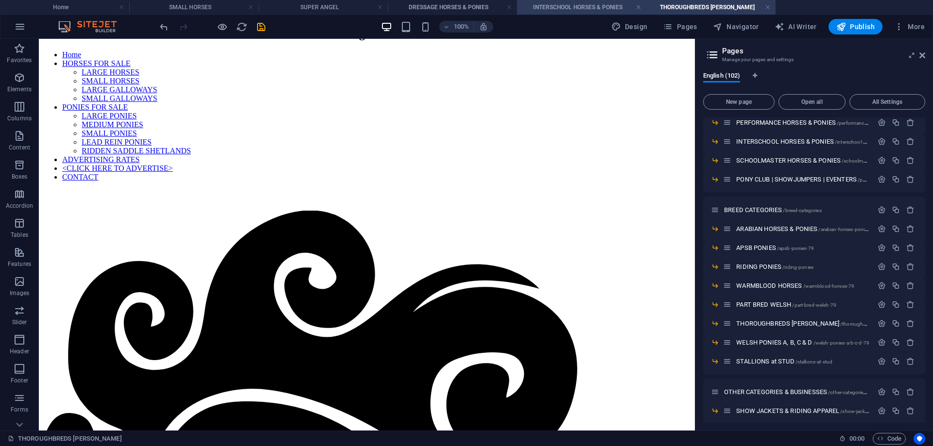
click at [537, 4] on h4 "INTERSCHOOL HORSES & PONIES" at bounding box center [581, 7] width 129 height 11
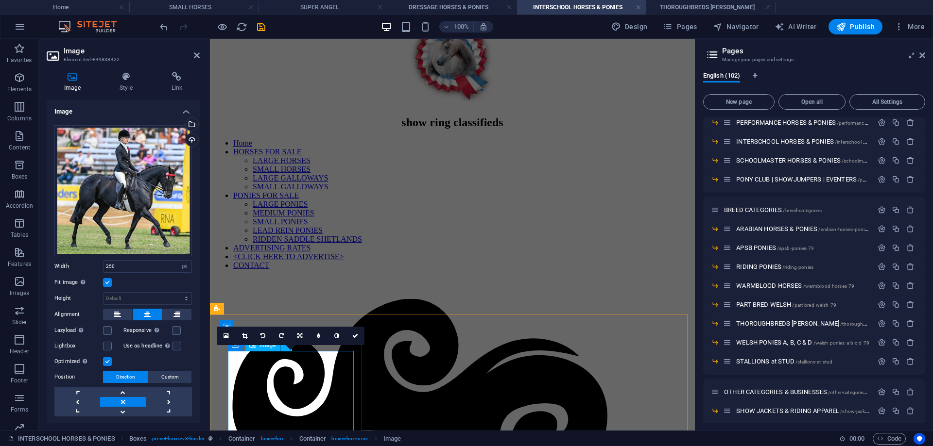
scroll to position [188, 0]
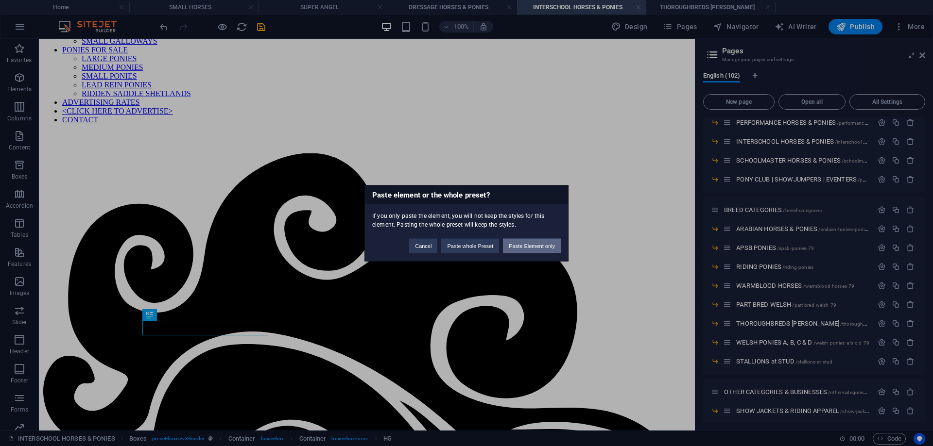
drag, startPoint x: 534, startPoint y: 243, endPoint x: 236, endPoint y: 276, distance: 300.0
click at [534, 243] on button "Paste Element only" at bounding box center [532, 245] width 58 height 15
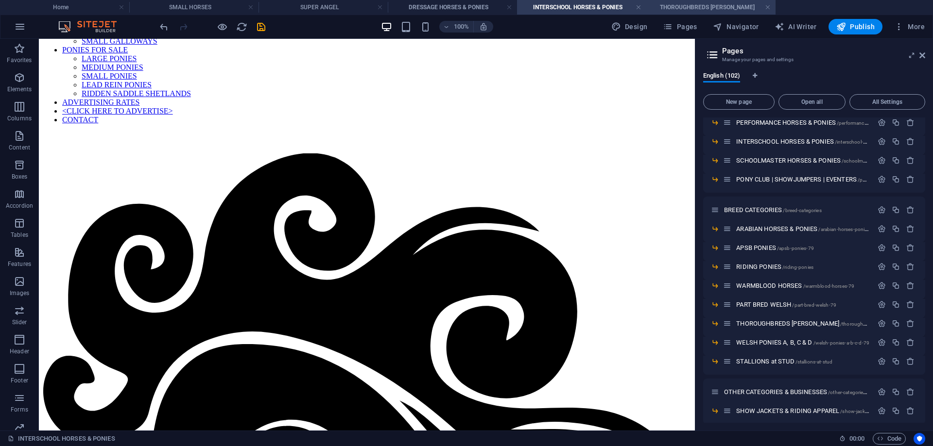
click at [682, 5] on h4 "THOROUGHBREDS [PERSON_NAME]" at bounding box center [710, 7] width 129 height 11
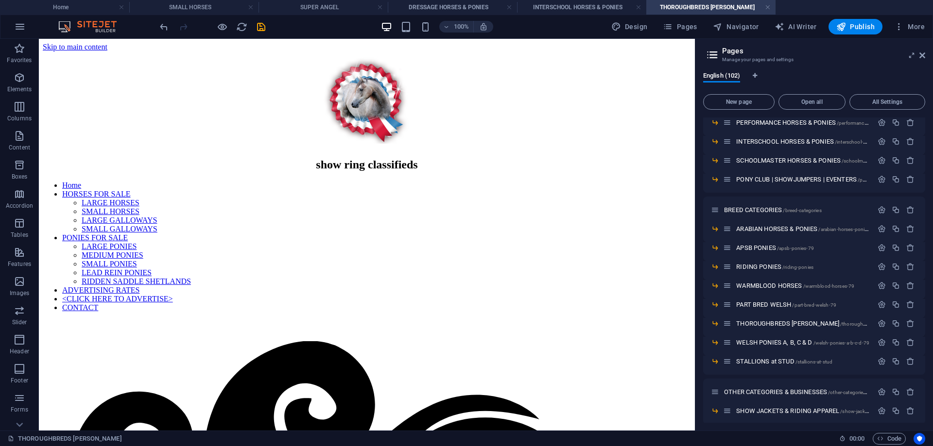
scroll to position [131, 0]
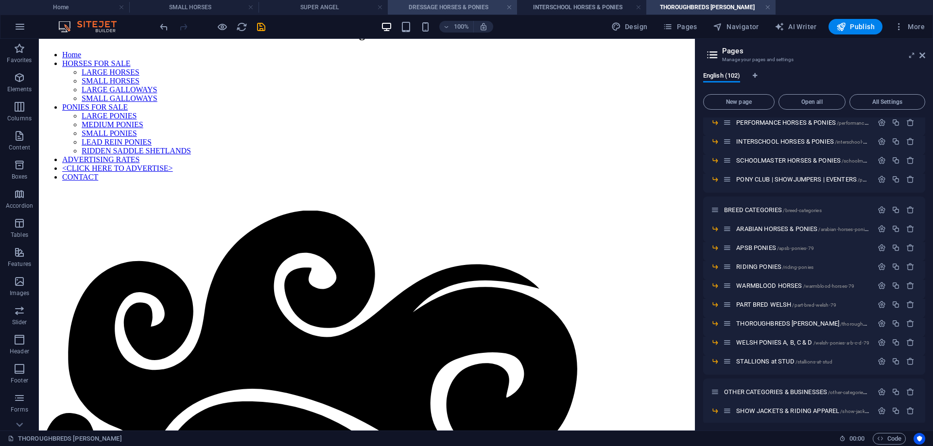
click at [442, 8] on h4 "DRESSAGE HORSES & PONIES" at bounding box center [452, 7] width 129 height 11
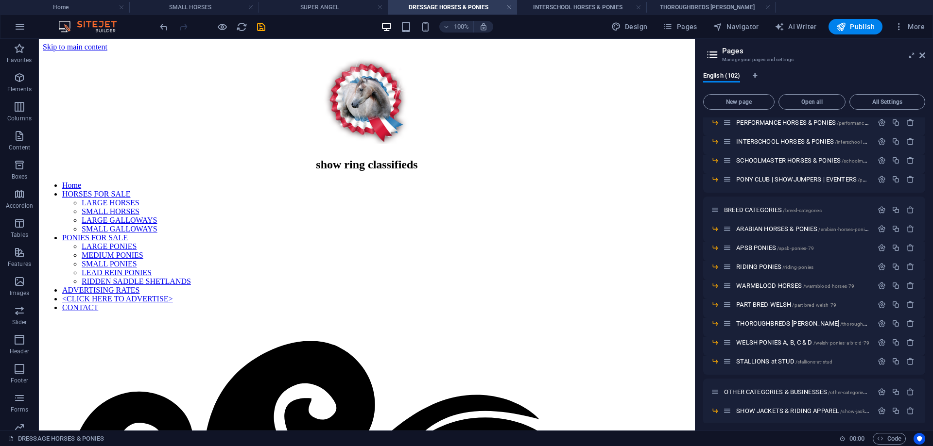
scroll to position [0, 0]
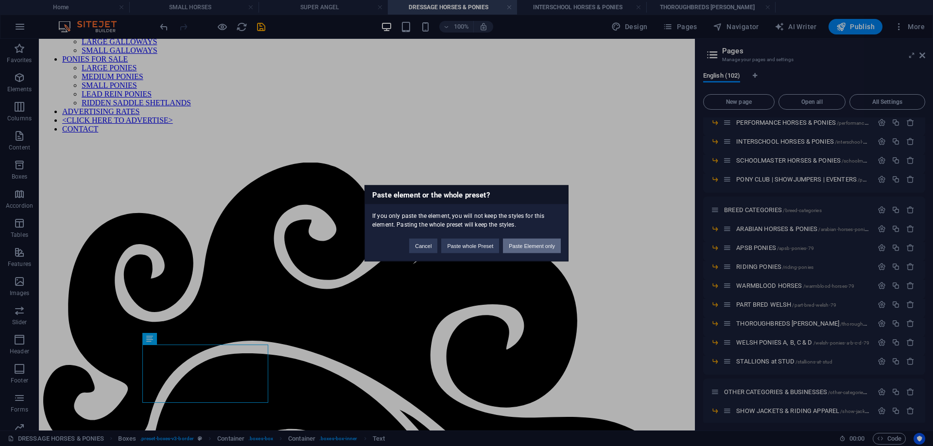
click at [528, 246] on button "Paste Element only" at bounding box center [532, 245] width 58 height 15
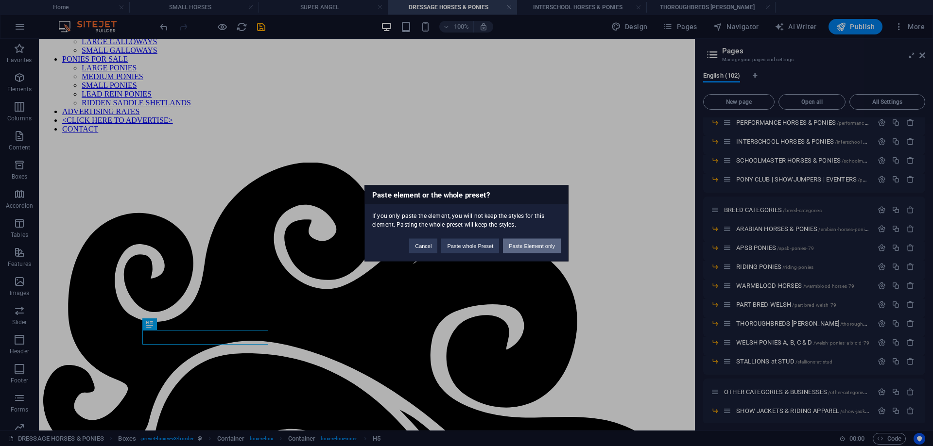
click at [537, 241] on button "Paste Element only" at bounding box center [532, 245] width 58 height 15
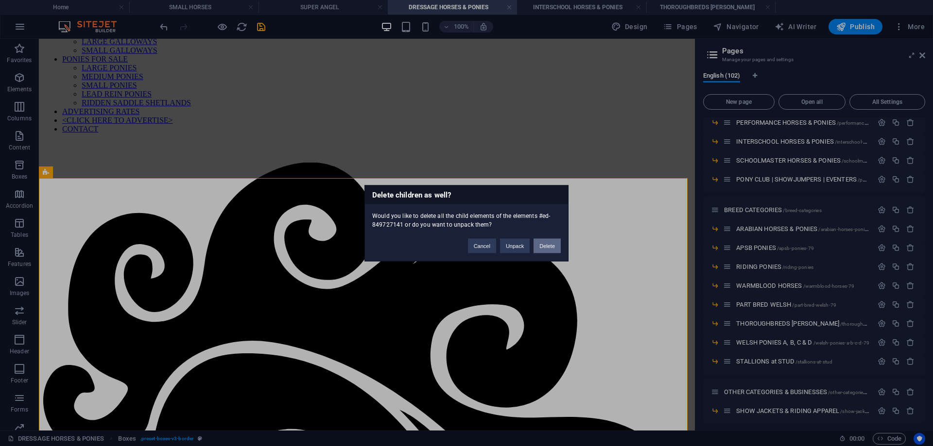
click at [549, 241] on button "Delete" at bounding box center [546, 245] width 27 height 15
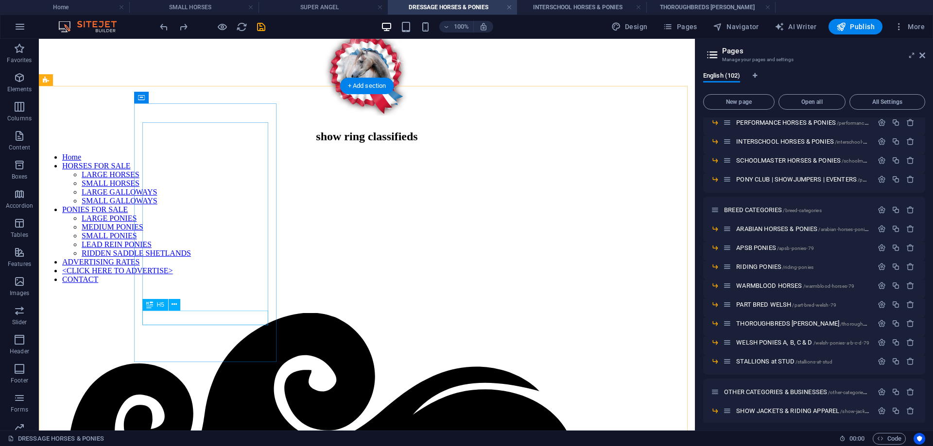
scroll to position [320, 0]
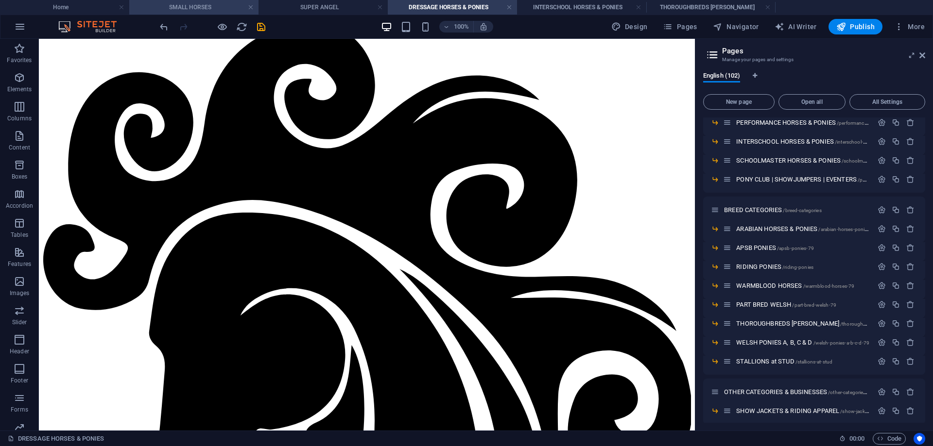
click at [190, 6] on h4 "SMALL HORSES" at bounding box center [193, 7] width 129 height 11
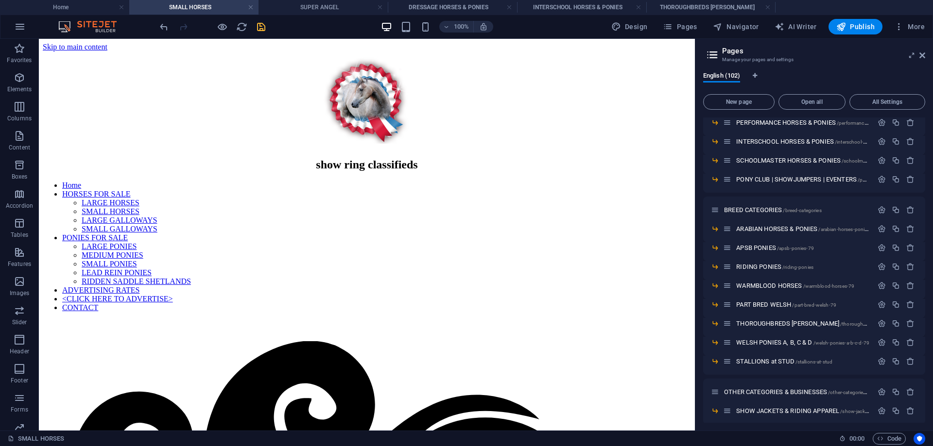
scroll to position [340, 0]
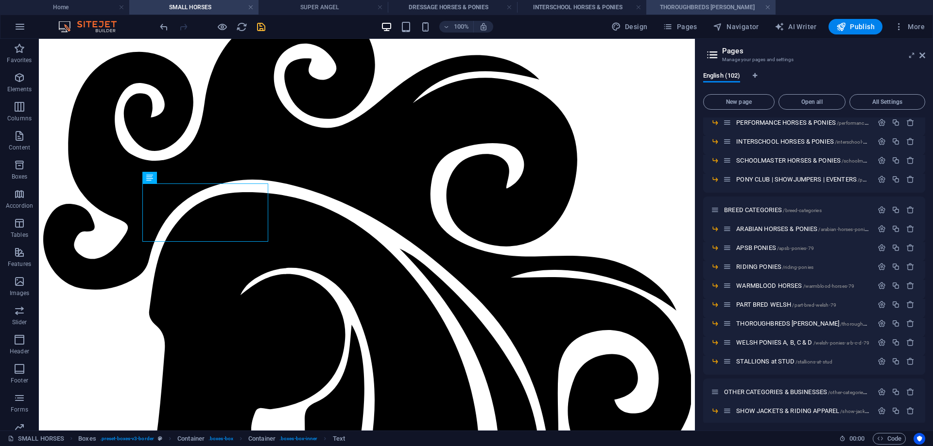
click at [717, 4] on h4 "THOROUGHBREDS [PERSON_NAME]" at bounding box center [710, 7] width 129 height 11
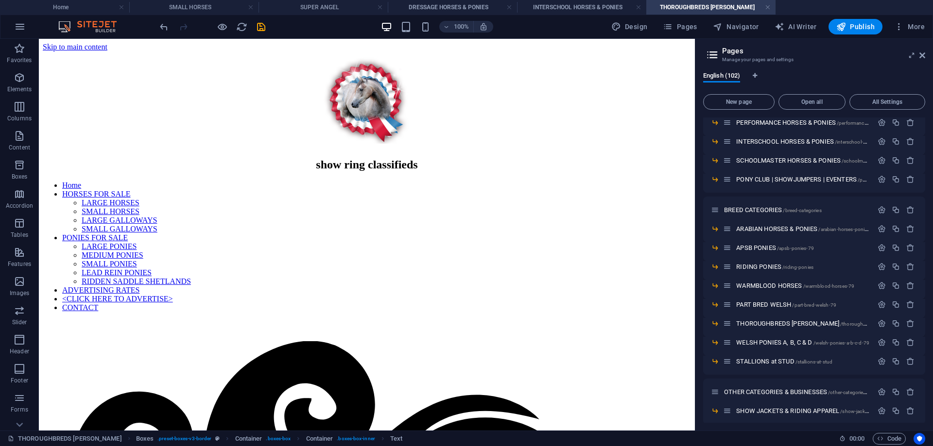
scroll to position [131, 0]
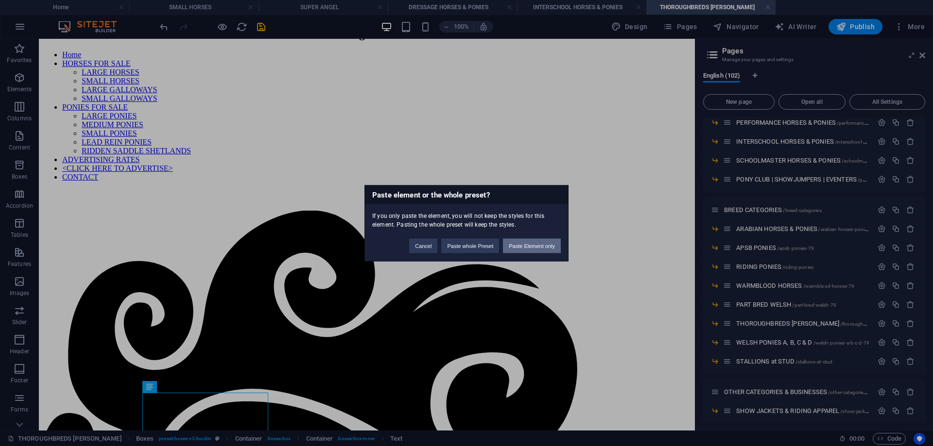
click at [523, 246] on button "Paste Element only" at bounding box center [532, 245] width 58 height 15
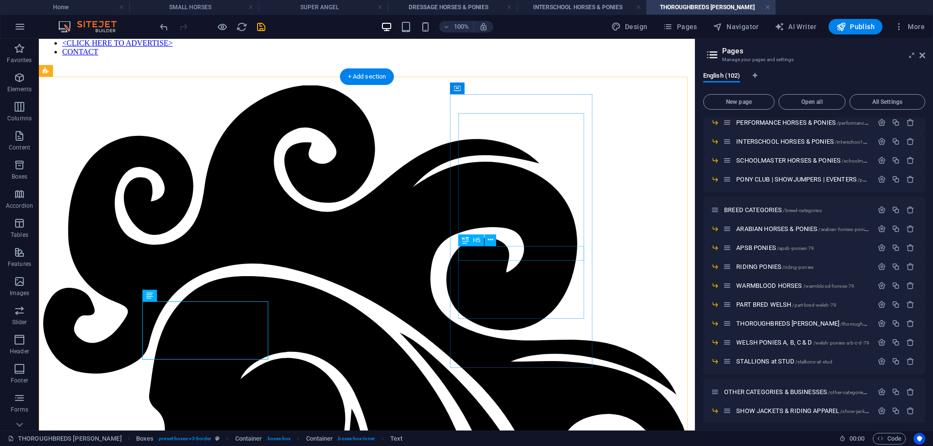
scroll to position [376, 0]
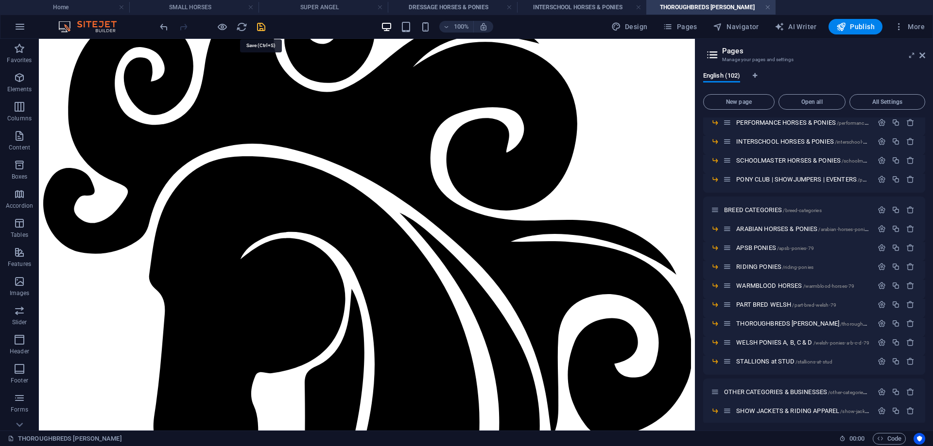
click at [260, 24] on icon "save" at bounding box center [260, 26] width 11 height 11
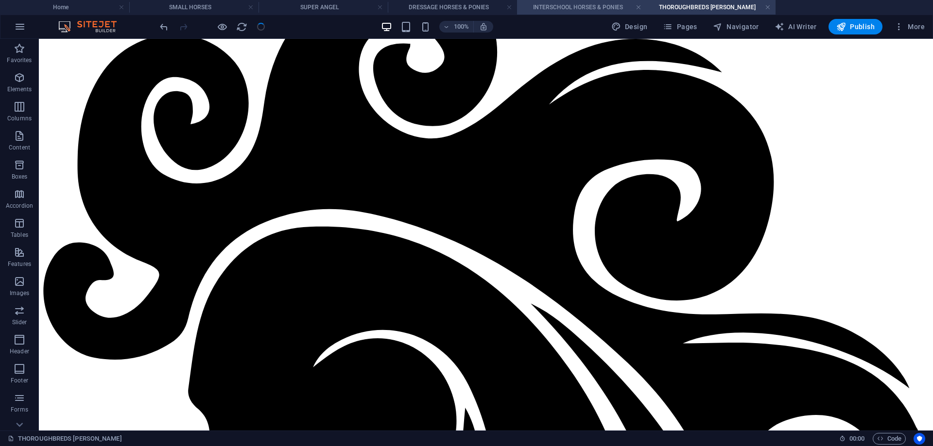
click at [571, 8] on h4 "INTERSCHOOL HORSES & PONIES" at bounding box center [581, 7] width 129 height 11
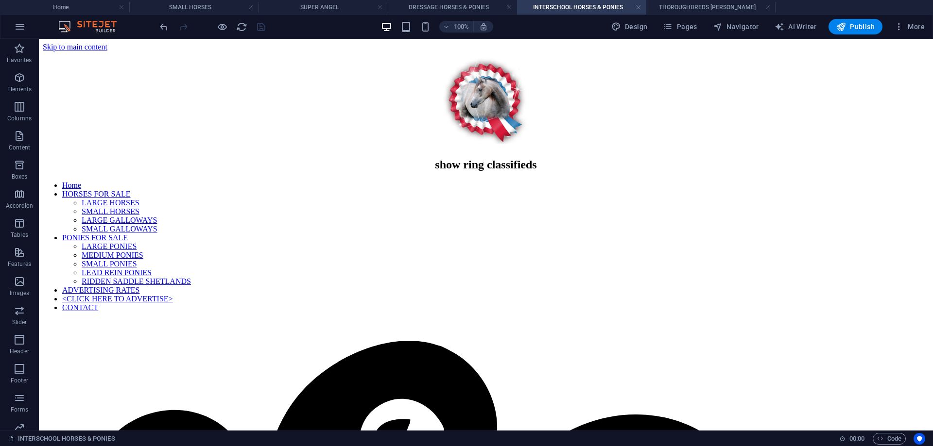
scroll to position [188, 0]
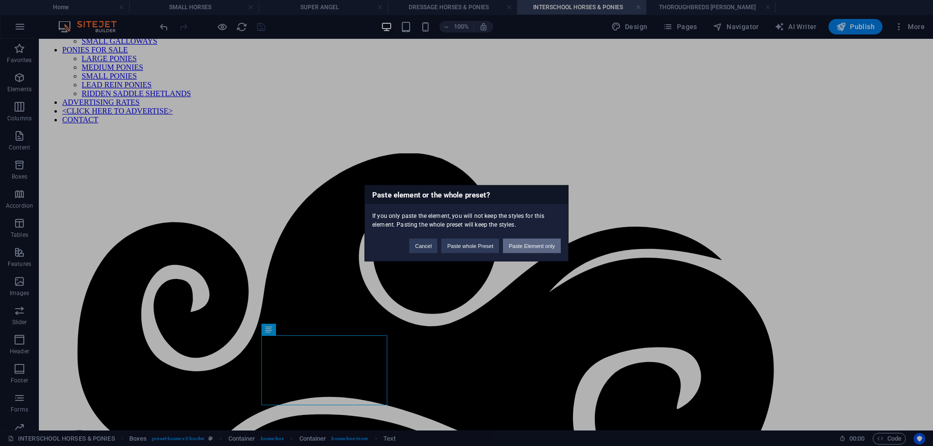
click at [524, 245] on button "Paste Element only" at bounding box center [532, 245] width 58 height 15
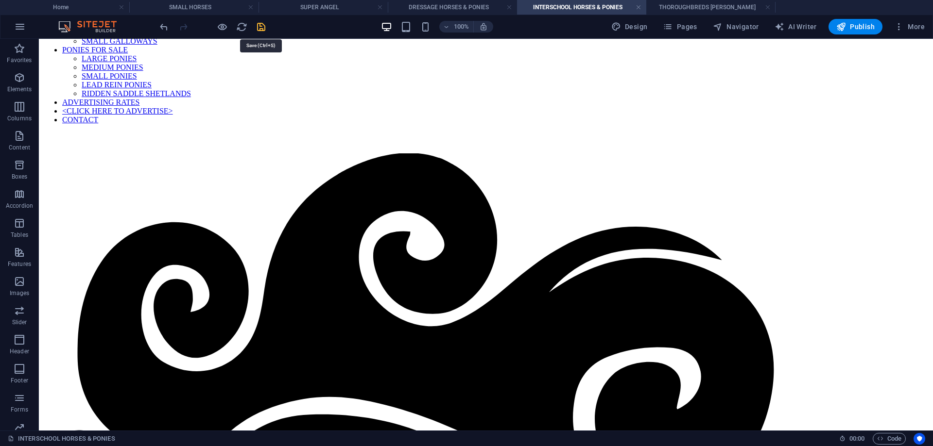
click at [259, 25] on icon "save" at bounding box center [260, 26] width 11 height 11
click at [442, 8] on h4 "DRESSAGE HORSES & PONIES" at bounding box center [452, 7] width 129 height 11
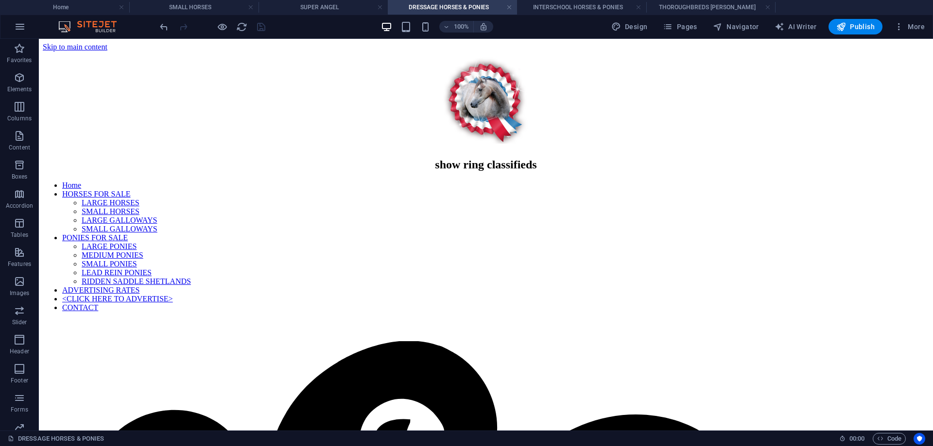
scroll to position [320, 0]
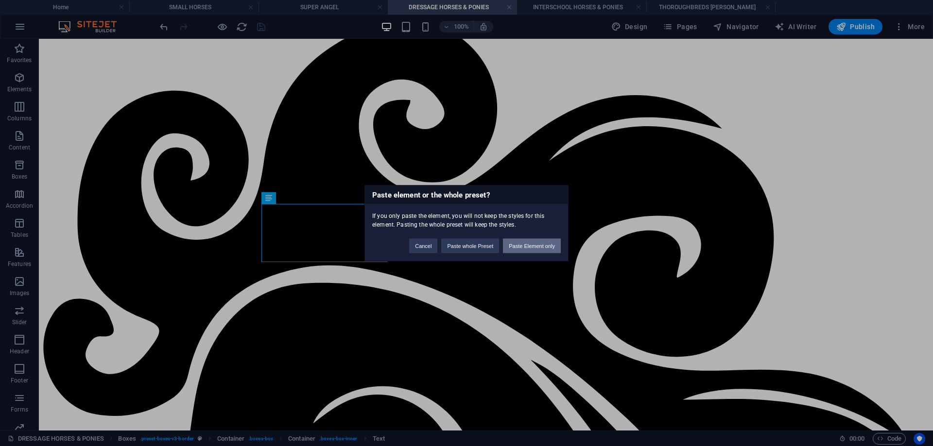
click at [519, 242] on button "Paste Element only" at bounding box center [532, 245] width 58 height 15
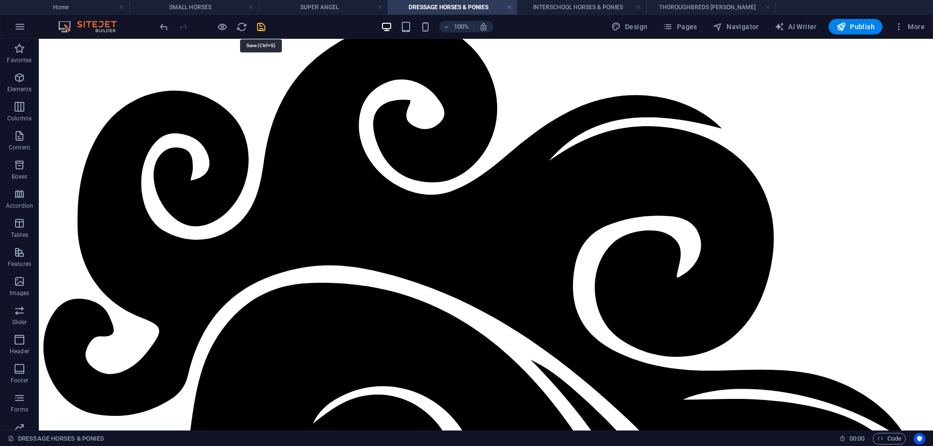
click at [259, 25] on icon "save" at bounding box center [260, 26] width 11 height 11
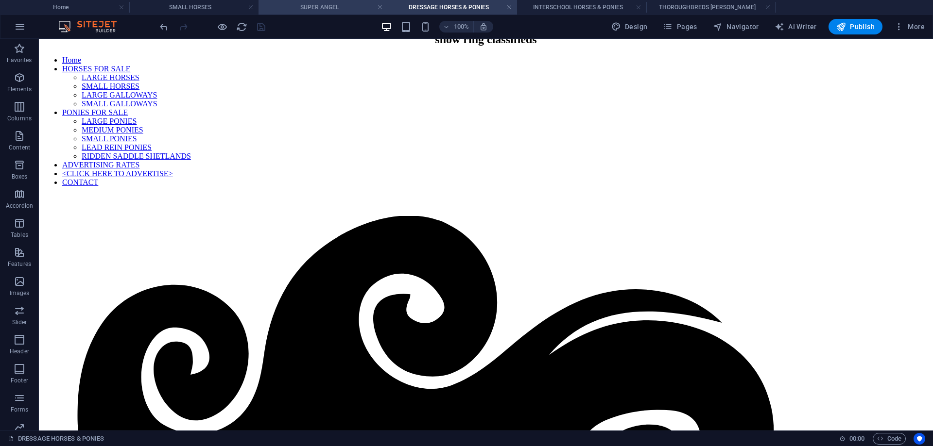
click at [307, 8] on h4 "SUPER ANGEL" at bounding box center [322, 7] width 129 height 11
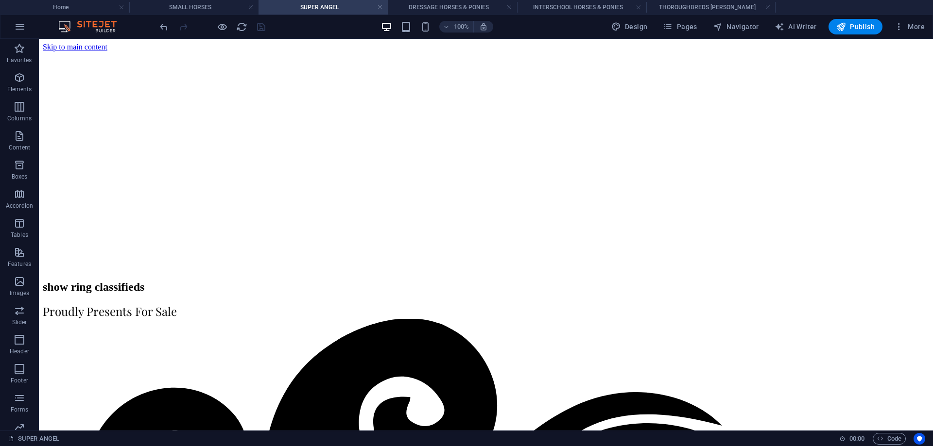
scroll to position [0, 0]
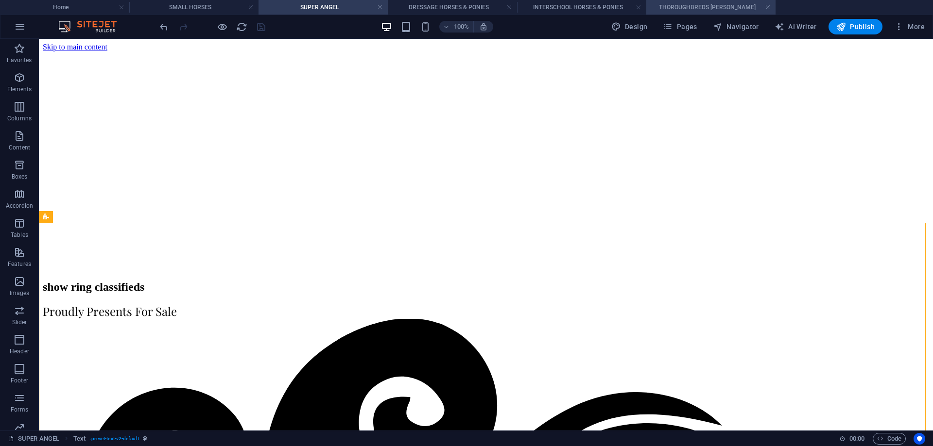
click at [697, 8] on h4 "THOROUGHBREDS [PERSON_NAME]" at bounding box center [710, 7] width 129 height 11
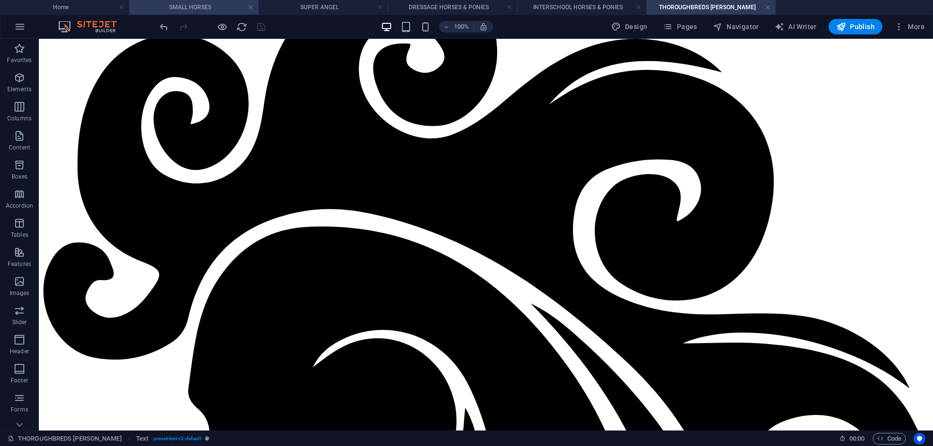
click at [167, 7] on h4 "SMALL HORSES" at bounding box center [193, 7] width 129 height 11
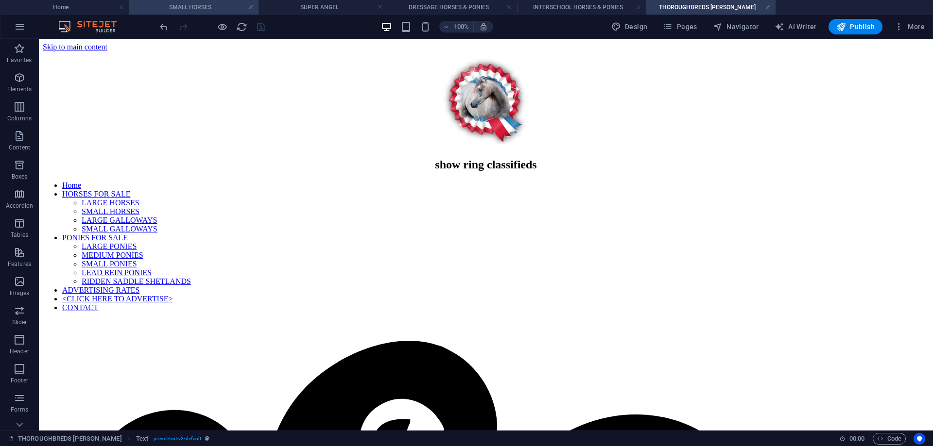
scroll to position [340, 0]
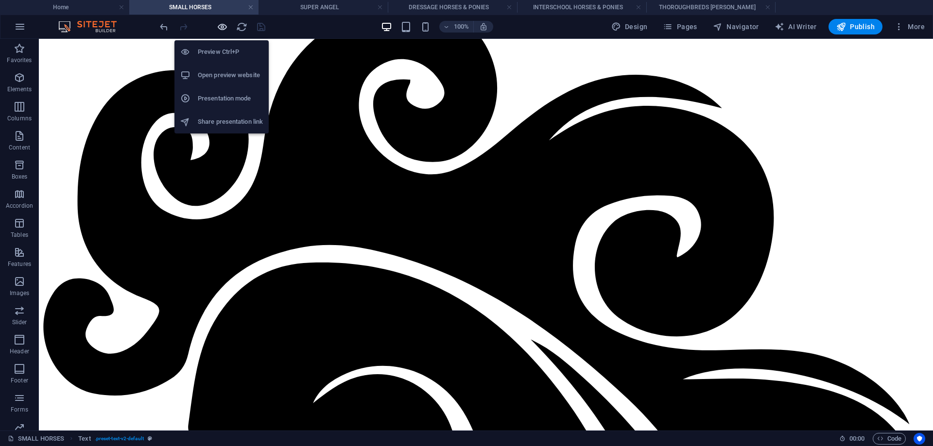
click at [222, 27] on icon "button" at bounding box center [222, 26] width 11 height 11
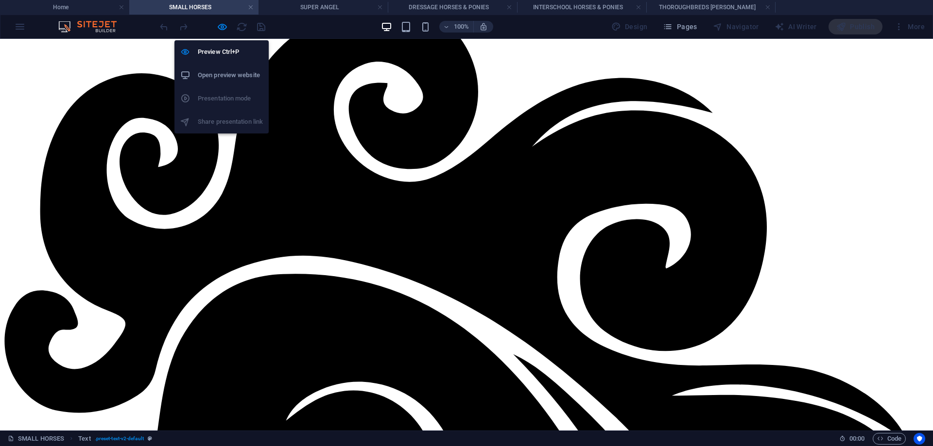
click at [220, 79] on h6 "Open preview website" at bounding box center [230, 75] width 65 height 12
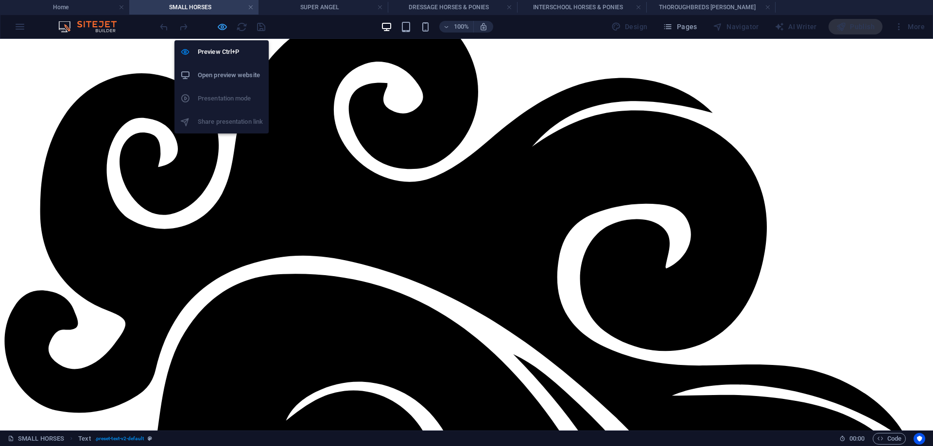
click at [221, 28] on icon "button" at bounding box center [222, 26] width 11 height 11
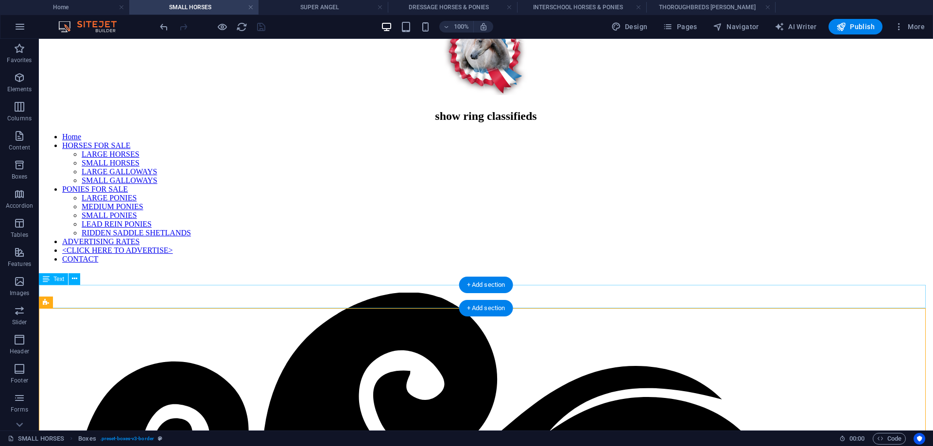
scroll to position [0, 0]
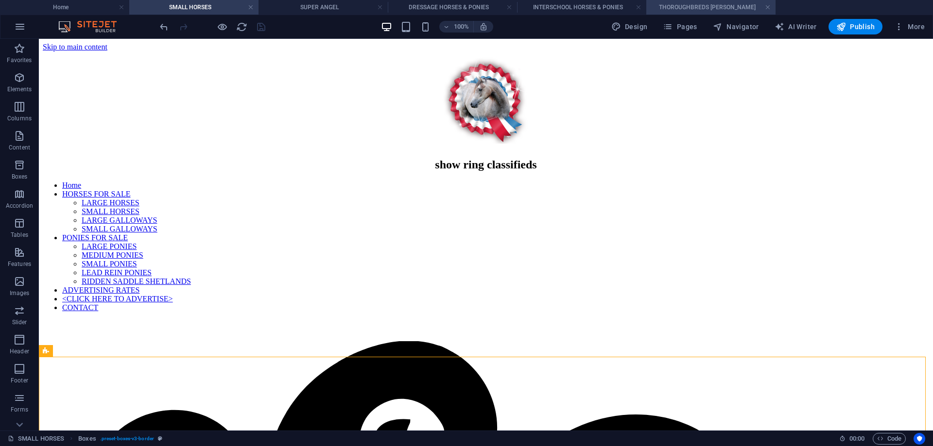
click at [706, 5] on h4 "THOROUGHBREDS [PERSON_NAME]" at bounding box center [710, 7] width 129 height 11
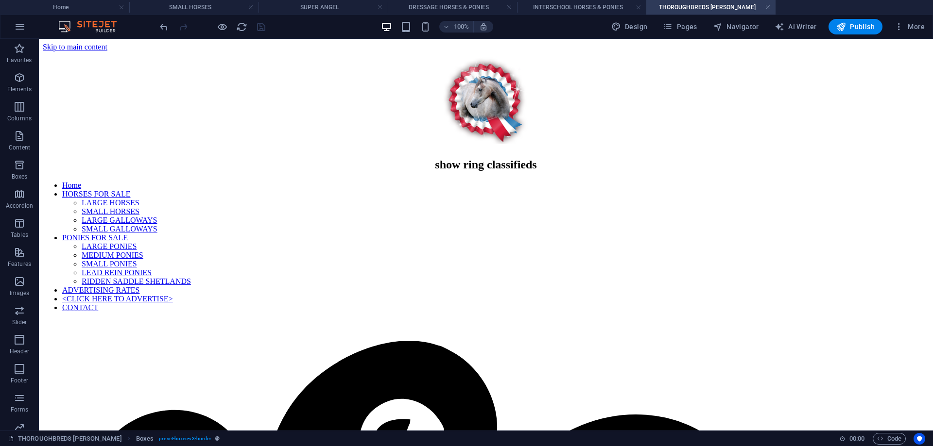
scroll to position [376, 0]
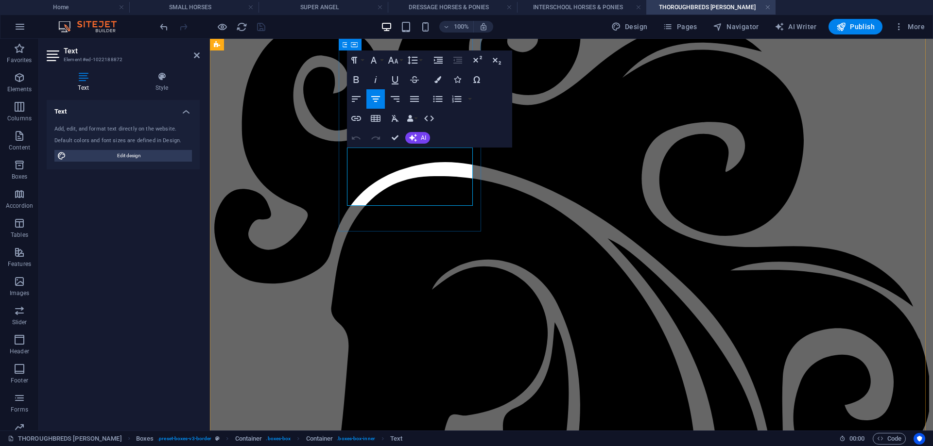
drag, startPoint x: 349, startPoint y: 201, endPoint x: 470, endPoint y: 204, distance: 121.0
click at [354, 118] on icon "button" at bounding box center [356, 119] width 12 height 12
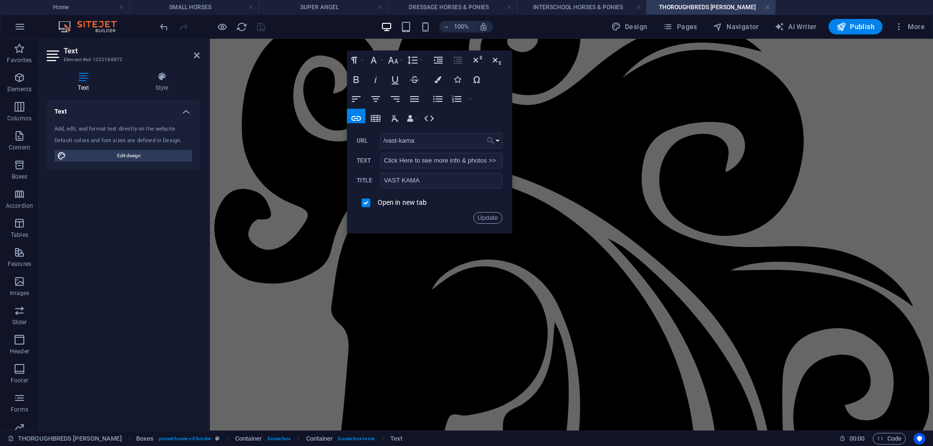
click at [497, 140] on button "Choose Link" at bounding box center [493, 141] width 18 height 16
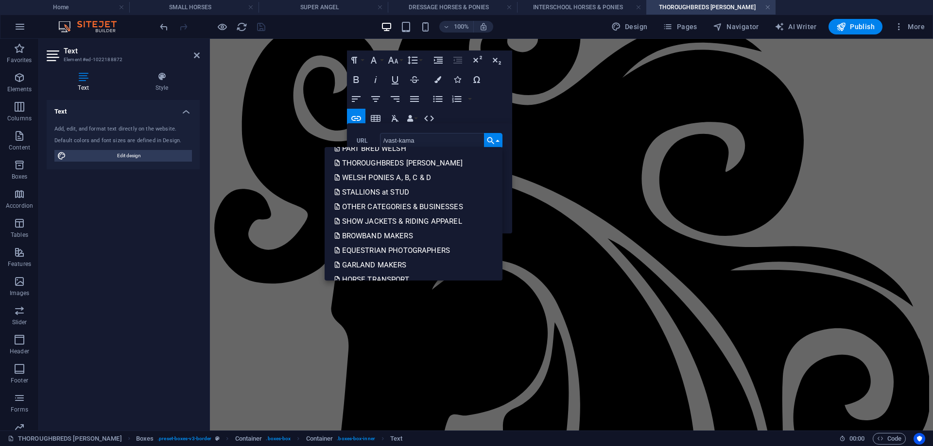
scroll to position [486, 0]
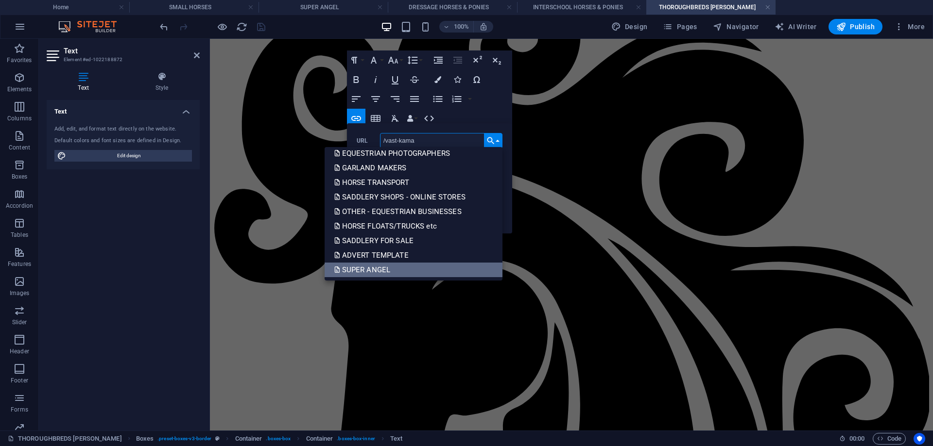
click at [374, 267] on p "SUPER ANGEL" at bounding box center [363, 270] width 58 height 15
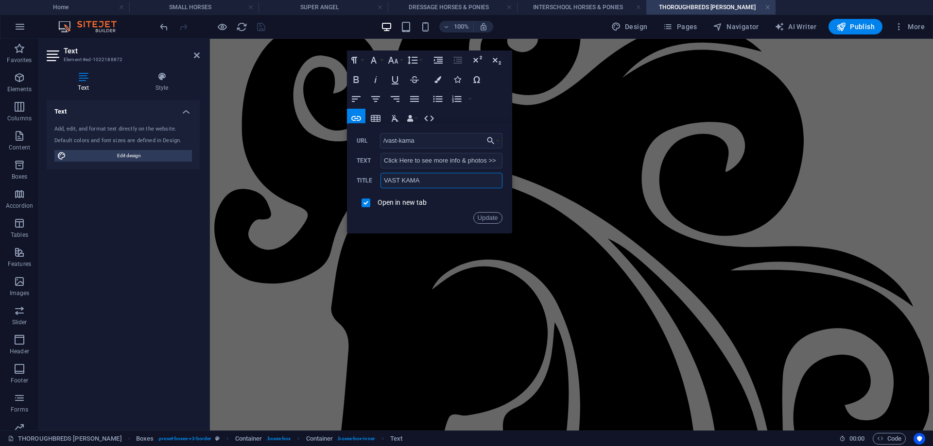
click at [393, 177] on input "VAST KAMA" at bounding box center [440, 181] width 121 height 16
type input "s"
type input "SUPER ANGEL"
click at [366, 205] on input "checkbox" at bounding box center [364, 201] width 9 height 9
checkbox input "true"
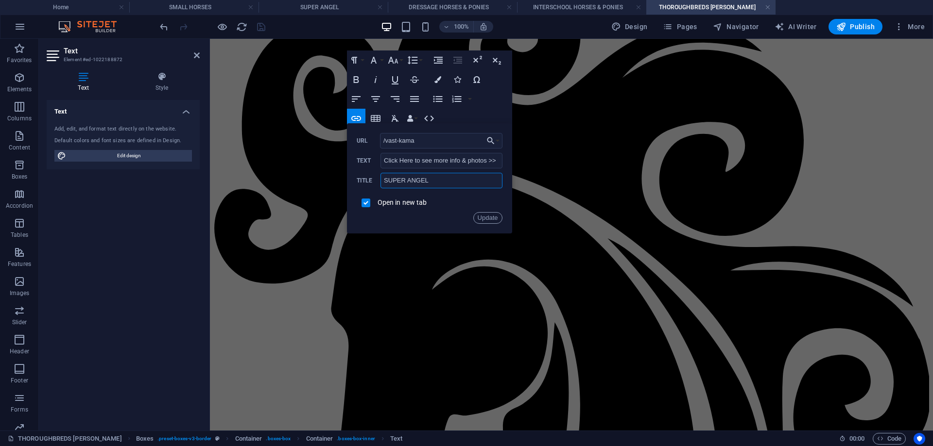
drag, startPoint x: 427, startPoint y: 179, endPoint x: 375, endPoint y: 179, distance: 52.5
click at [375, 179] on div "SUPER ANGEL Title" at bounding box center [430, 181] width 146 height 16
click at [481, 219] on button "Update" at bounding box center [487, 218] width 29 height 12
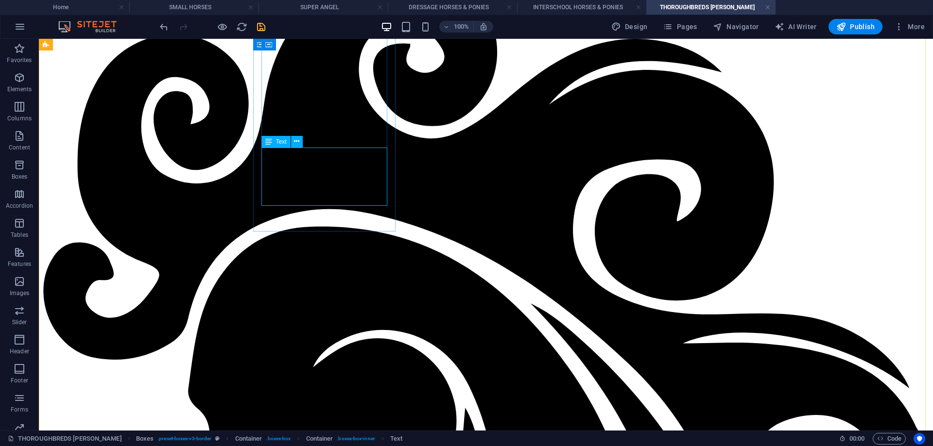
click at [257, 24] on icon "save" at bounding box center [260, 26] width 11 height 11
click at [584, 3] on h4 "INTERSCHOOL HORSES & PONIES" at bounding box center [581, 7] width 129 height 11
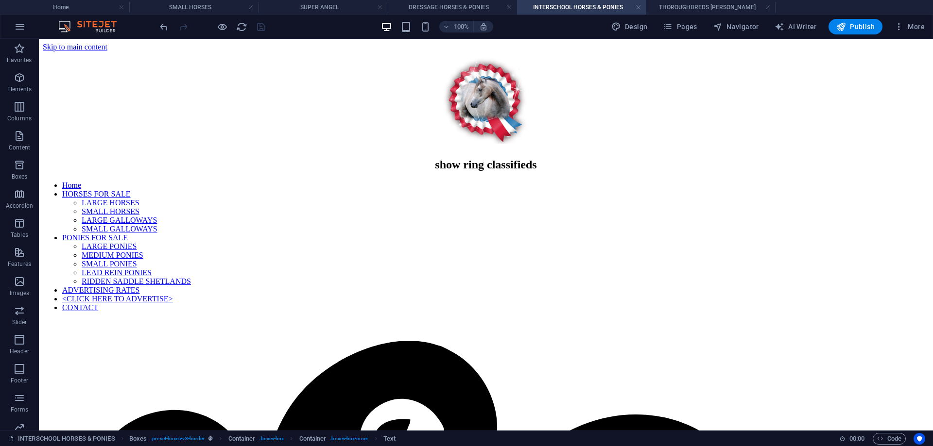
scroll to position [0, 0]
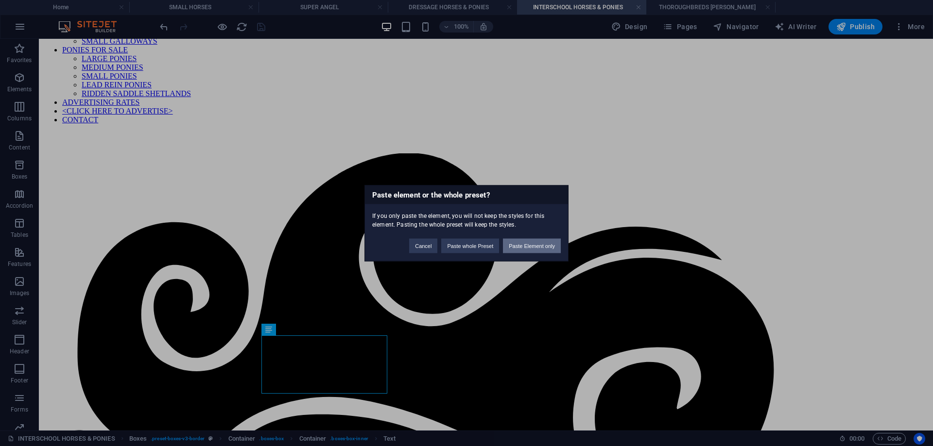
click at [525, 245] on button "Paste Element only" at bounding box center [532, 245] width 58 height 15
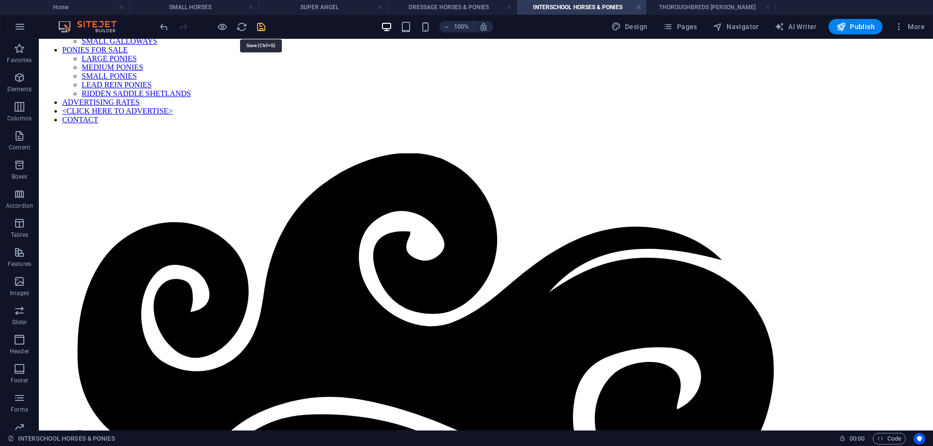
click at [258, 24] on icon "save" at bounding box center [260, 26] width 11 height 11
click at [447, 7] on h4 "DRESSAGE HORSES & PONIES" at bounding box center [452, 7] width 129 height 11
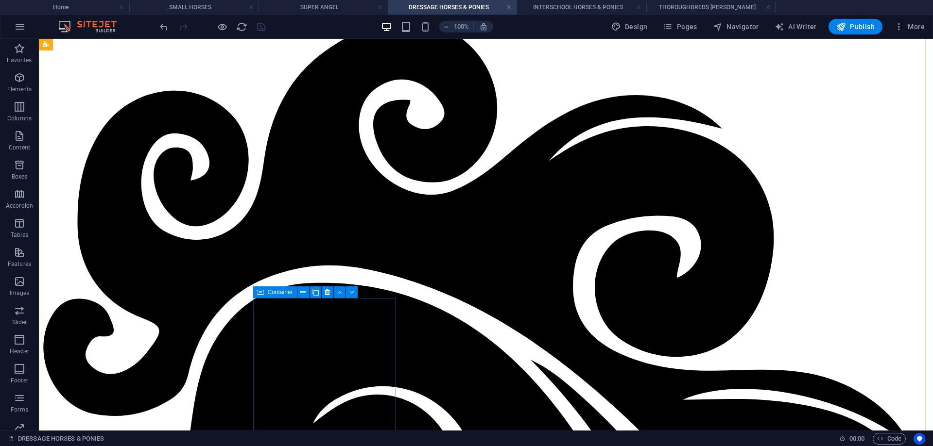
scroll to position [368, 0]
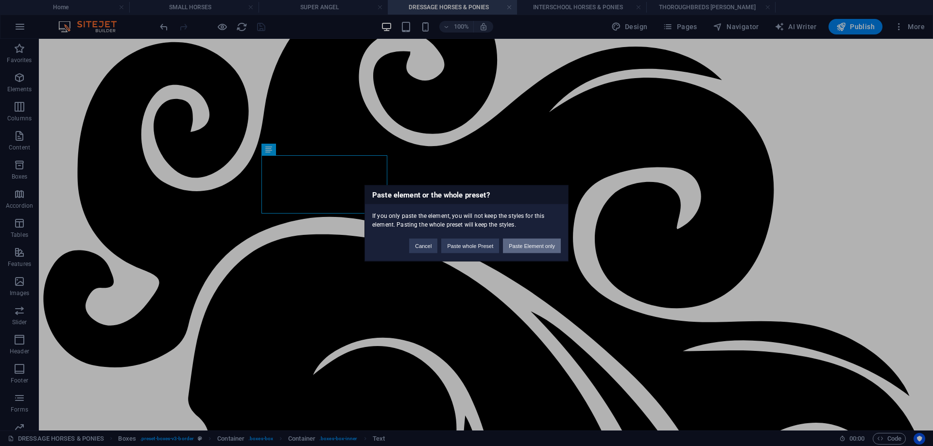
click at [544, 245] on button "Paste Element only" at bounding box center [532, 245] width 58 height 15
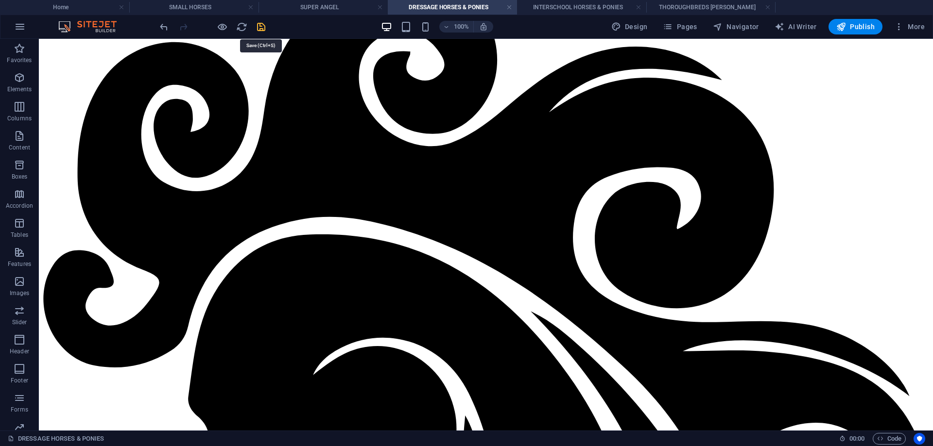
click at [260, 29] on icon "save" at bounding box center [260, 26] width 11 height 11
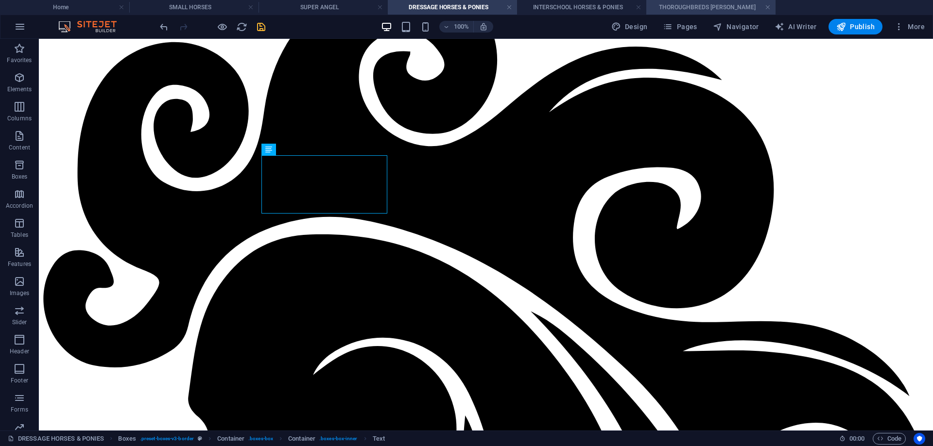
click at [694, 7] on h4 "THOROUGHBREDS [PERSON_NAME]" at bounding box center [710, 7] width 129 height 11
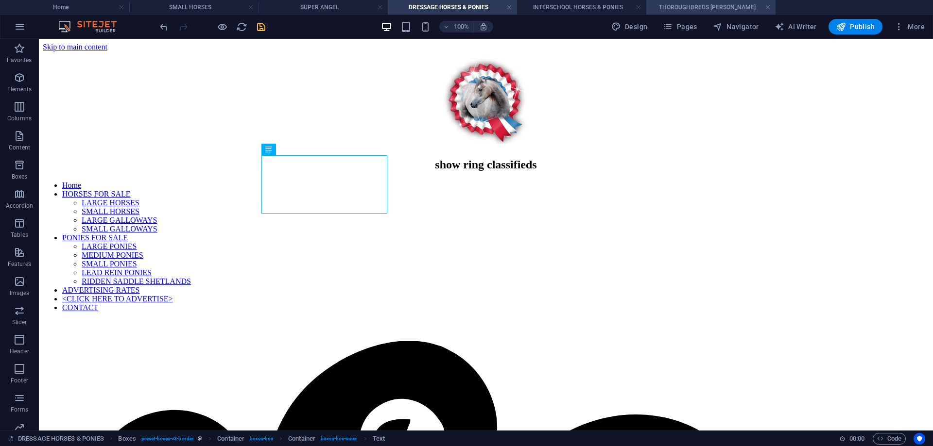
scroll to position [376, 0]
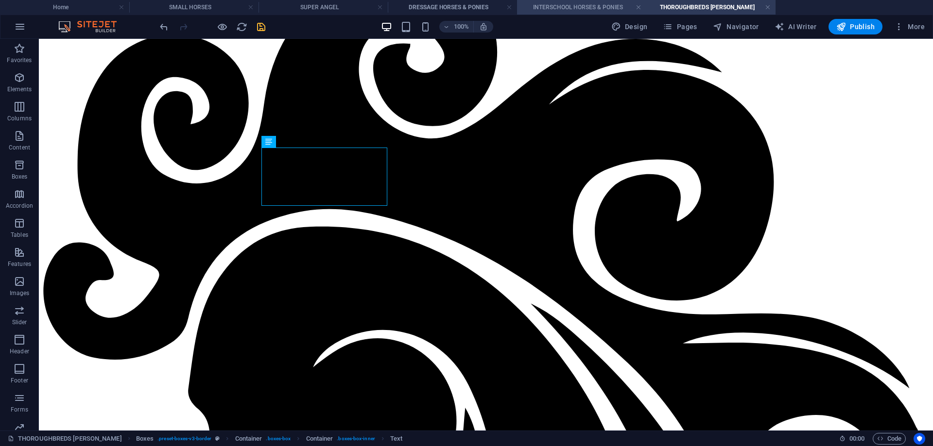
click at [561, 4] on h4 "INTERSCHOOL HORSES & PONIES" at bounding box center [581, 7] width 129 height 11
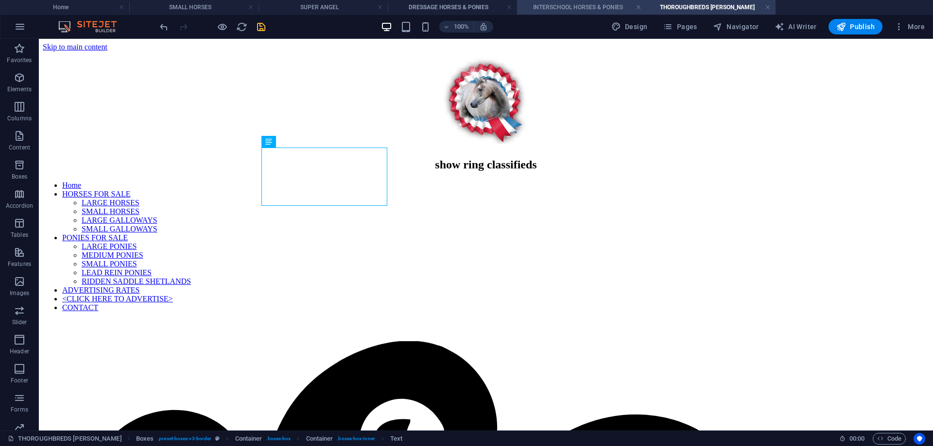
scroll to position [188, 0]
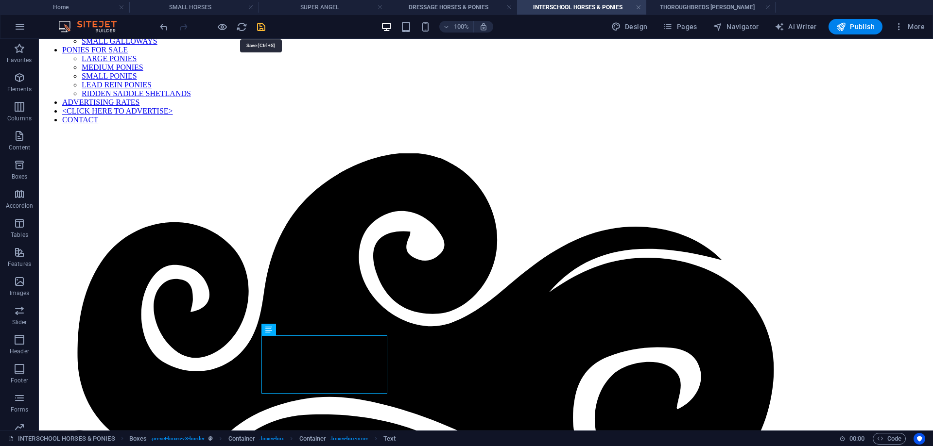
click at [260, 26] on icon "save" at bounding box center [260, 26] width 11 height 11
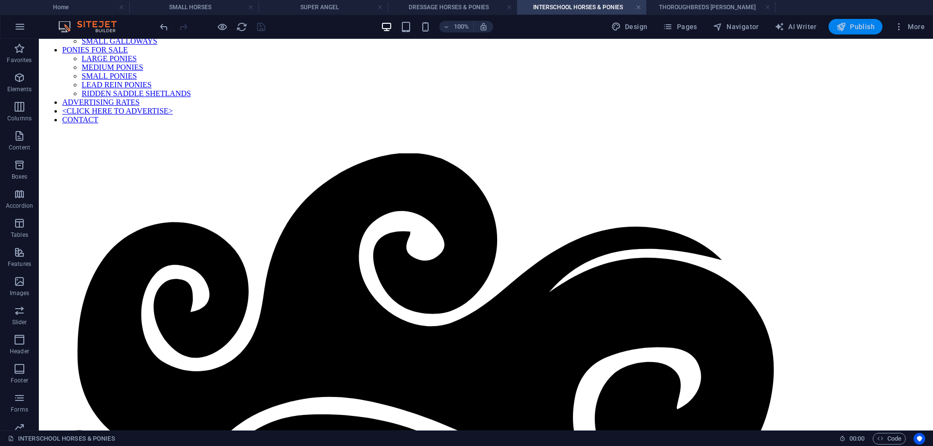
click at [857, 23] on span "Publish" at bounding box center [855, 27] width 38 height 10
